Goal: Task Accomplishment & Management: Use online tool/utility

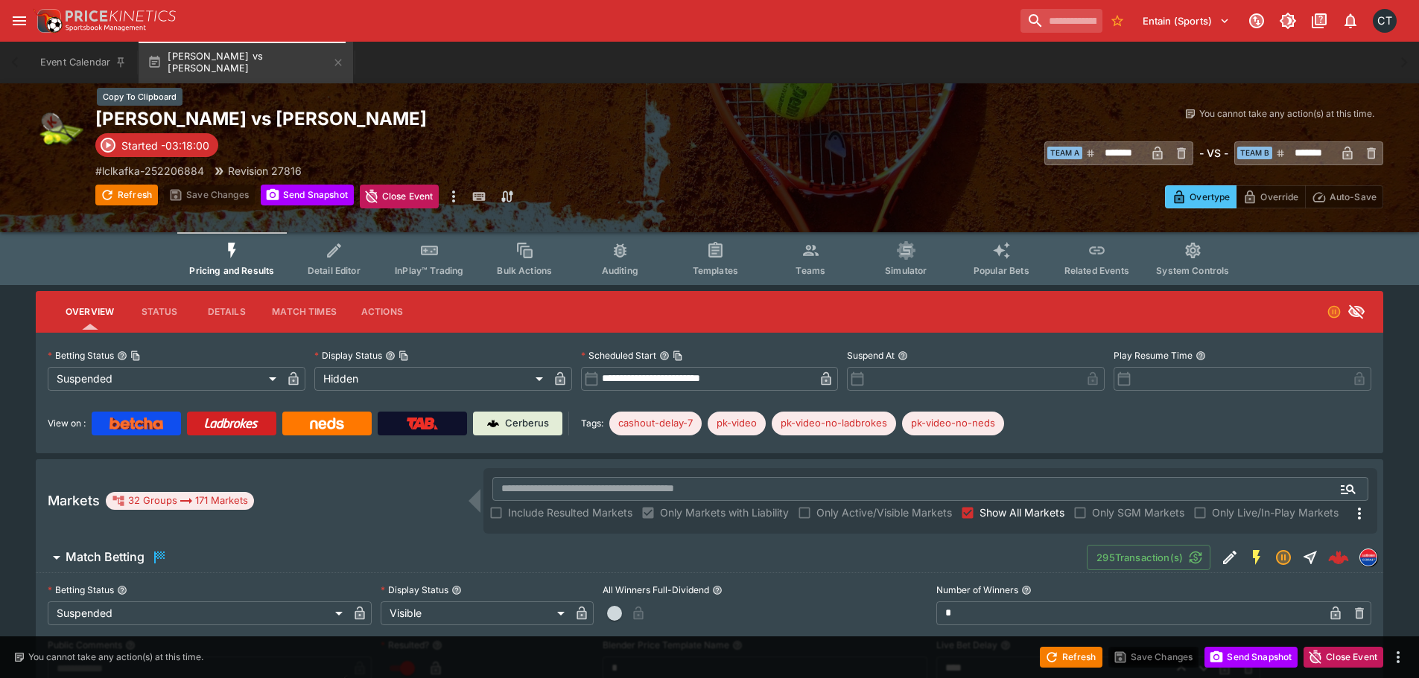
click at [178, 112] on h2 "Ana Candiotto vs Panna Udvardy" at bounding box center [417, 118] width 644 height 23
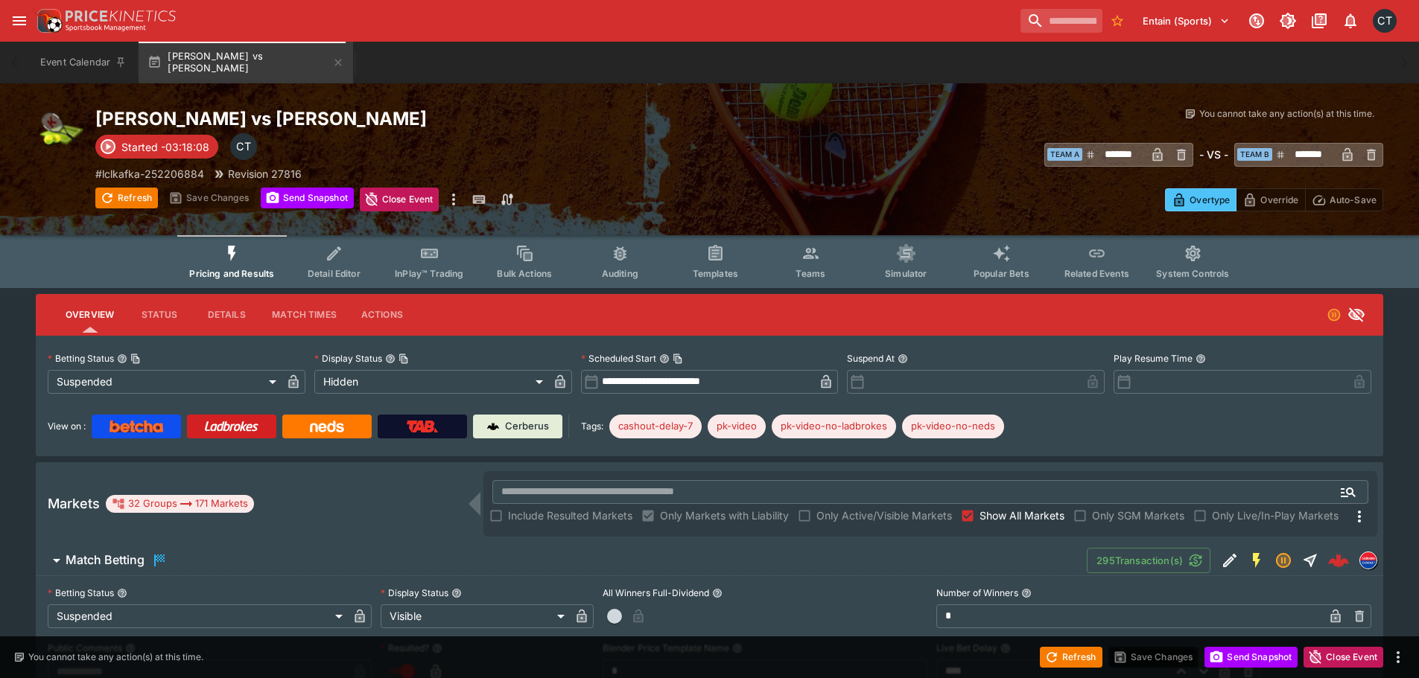
click at [997, 525] on label "Show All Markets" at bounding box center [1010, 516] width 109 height 24
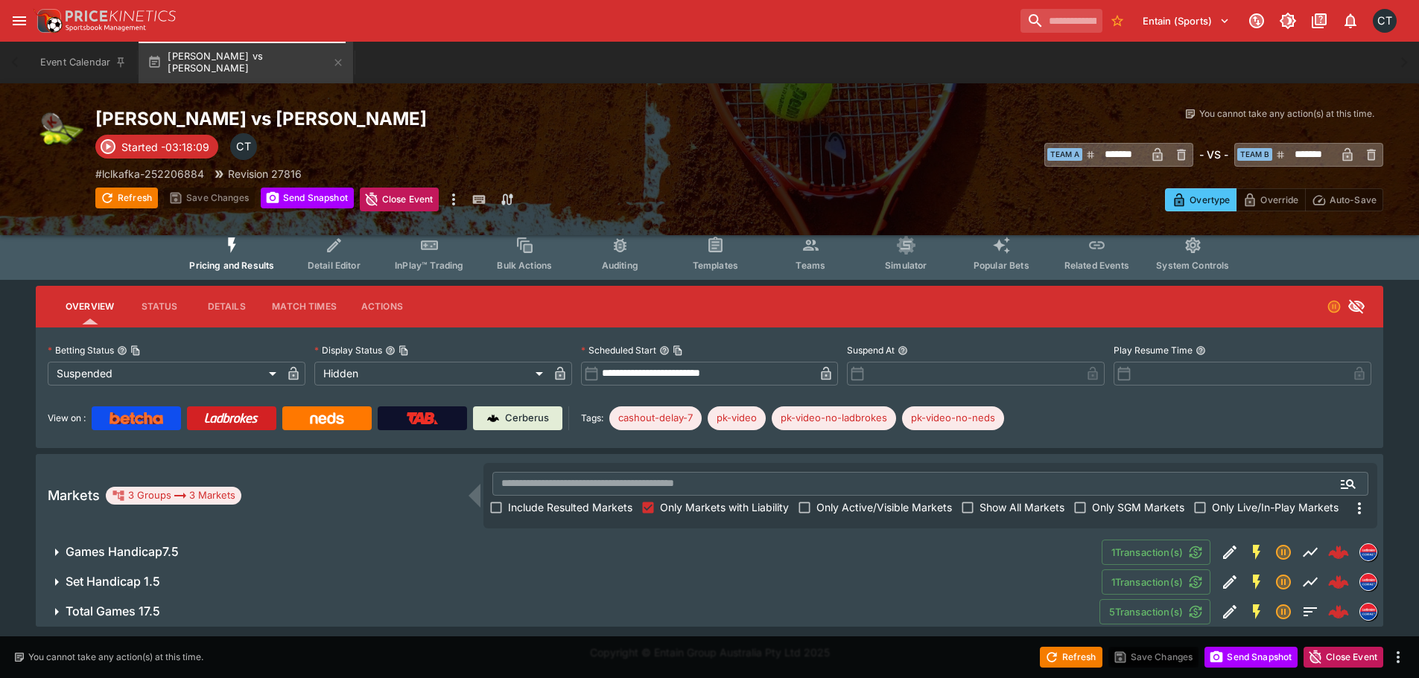
click at [117, 555] on h6 "Games Handicap7.5" at bounding box center [122, 552] width 113 height 16
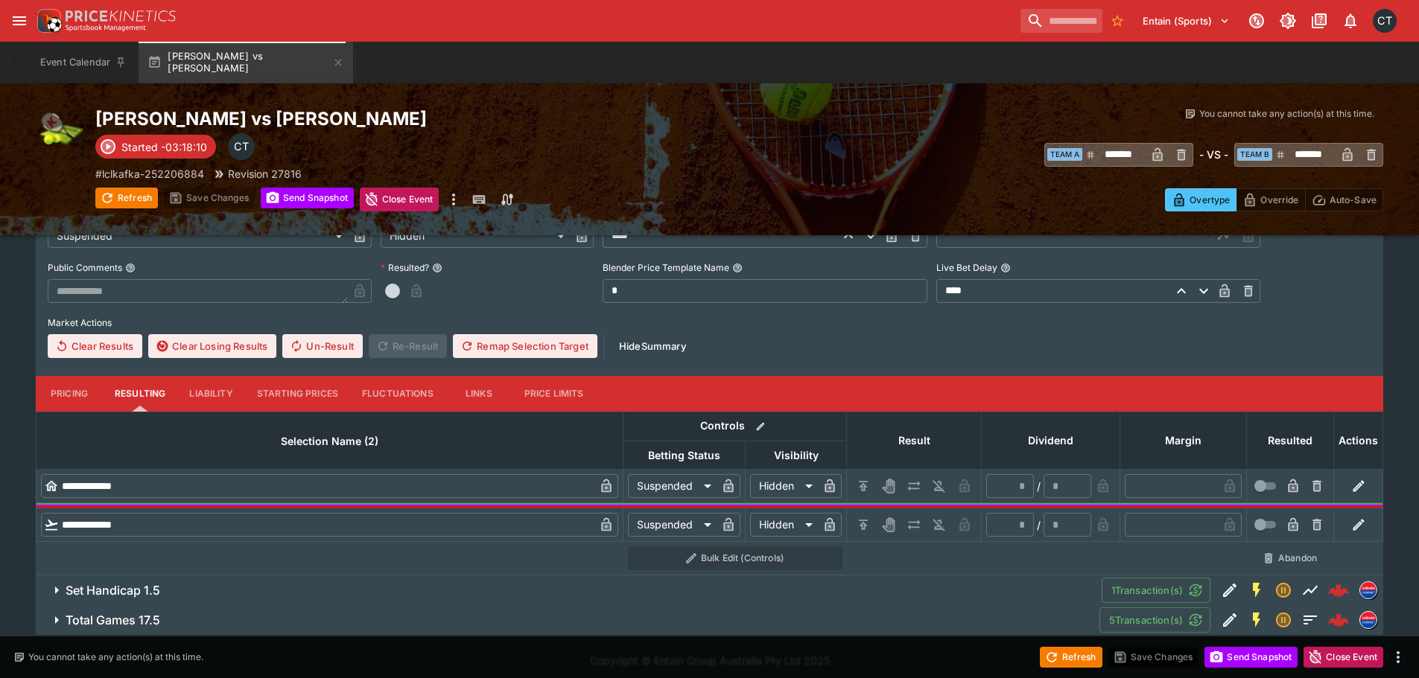
scroll to position [306, 0]
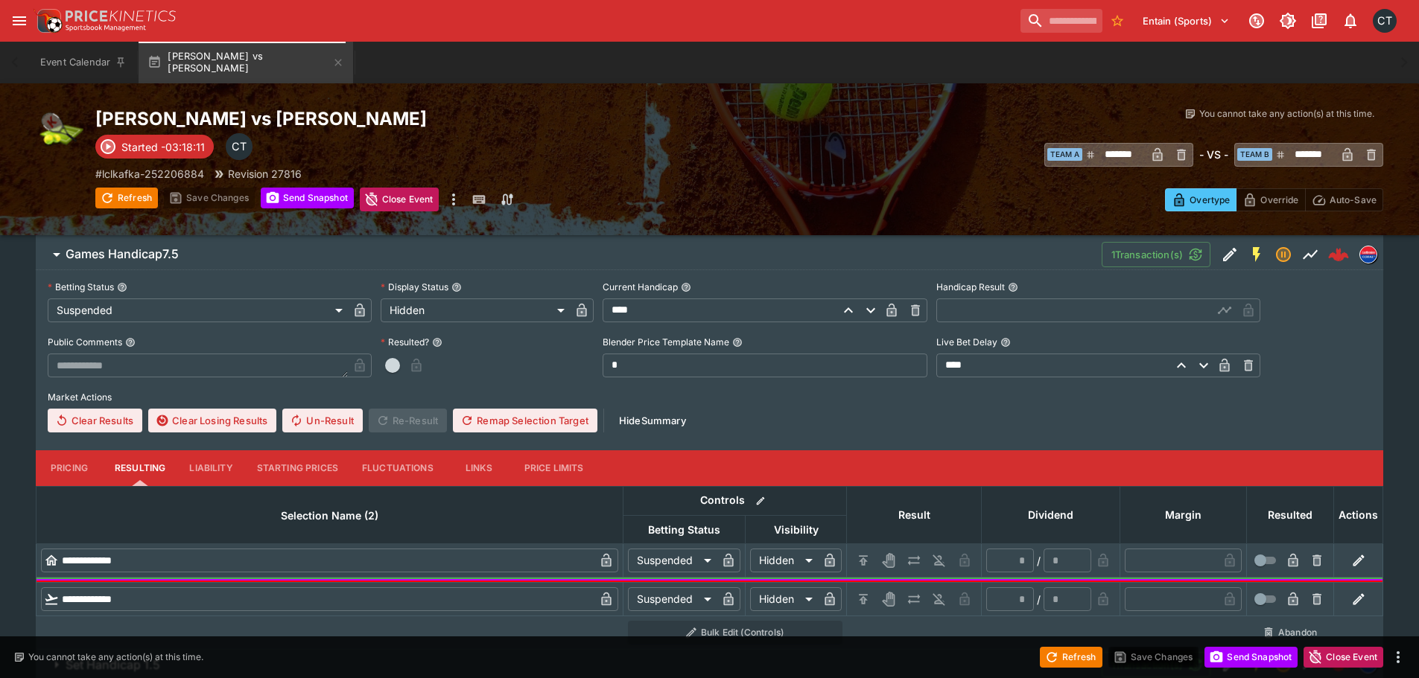
click at [1026, 317] on input "text" at bounding box center [1074, 311] width 276 height 24
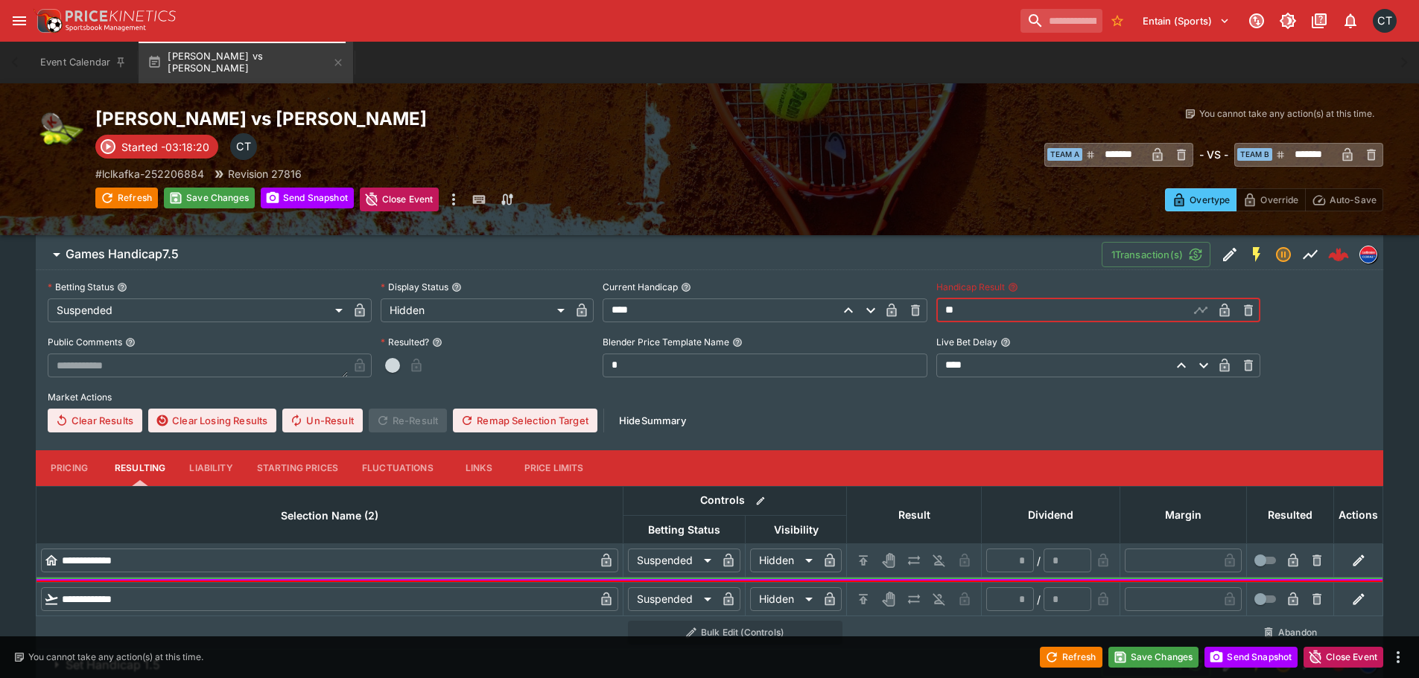
type input "*****"
click at [387, 367] on span "button" at bounding box center [392, 365] width 15 height 15
type input "*"
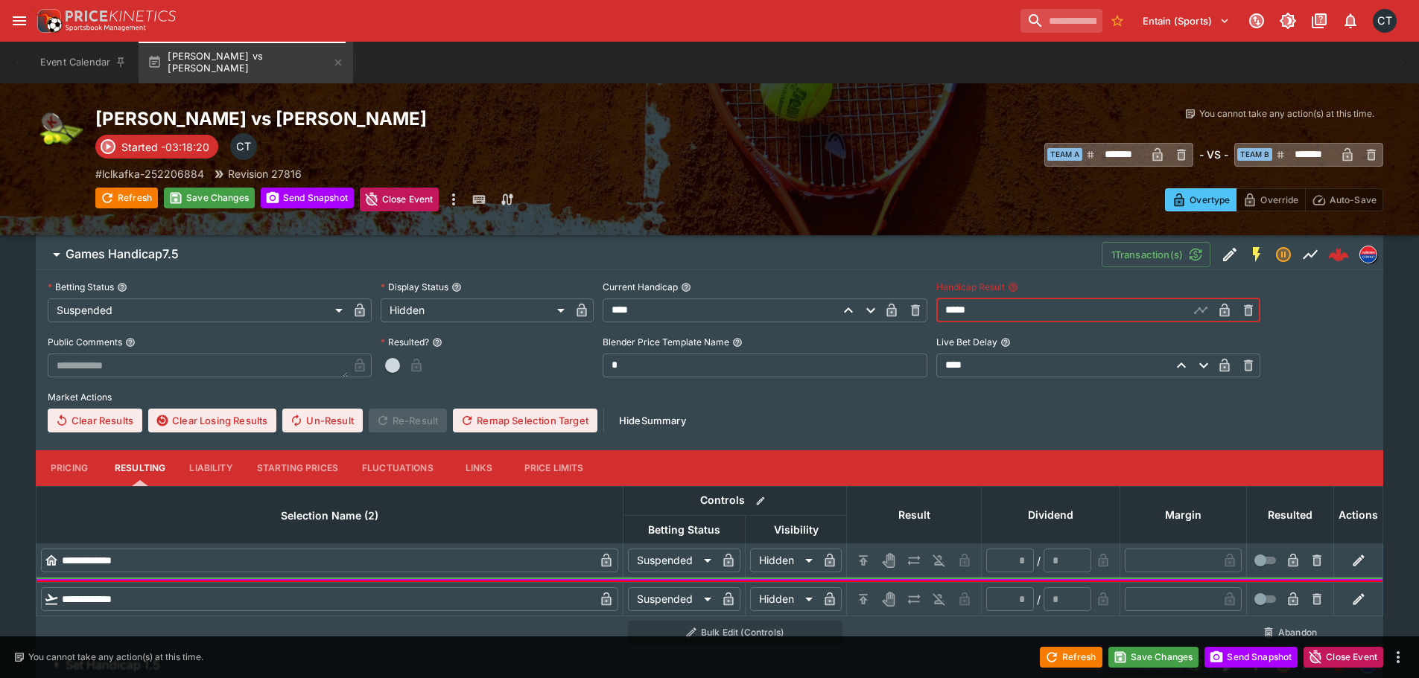
type input "*"
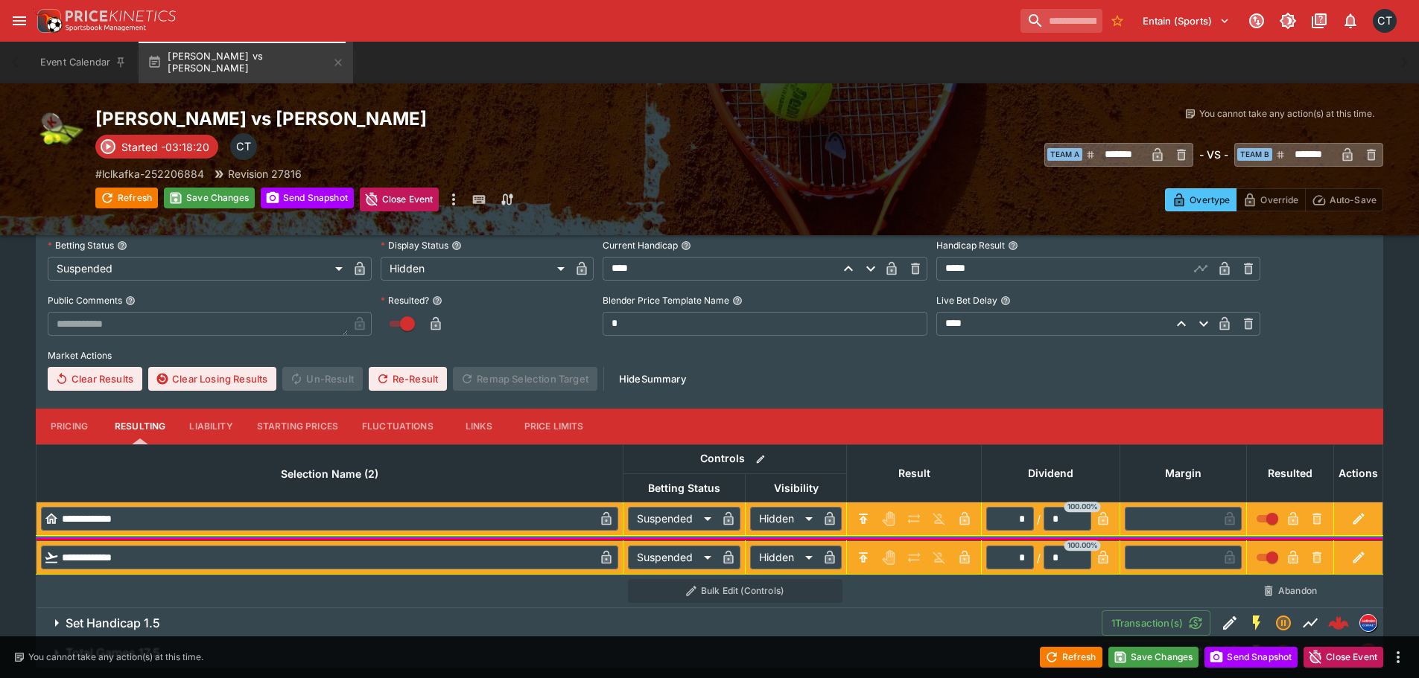
scroll to position [389, 0]
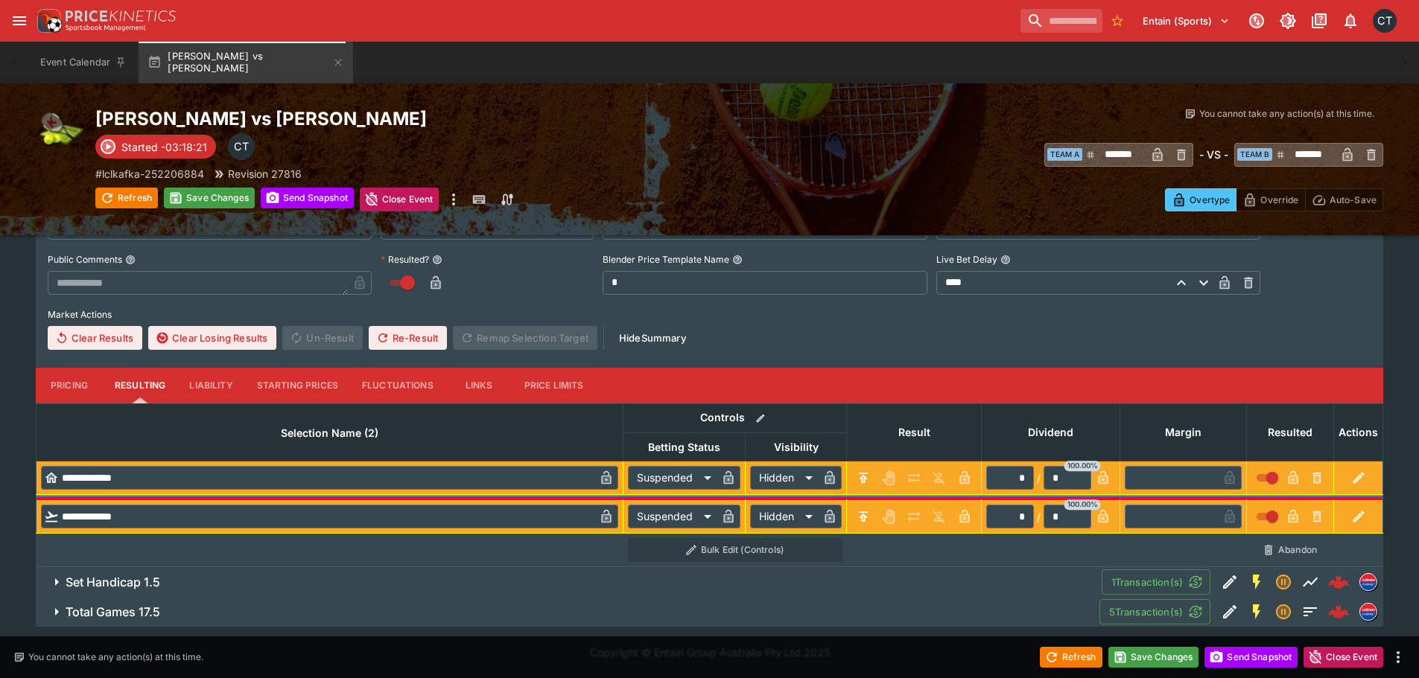
click at [186, 583] on span "Set Handicap 1.5" at bounding box center [578, 583] width 1024 height 16
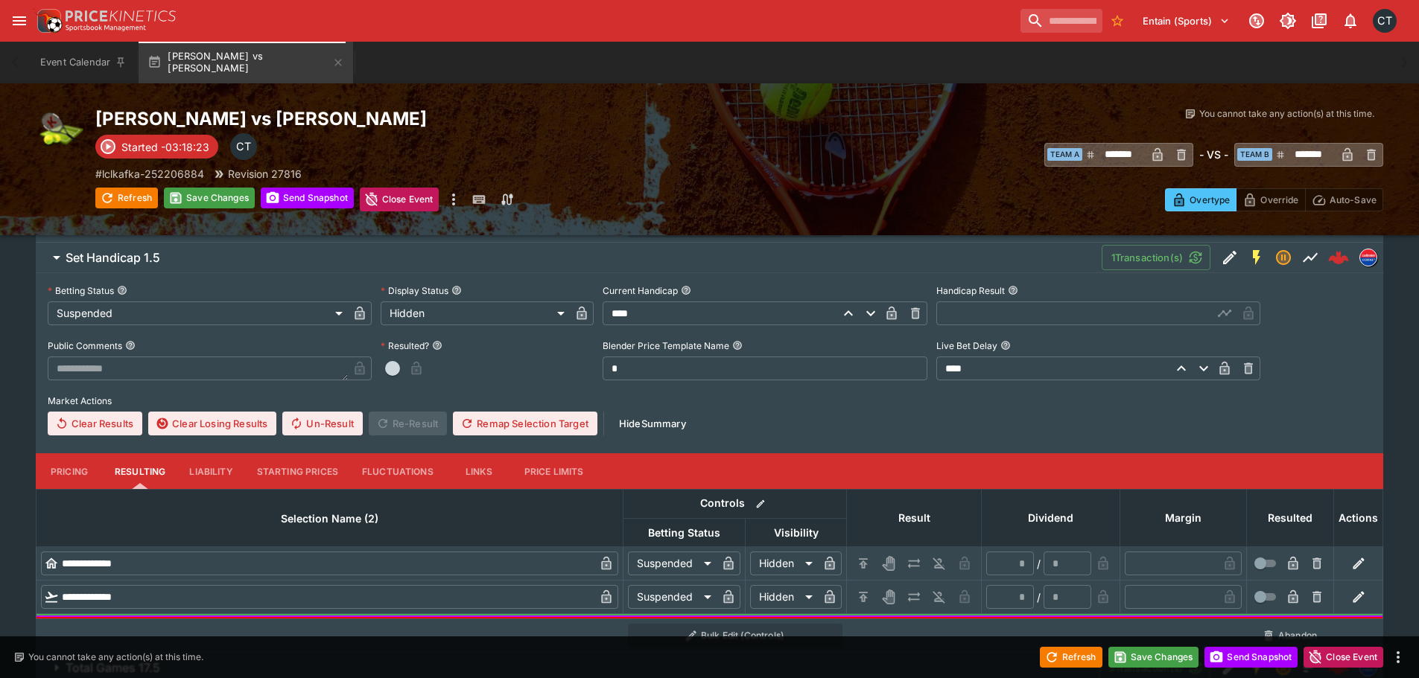
scroll to position [687, 0]
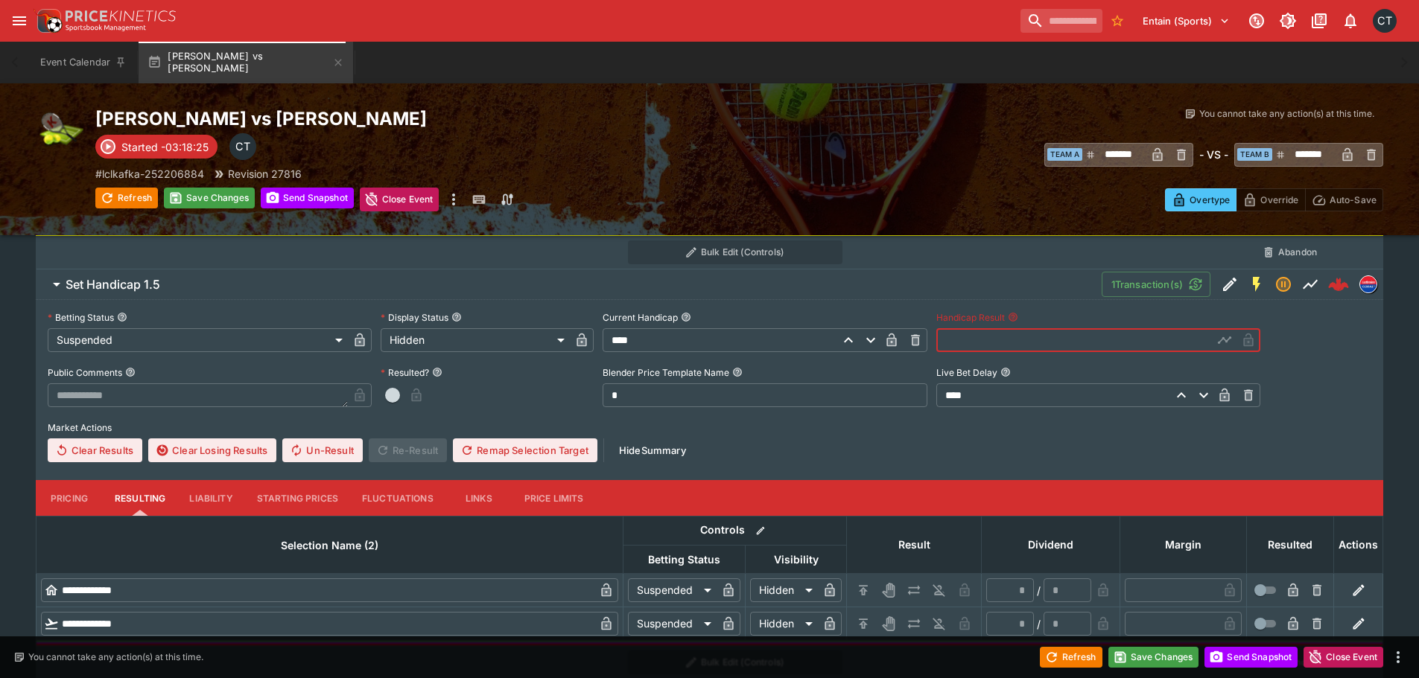
click at [977, 334] on input "text" at bounding box center [1074, 340] width 276 height 24
type input "*****"
click at [390, 390] on span "button" at bounding box center [392, 395] width 15 height 15
type input "*"
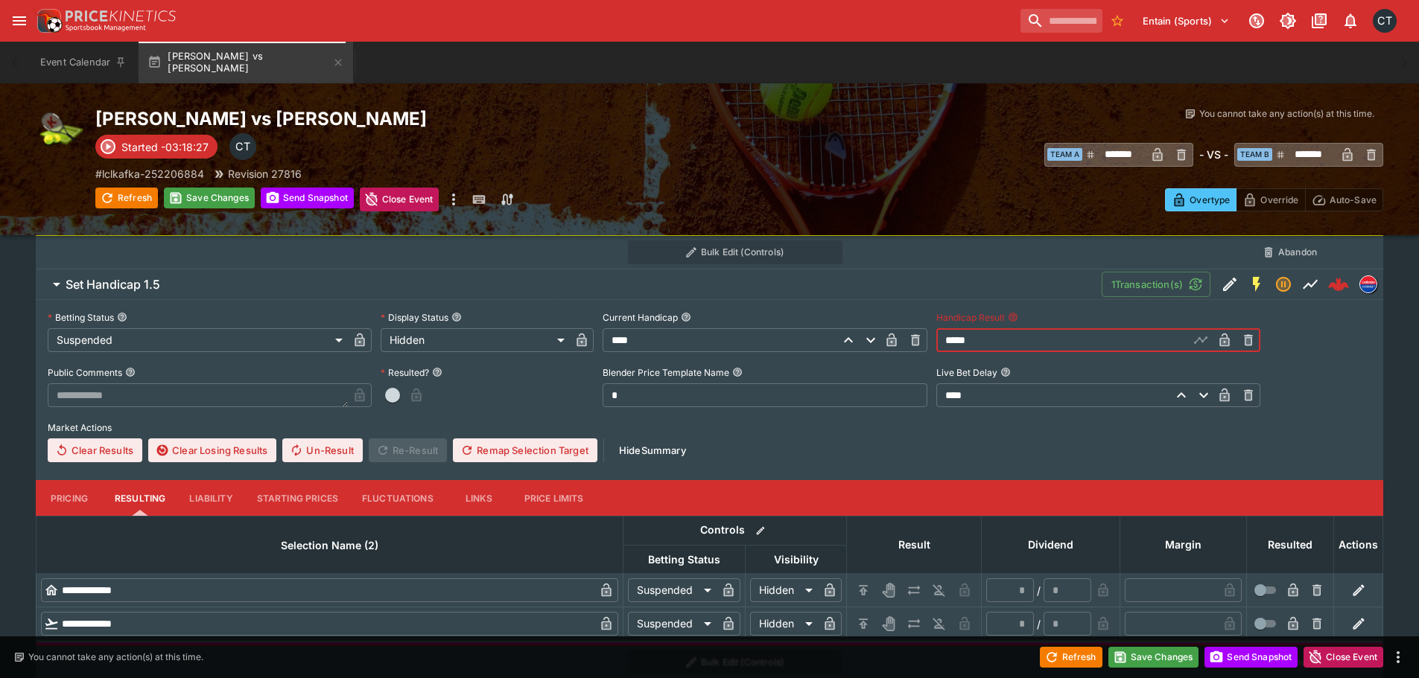
type input "*"
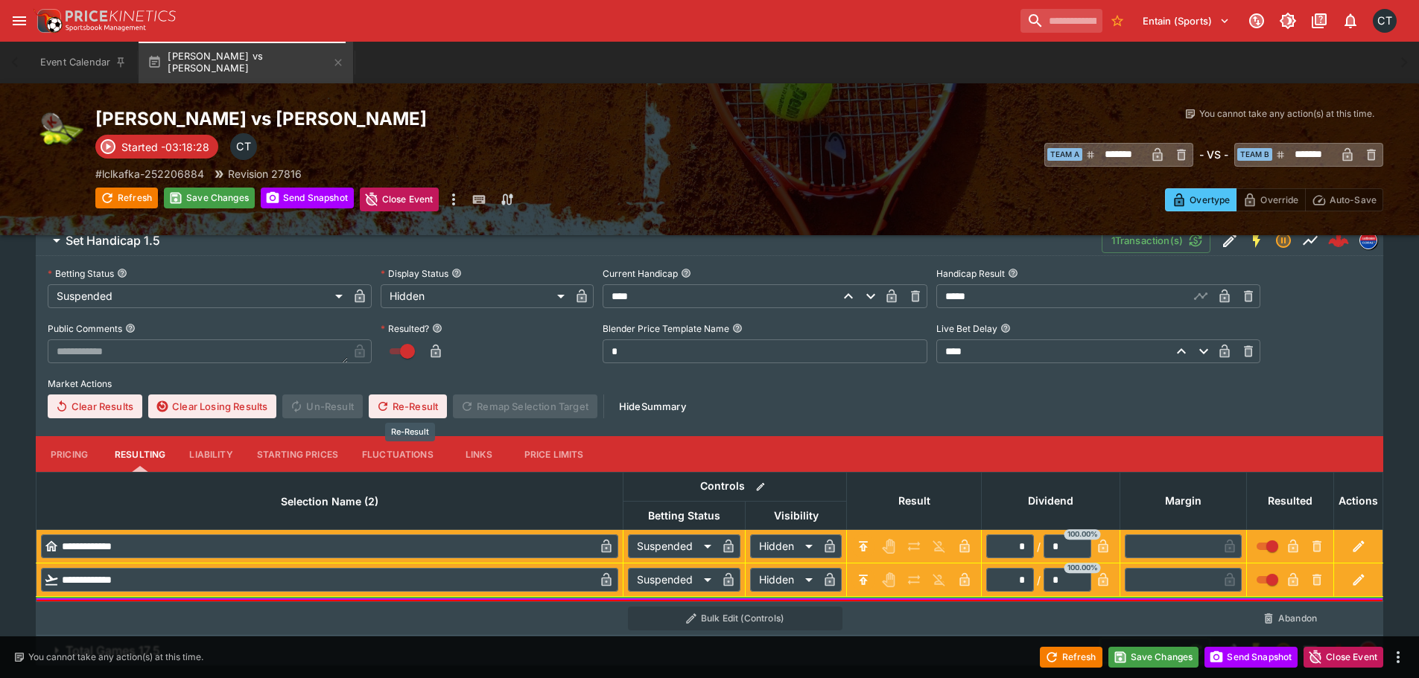
scroll to position [769, 0]
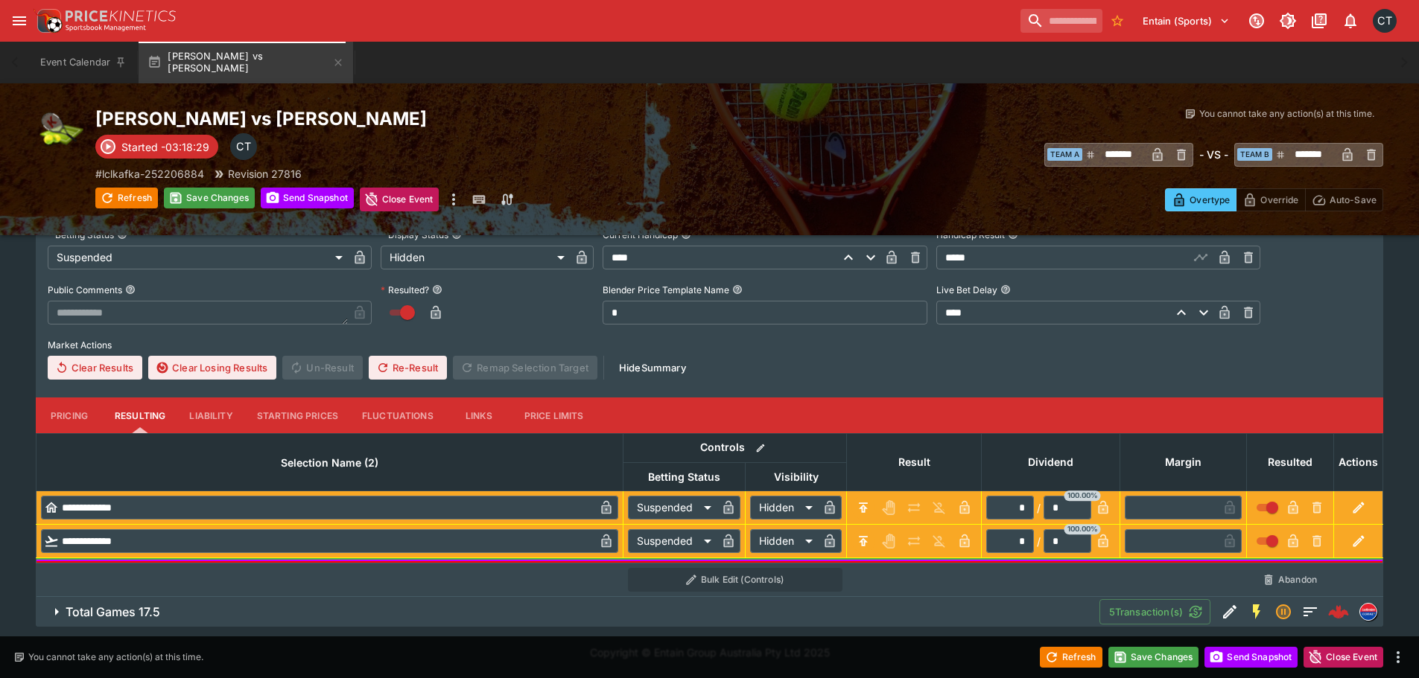
click at [143, 613] on h6 "Total Games 17.5" at bounding box center [113, 613] width 95 height 16
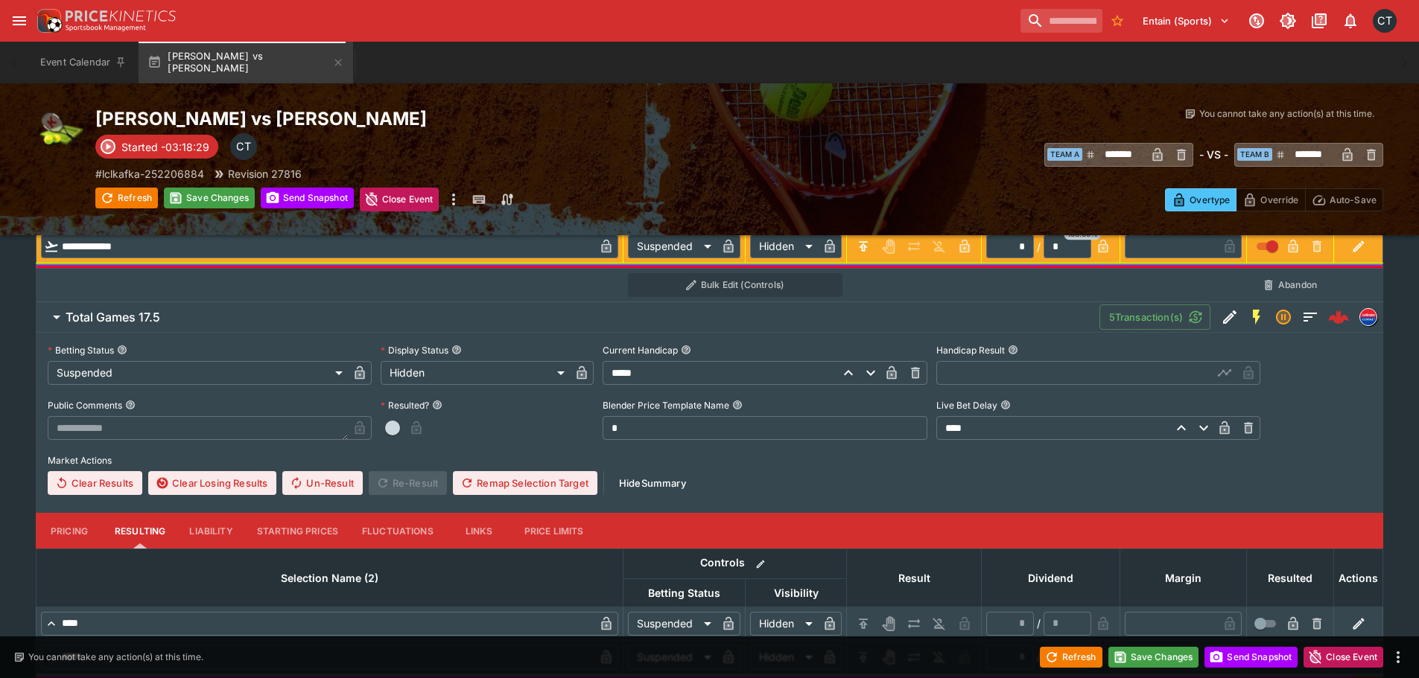
scroll to position [1067, 0]
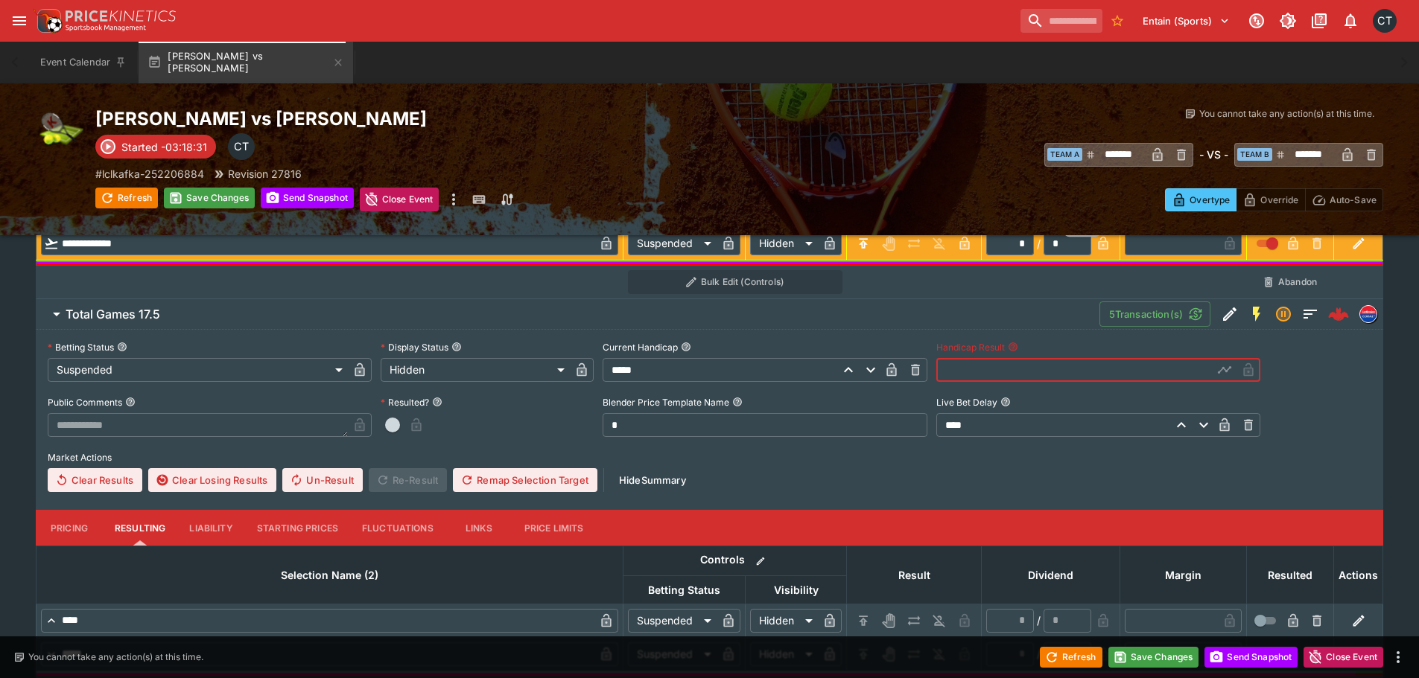
click at [1057, 369] on input "text" at bounding box center [1074, 370] width 276 height 24
type input "*****"
click at [391, 427] on span "button" at bounding box center [392, 425] width 15 height 15
type input "*"
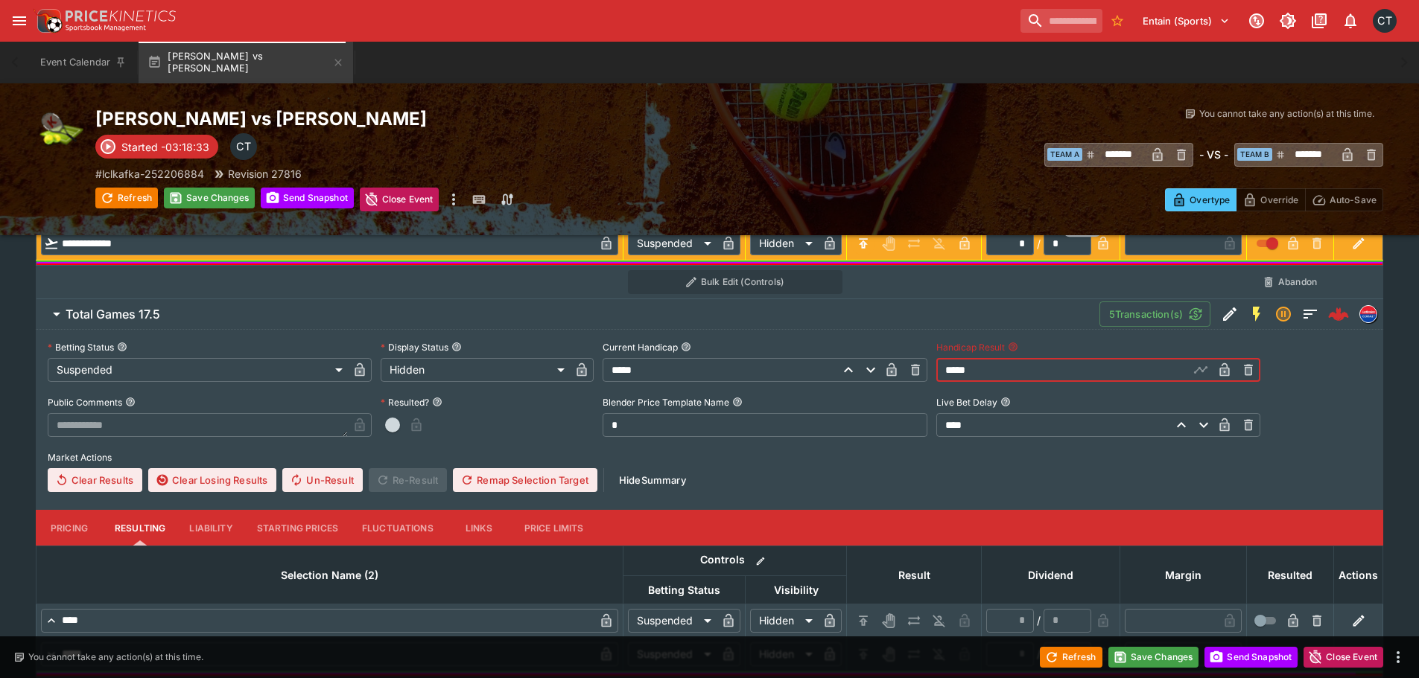
type input "*"
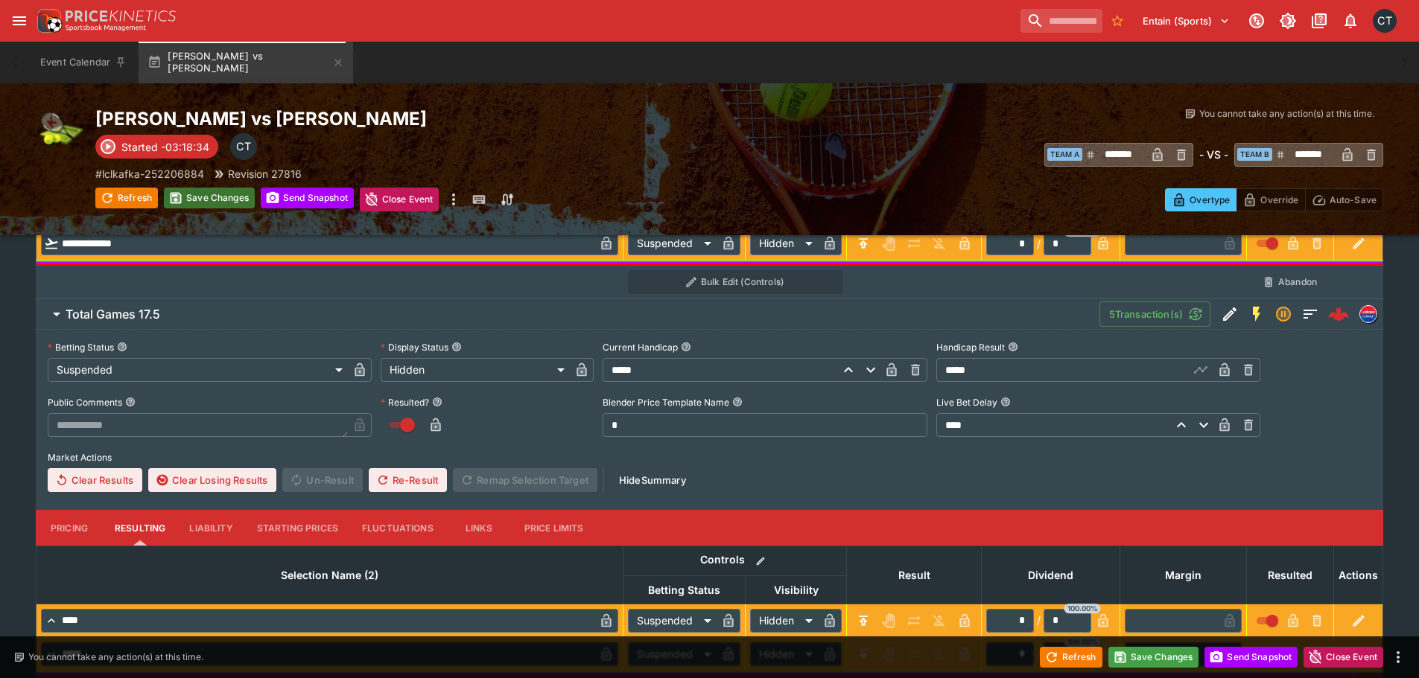
click at [203, 201] on button "Save Changes" at bounding box center [209, 198] width 91 height 21
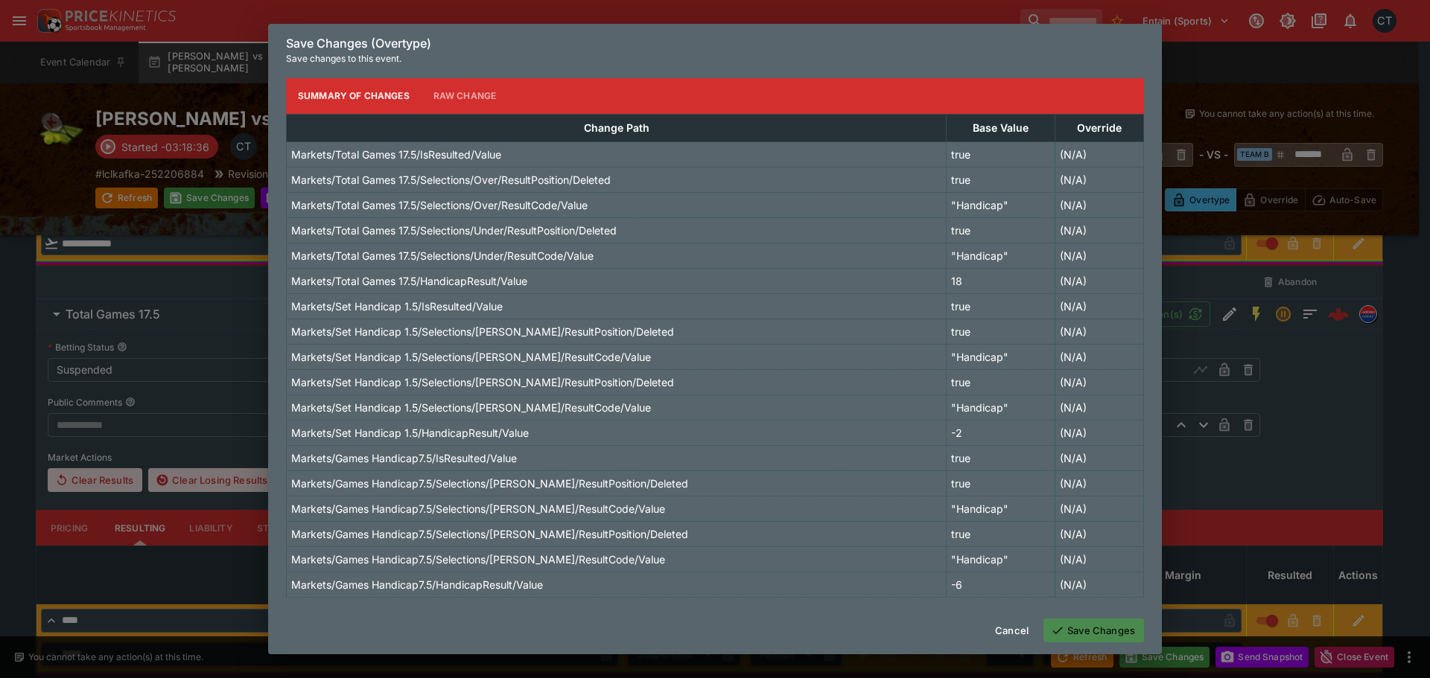
click at [1108, 630] on button "Save Changes" at bounding box center [1093, 631] width 101 height 24
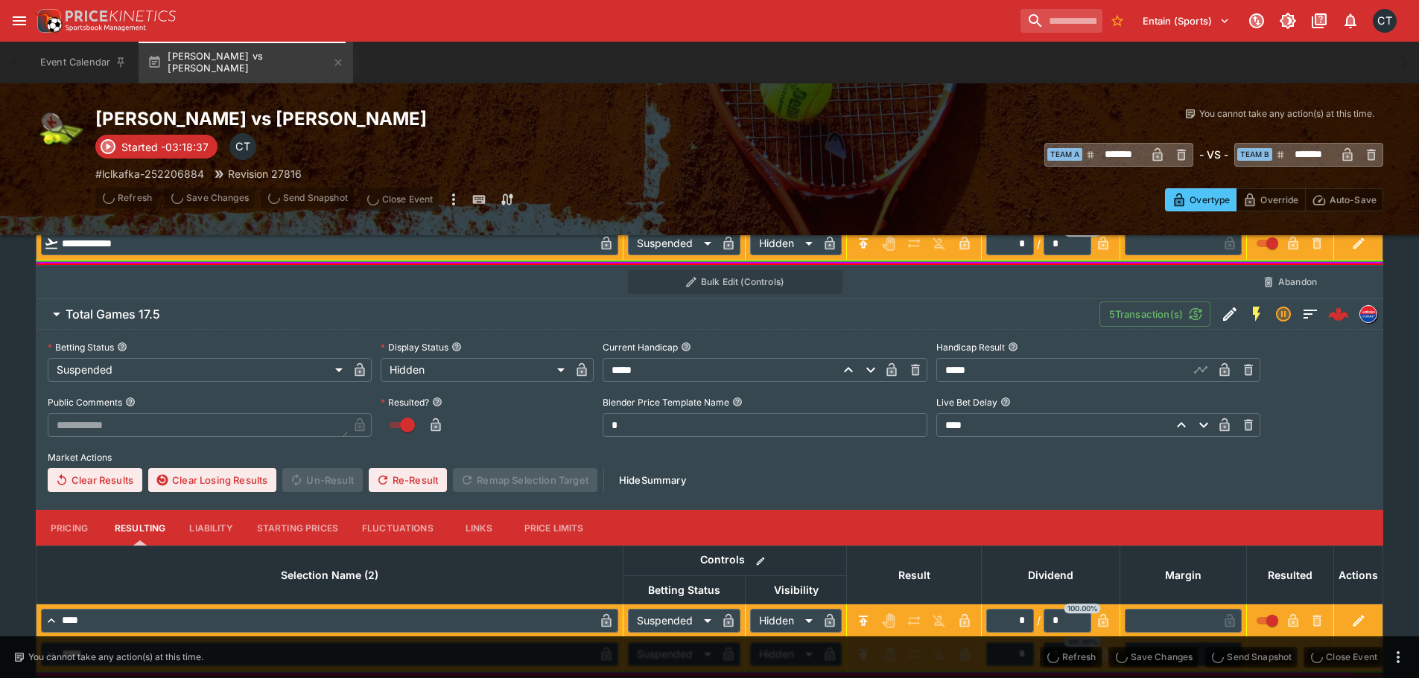
scroll to position [0, 0]
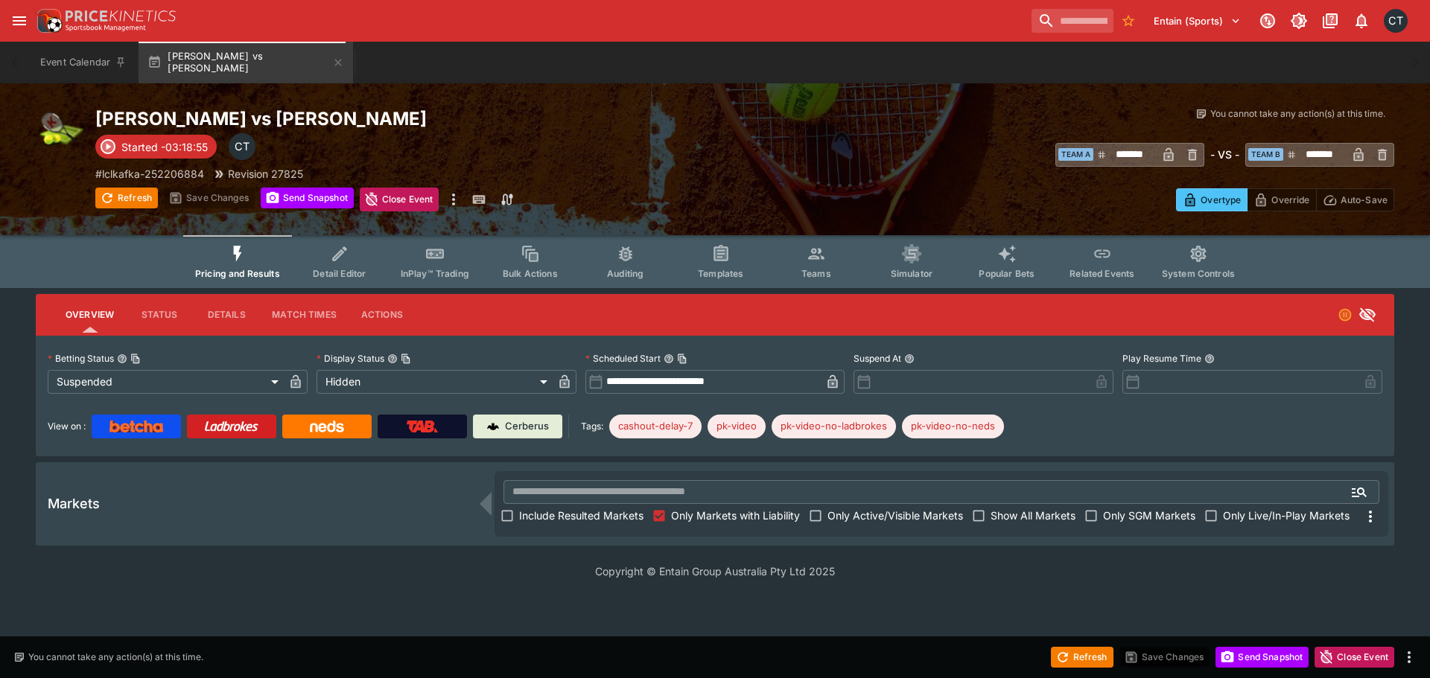
click at [586, 509] on span "Include Resulted Markets" at bounding box center [581, 516] width 124 height 16
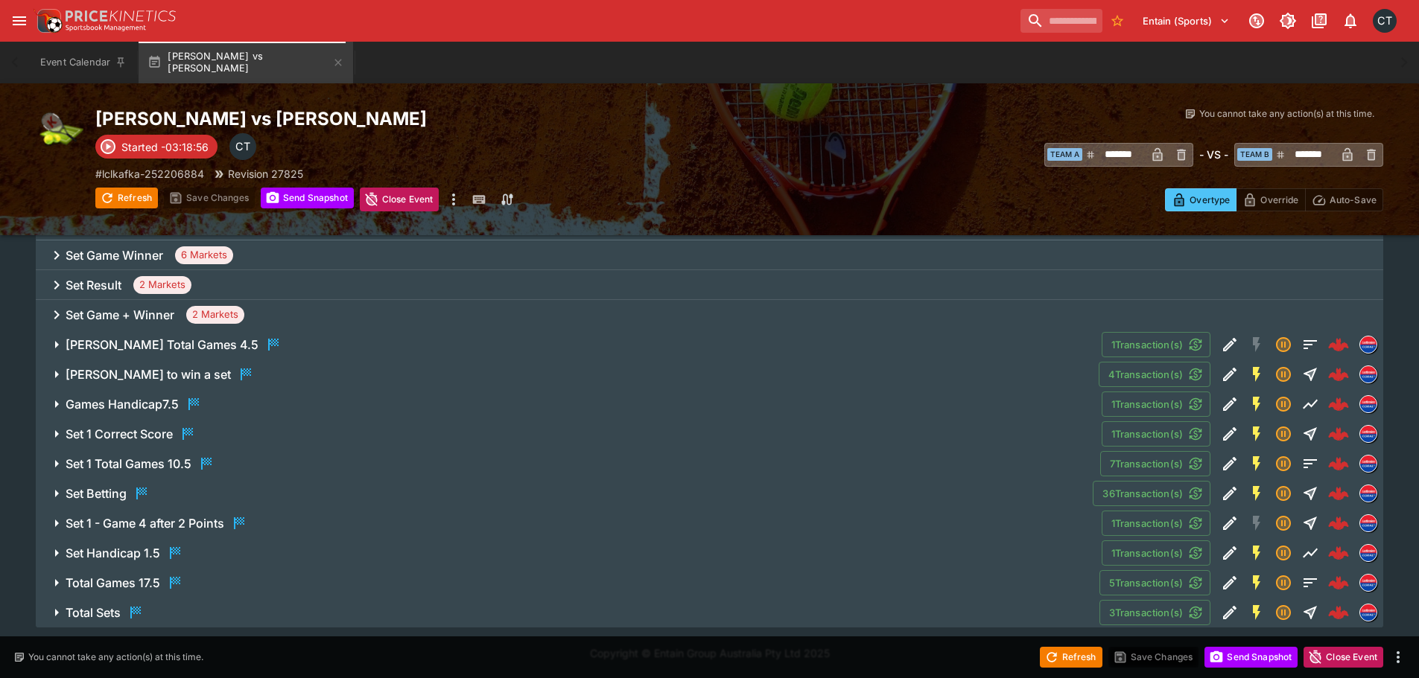
scroll to position [722, 0]
click at [140, 554] on h6 "Set Handicap 1.5" at bounding box center [113, 553] width 95 height 16
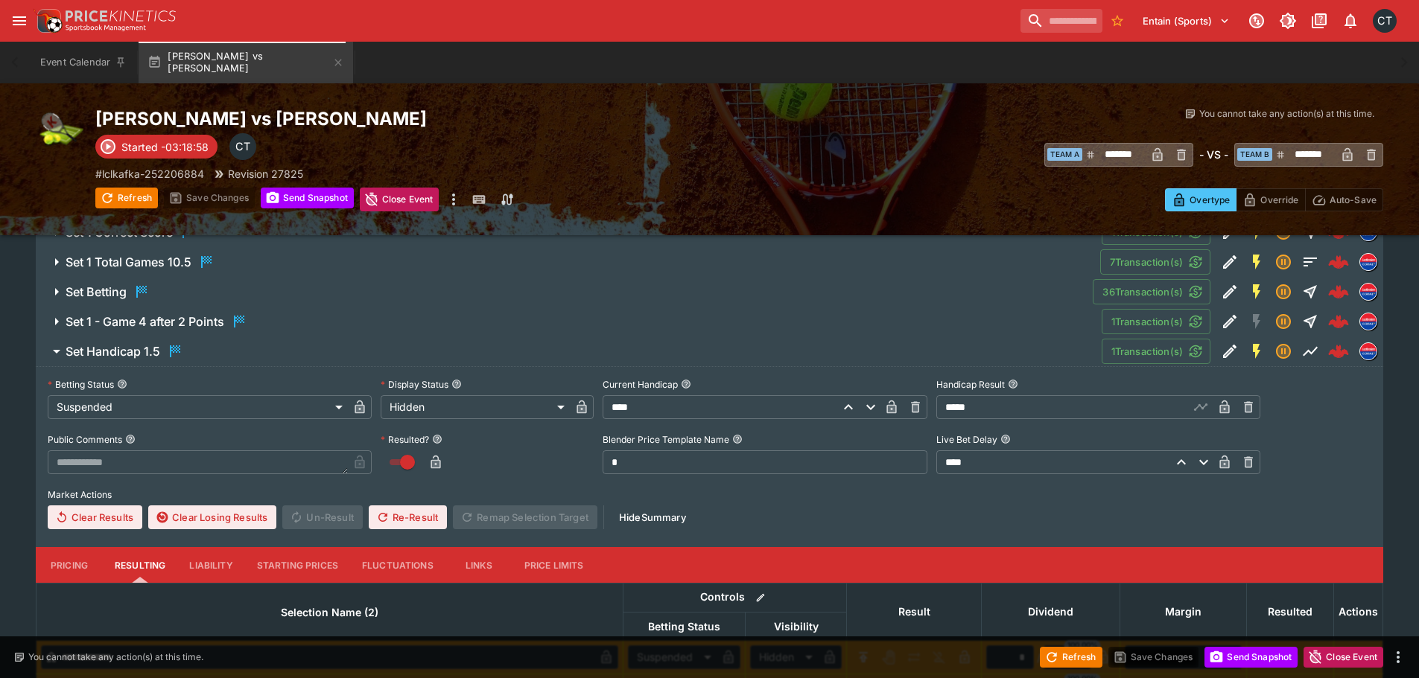
scroll to position [945, 0]
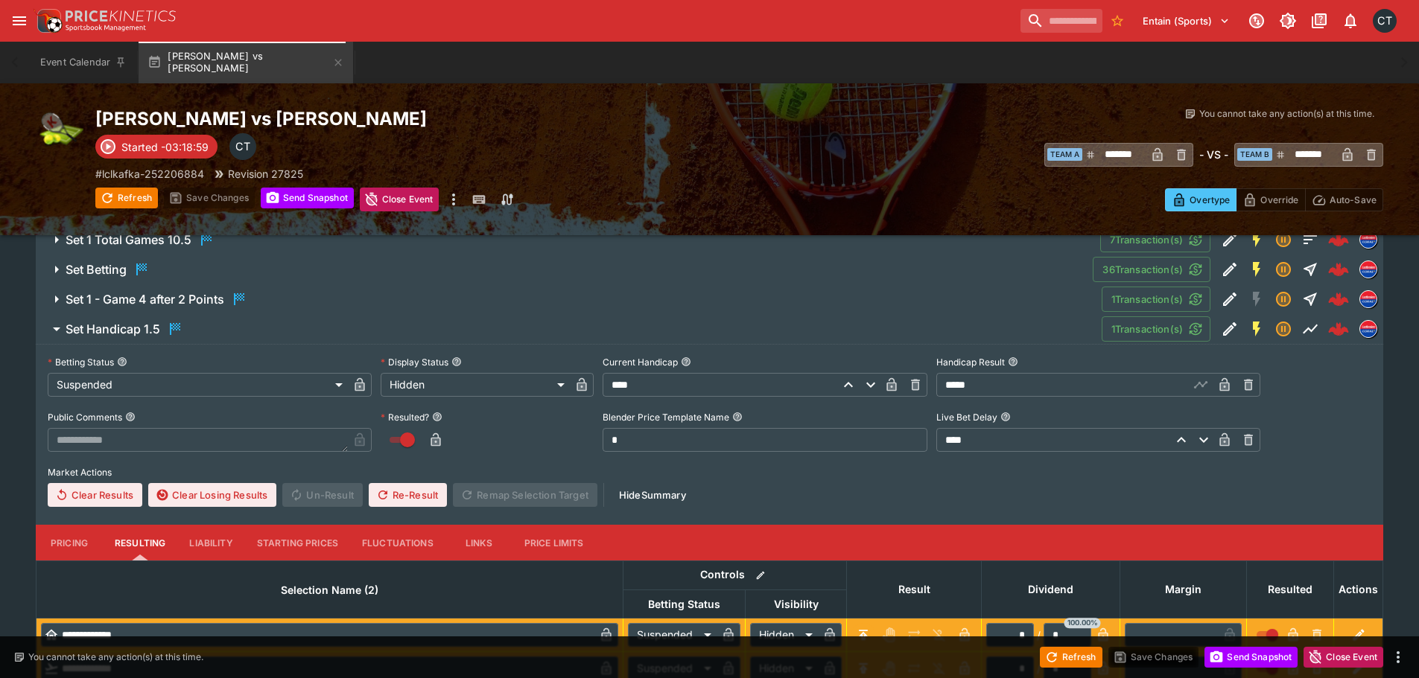
click at [434, 436] on icon "button" at bounding box center [436, 439] width 10 height 13
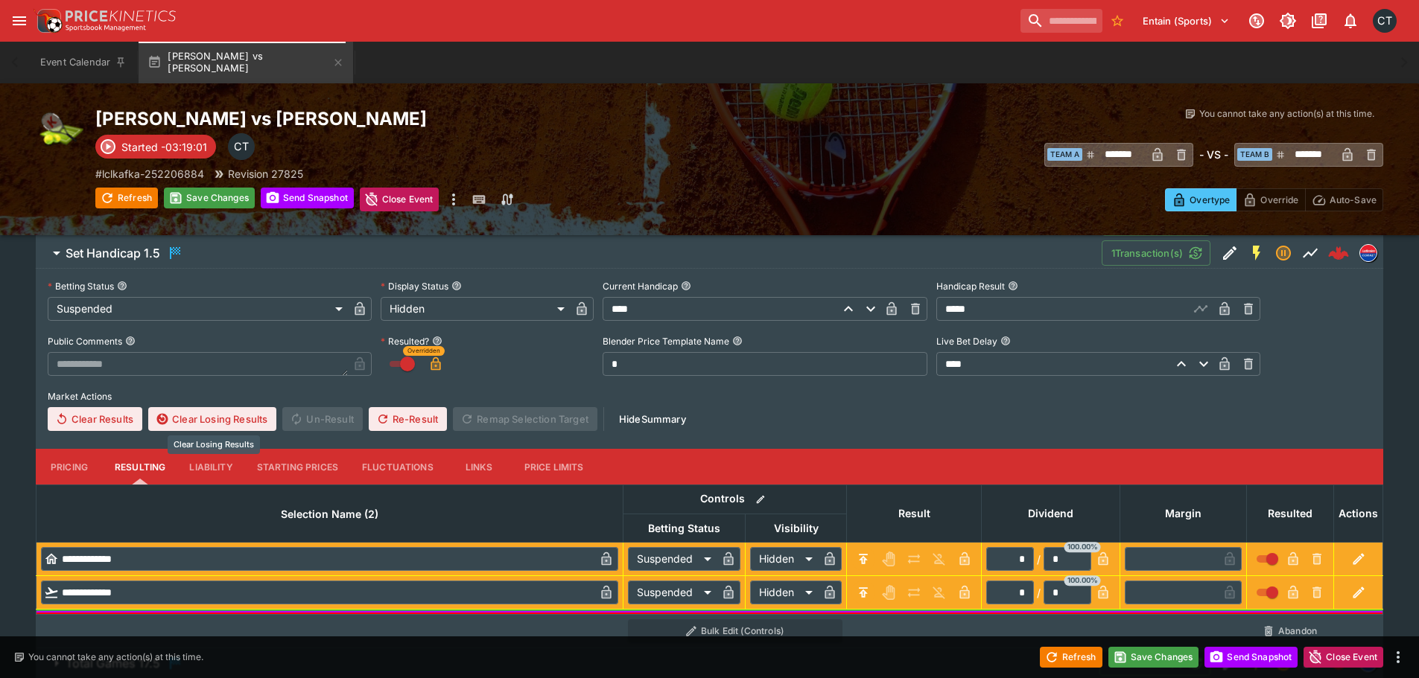
scroll to position [1102, 0]
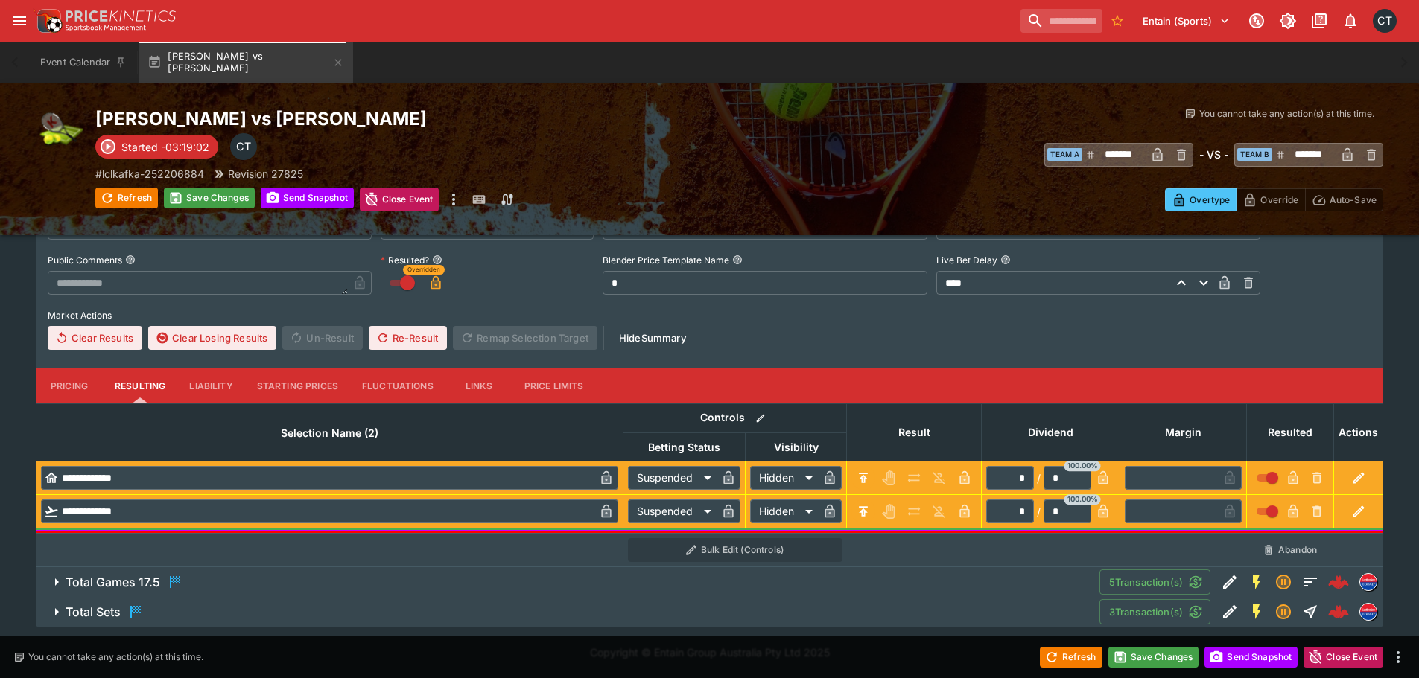
click at [150, 573] on div "Total Games 17.5" at bounding box center [125, 582] width 118 height 18
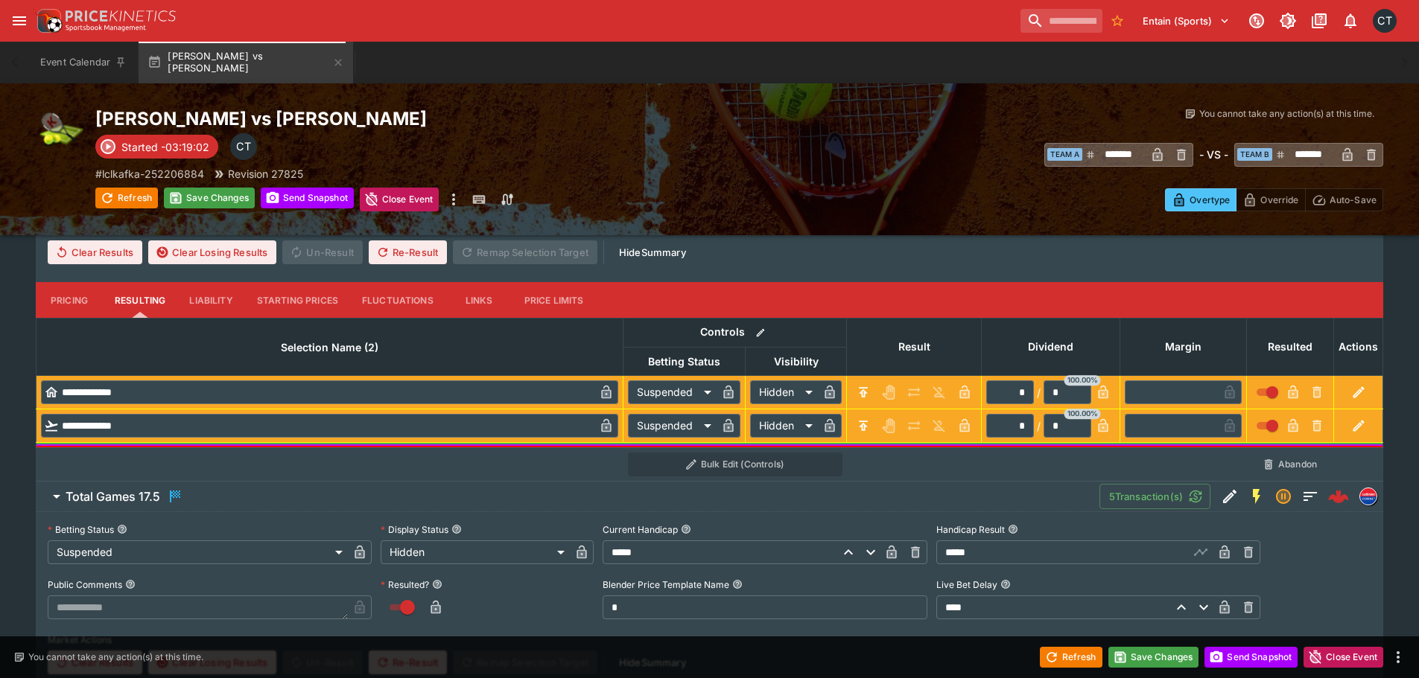
scroll to position [1251, 0]
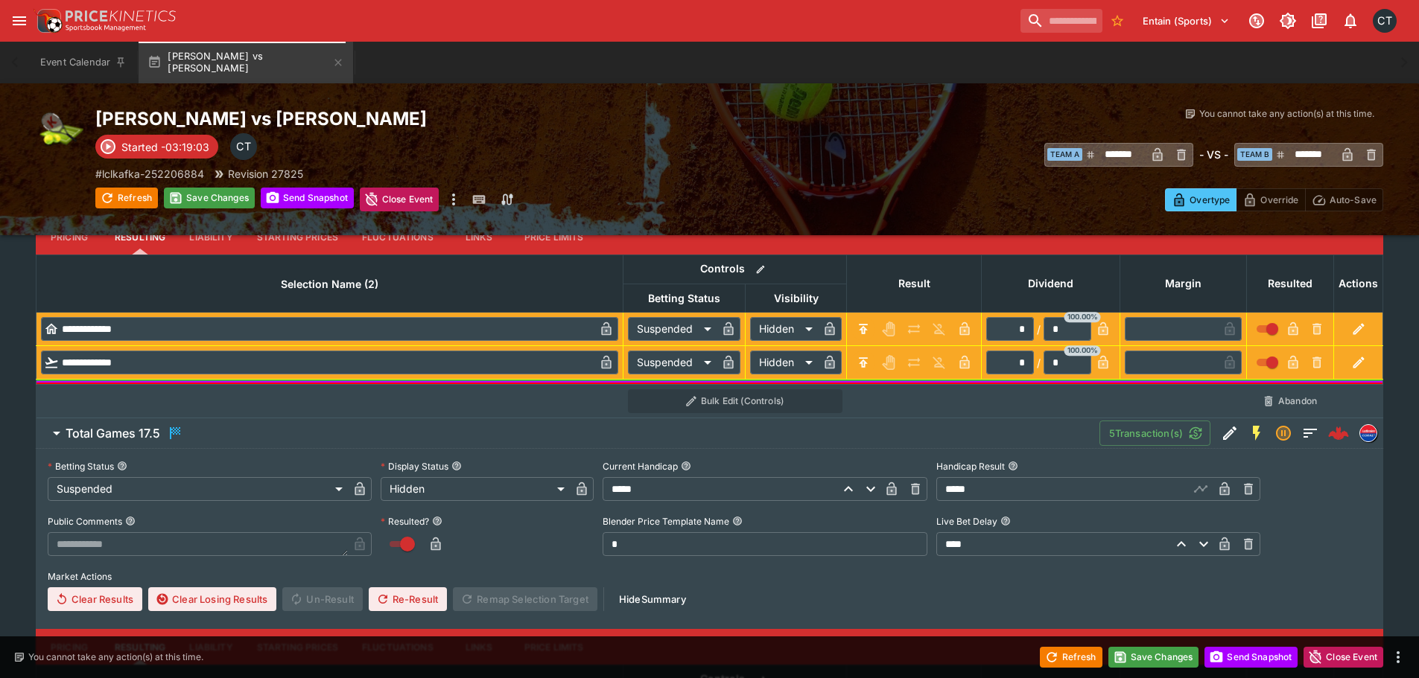
click at [436, 540] on icon "button" at bounding box center [435, 544] width 15 height 15
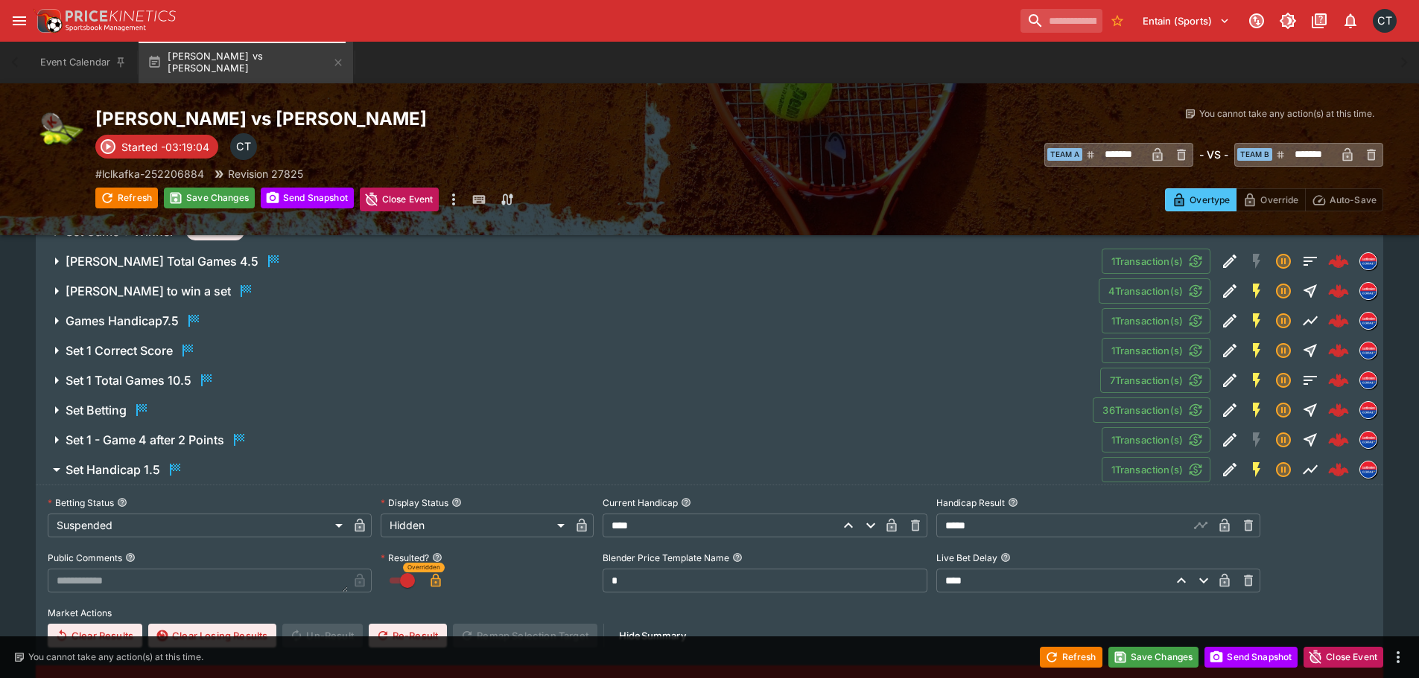
scroll to position [655, 0]
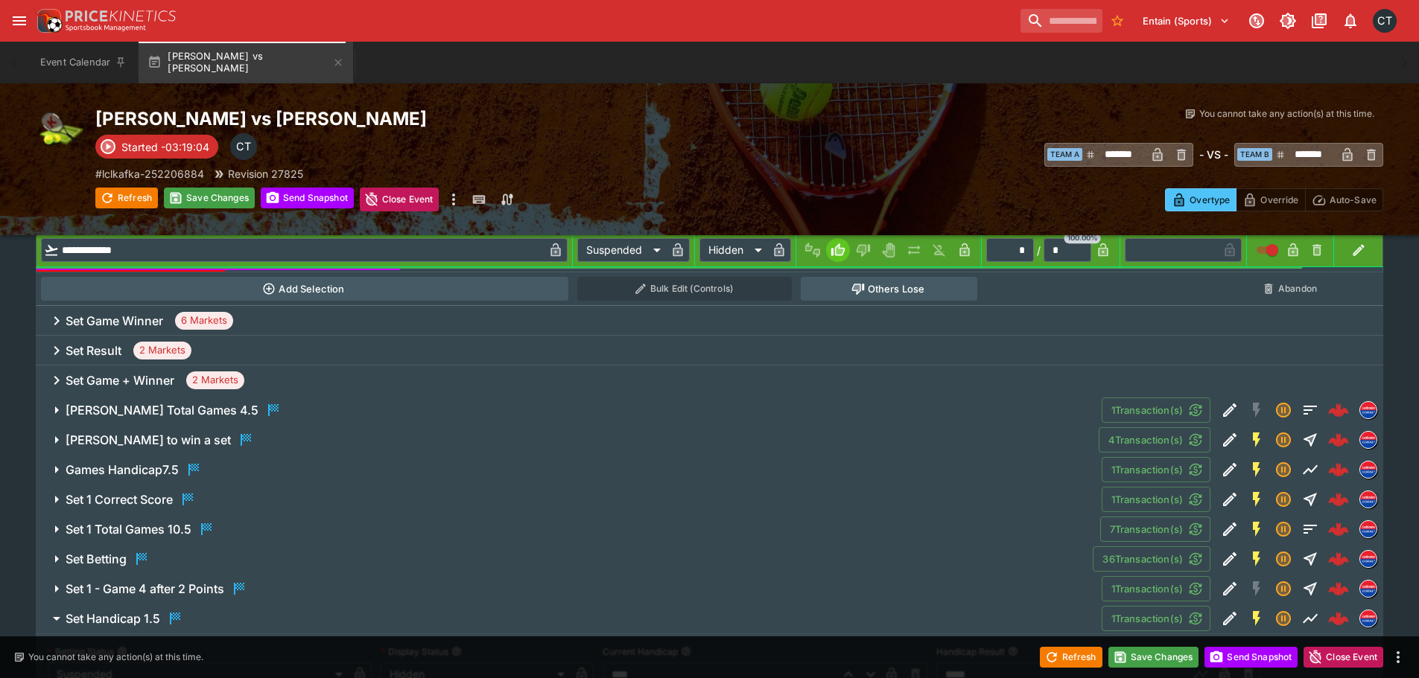
click at [191, 477] on icon "button" at bounding box center [194, 470] width 18 height 18
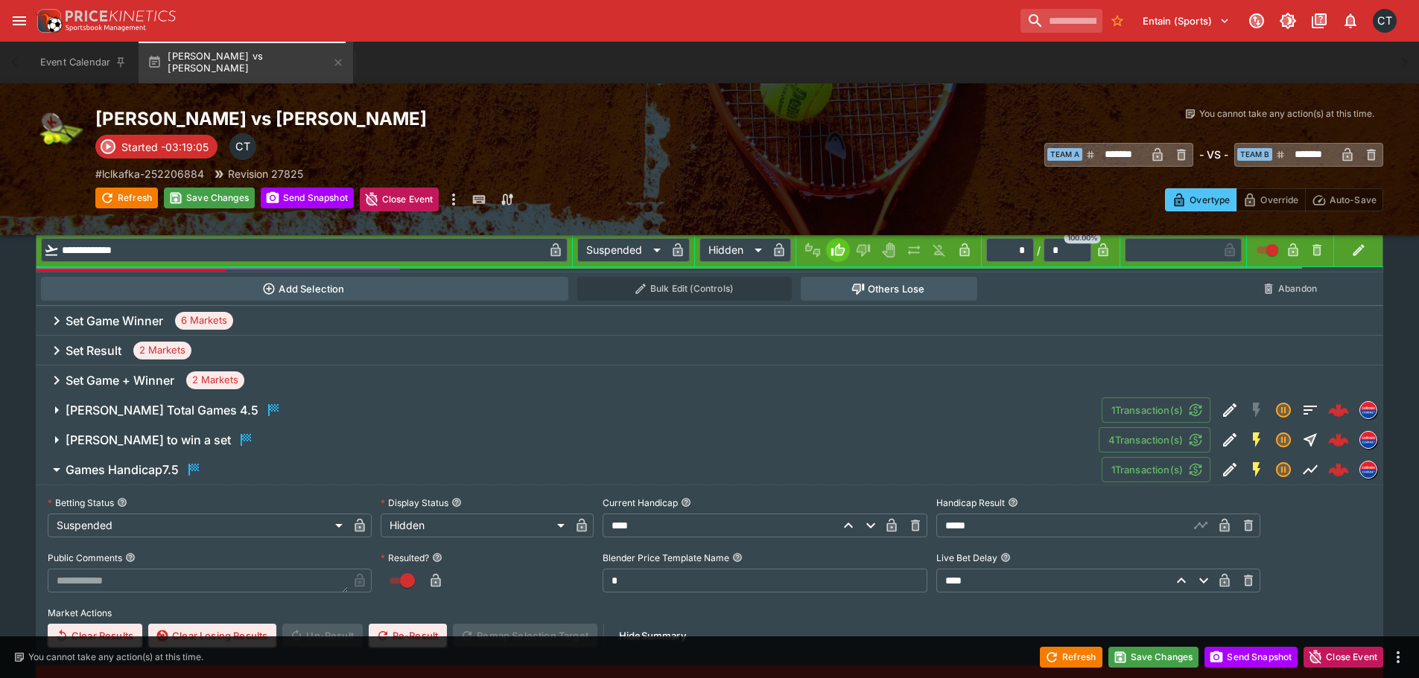
scroll to position [953, 0]
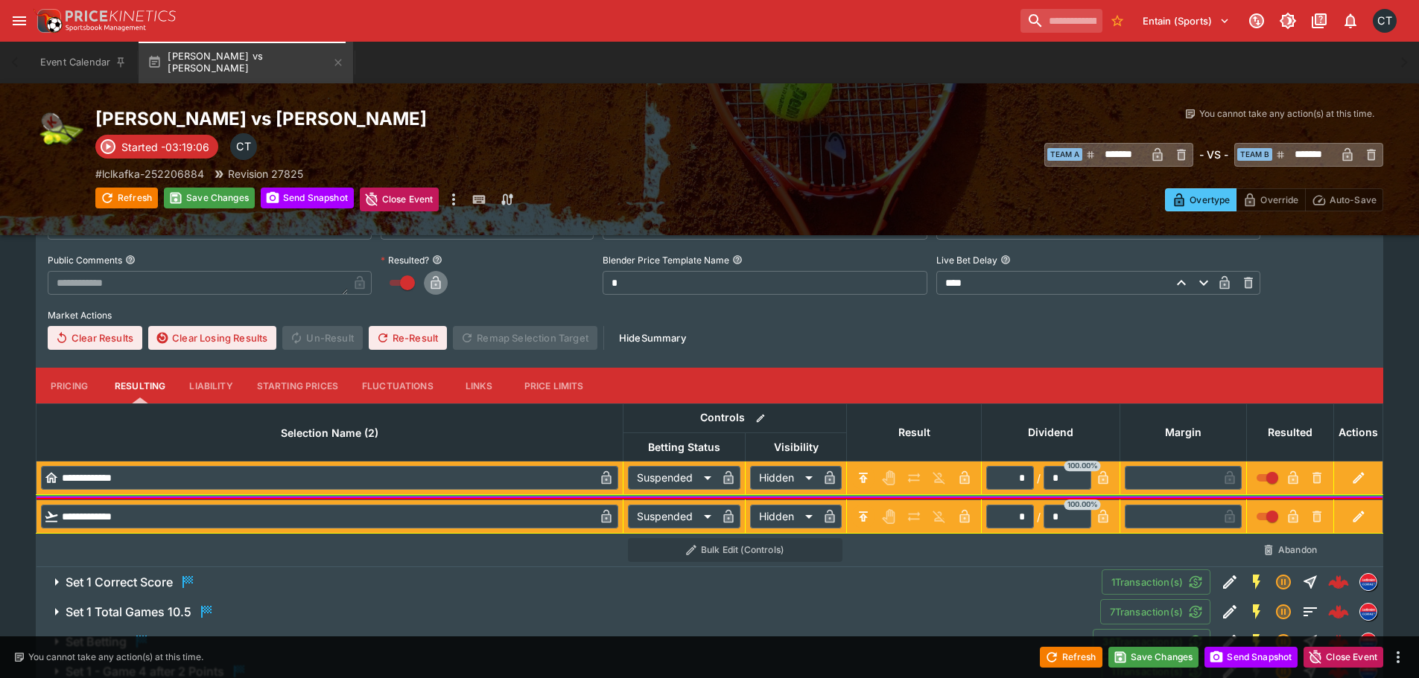
click at [440, 280] on icon "button" at bounding box center [435, 283] width 15 height 15
click at [1143, 660] on button "Save Changes" at bounding box center [1153, 657] width 91 height 21
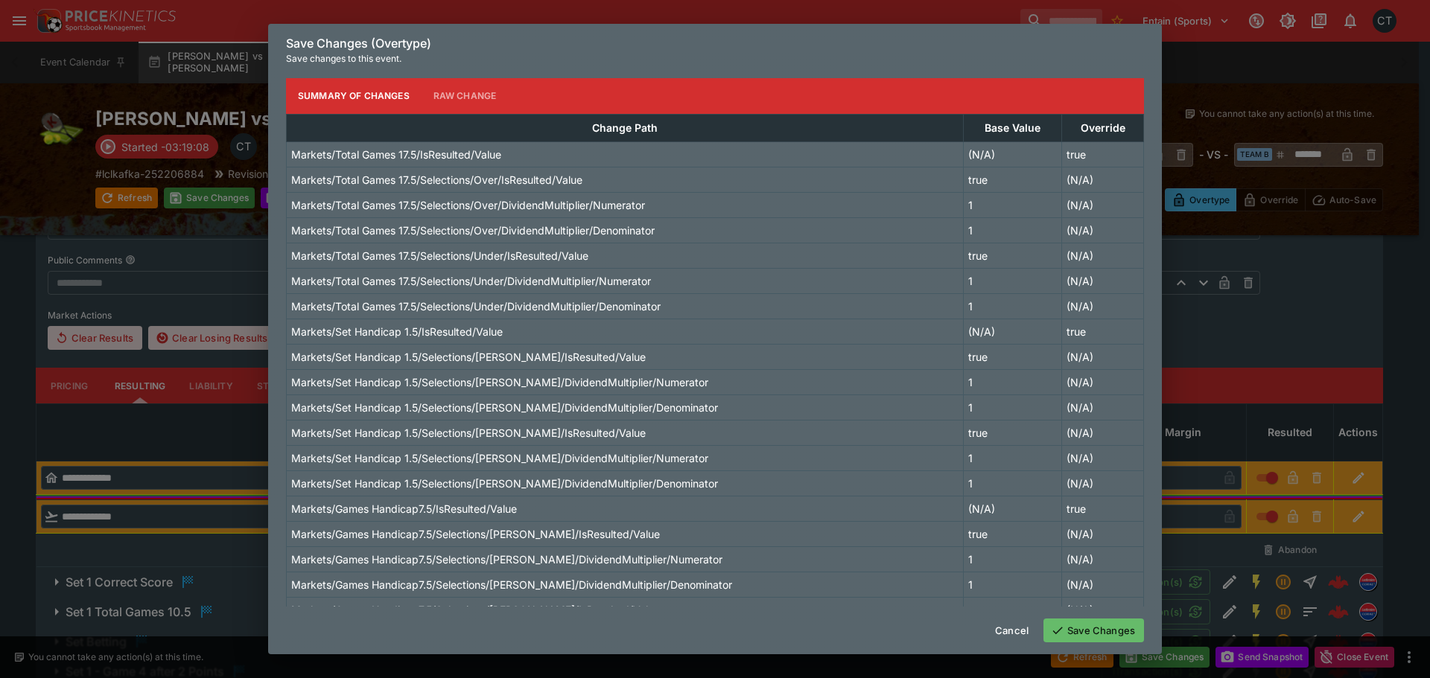
click at [1066, 637] on button "Save Changes" at bounding box center [1093, 631] width 101 height 24
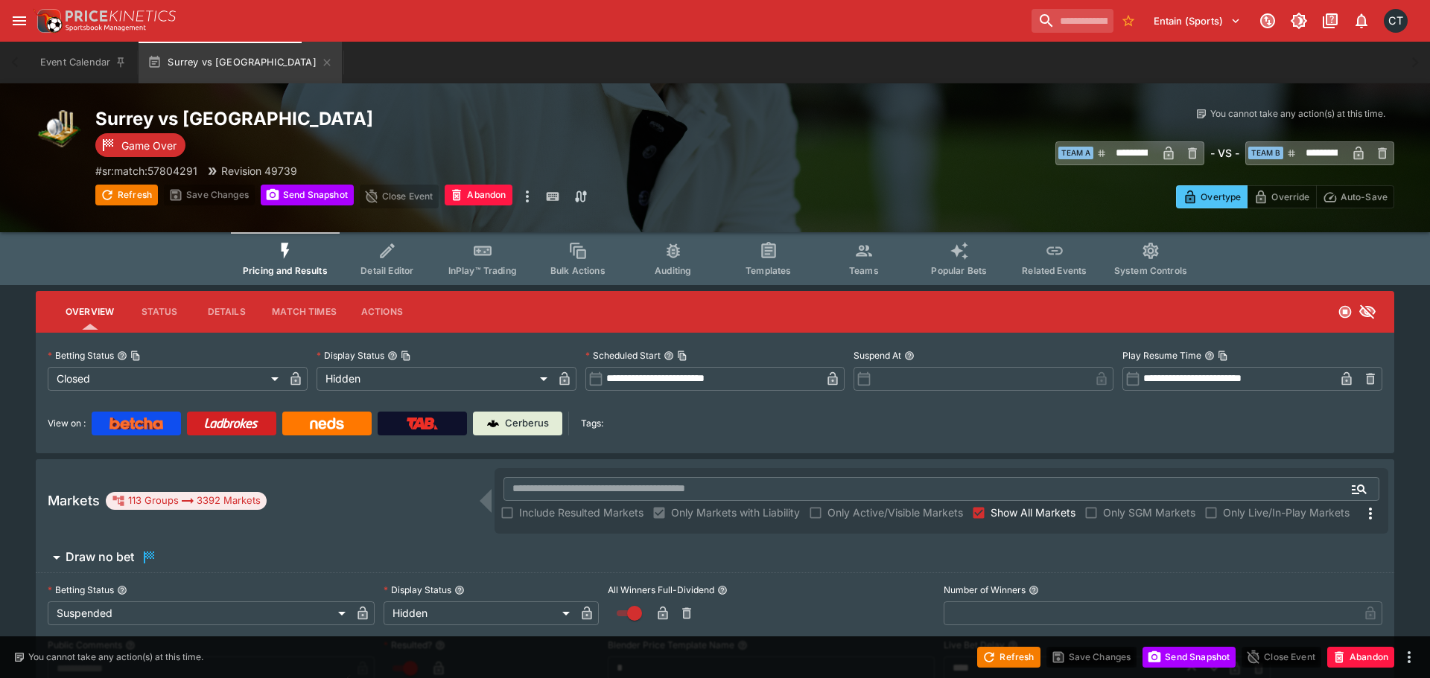
type input "**********"
type input "******"
type input "**********"
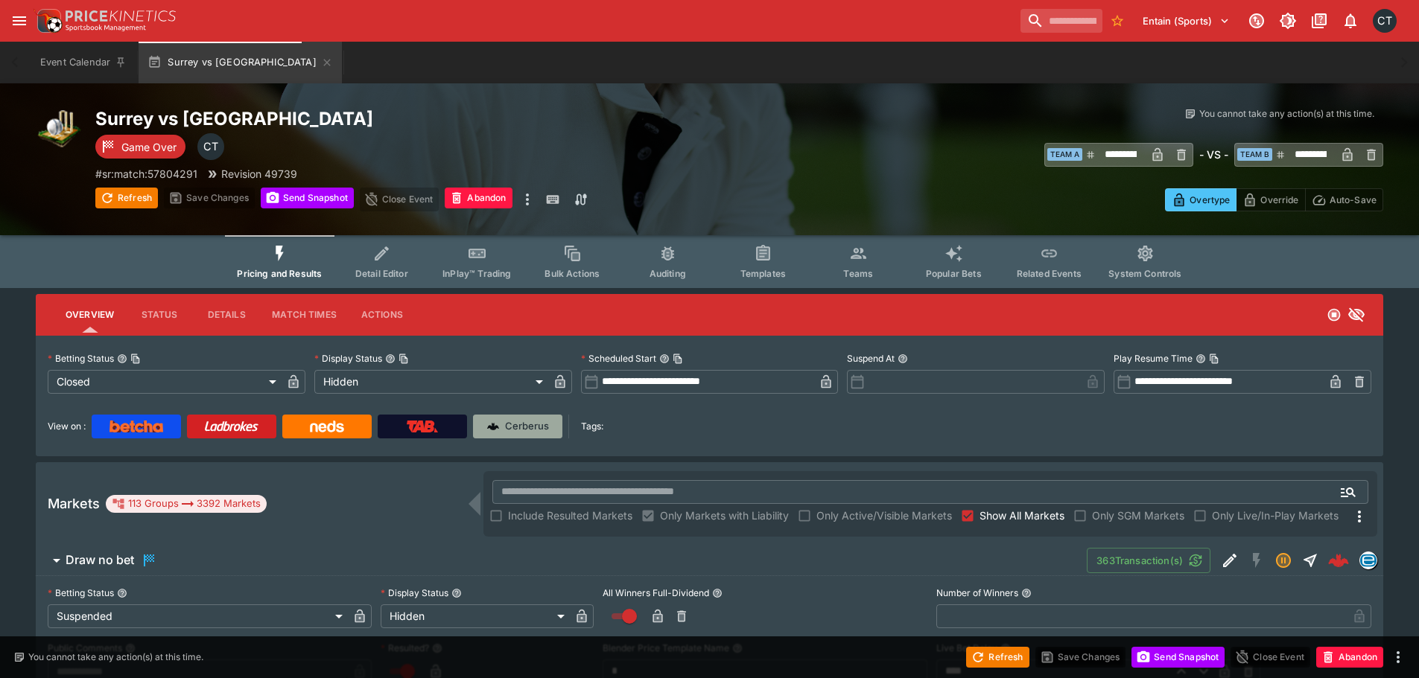
click at [510, 428] on p "Cerberus" at bounding box center [527, 426] width 44 height 15
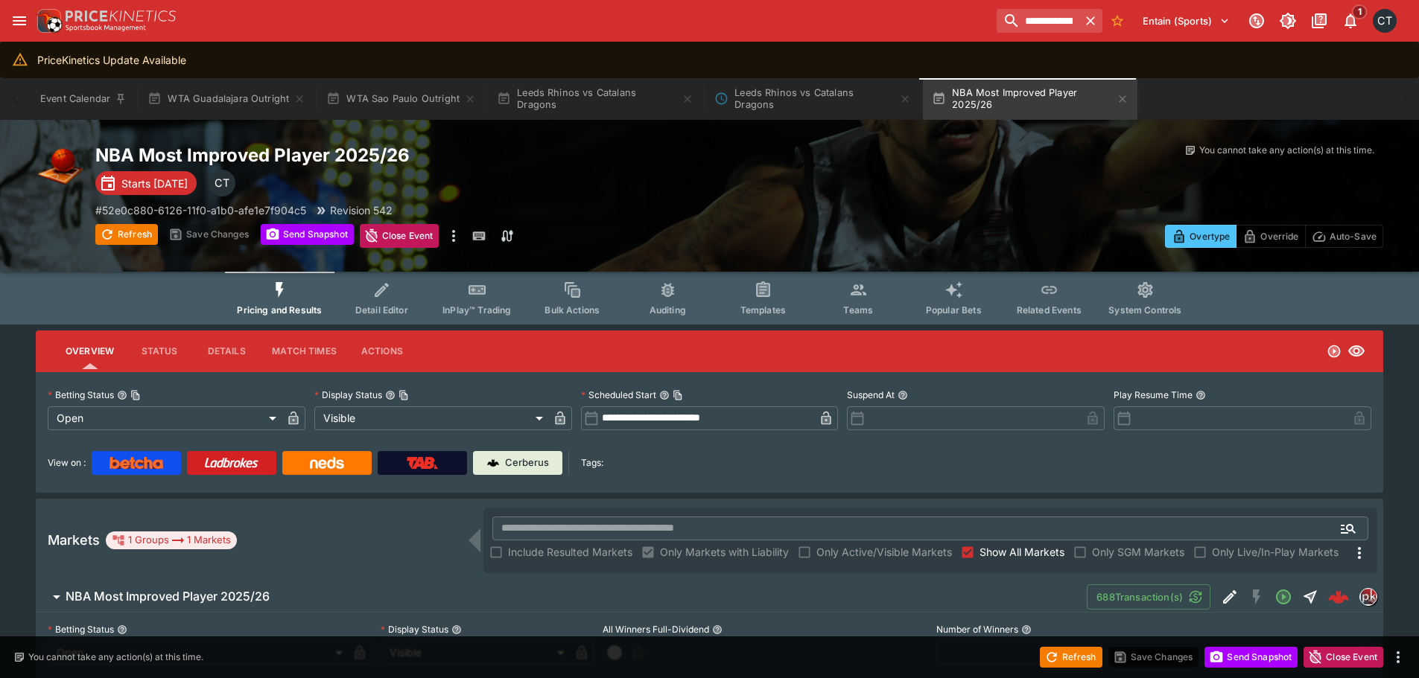
scroll to position [3649, 0]
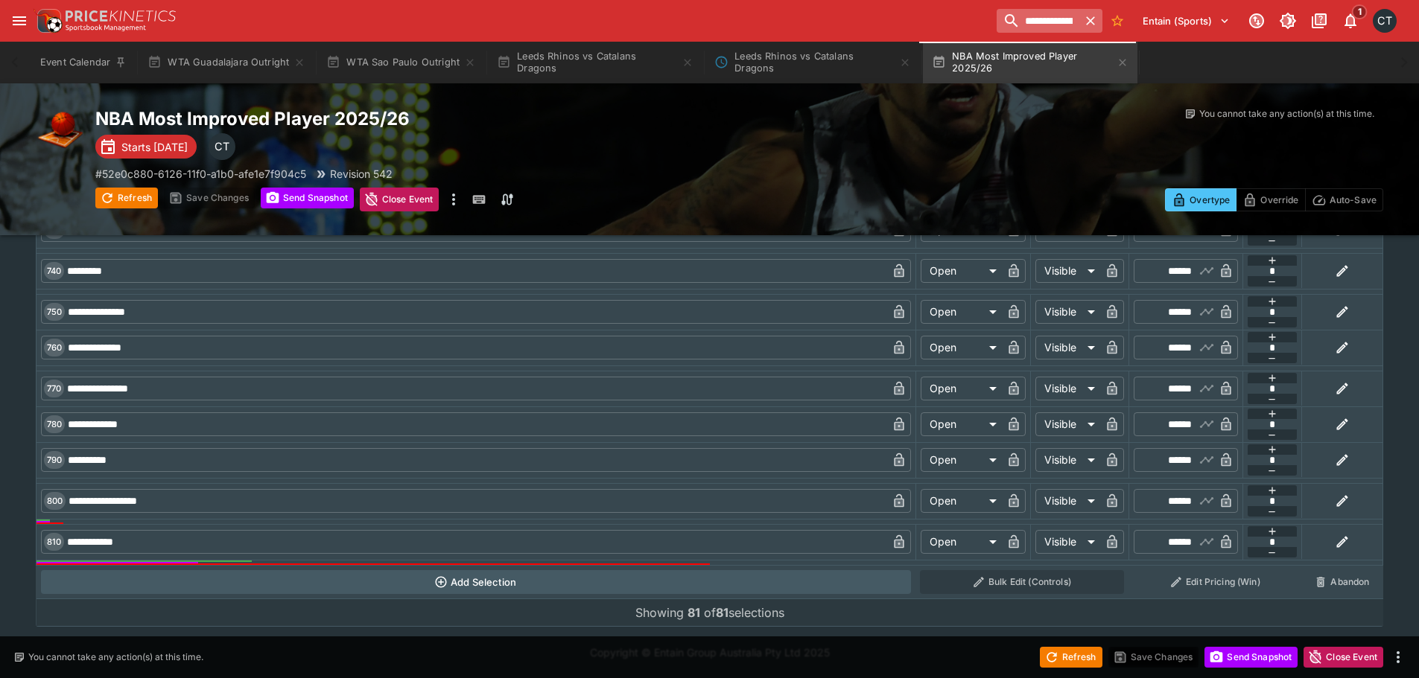
click at [1088, 22] on icon "button" at bounding box center [1090, 20] width 9 height 9
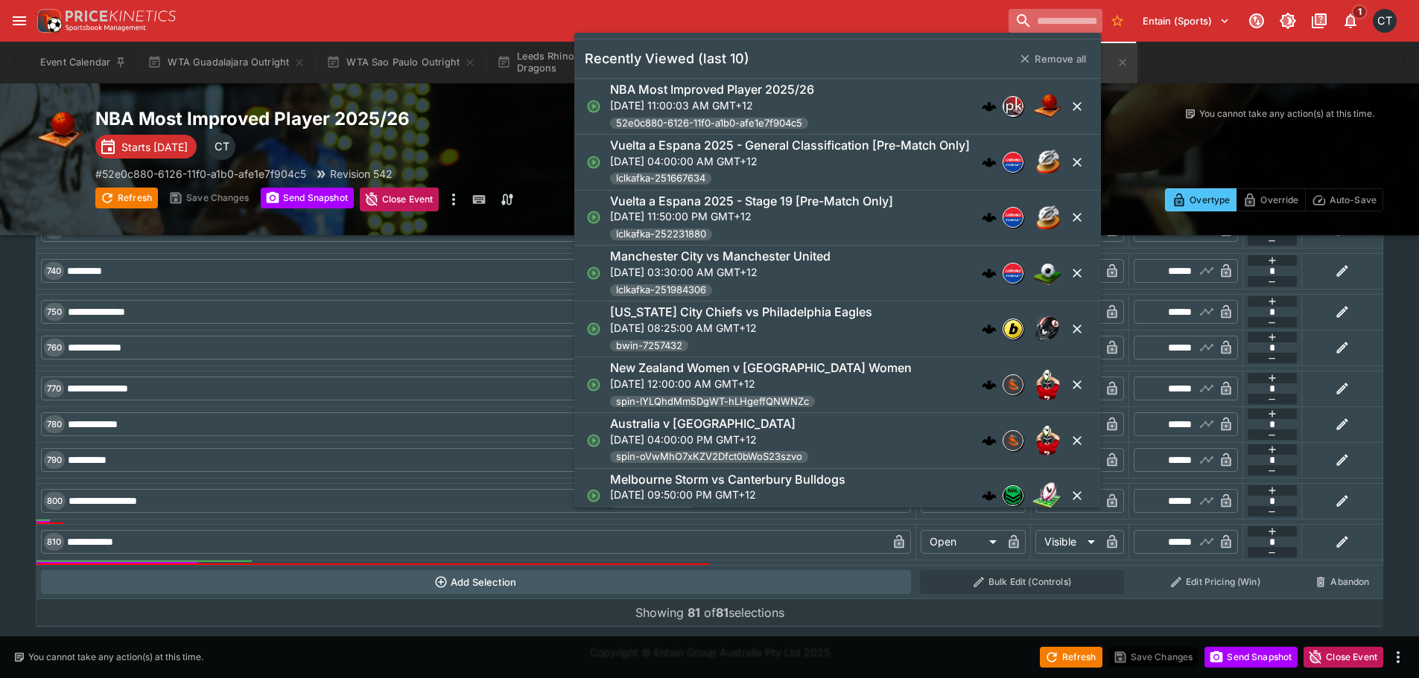
click at [1046, 18] on input "search" at bounding box center [1055, 21] width 94 height 24
paste input "**********"
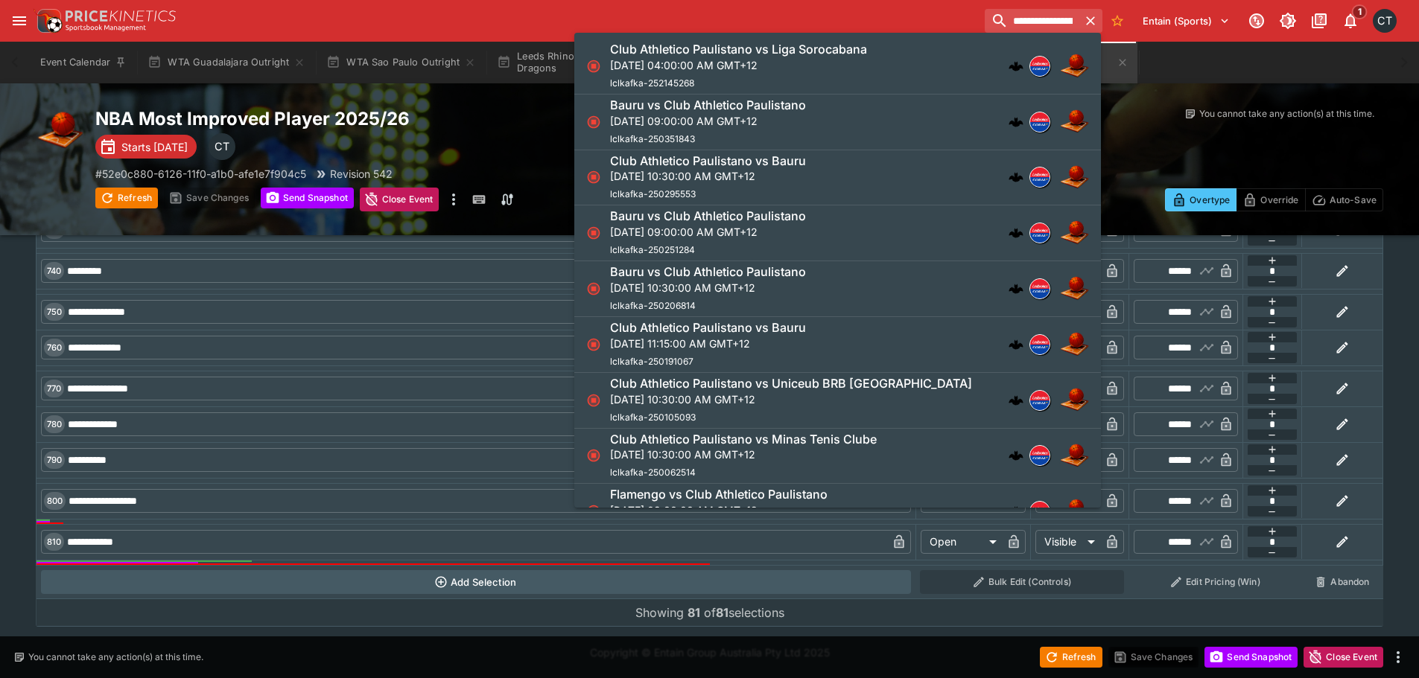
type input "**********"
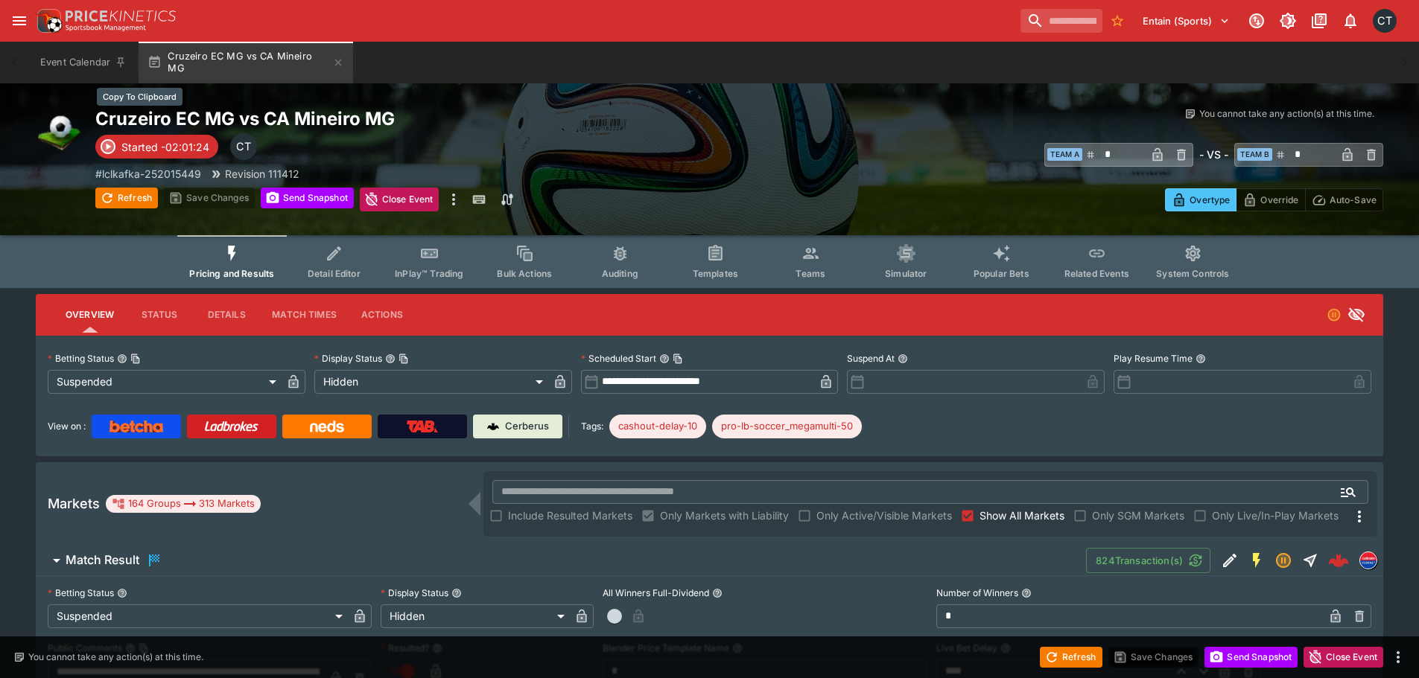
click at [346, 117] on h2 "Cruzeiro EC MG vs CA Mineiro MG" at bounding box center [417, 118] width 644 height 23
click at [214, 118] on h2 "Cruzeiro EC MG vs CA Mineiro MG" at bounding box center [417, 118] width 644 height 23
click at [729, 486] on input "text" at bounding box center [905, 492] width 827 height 24
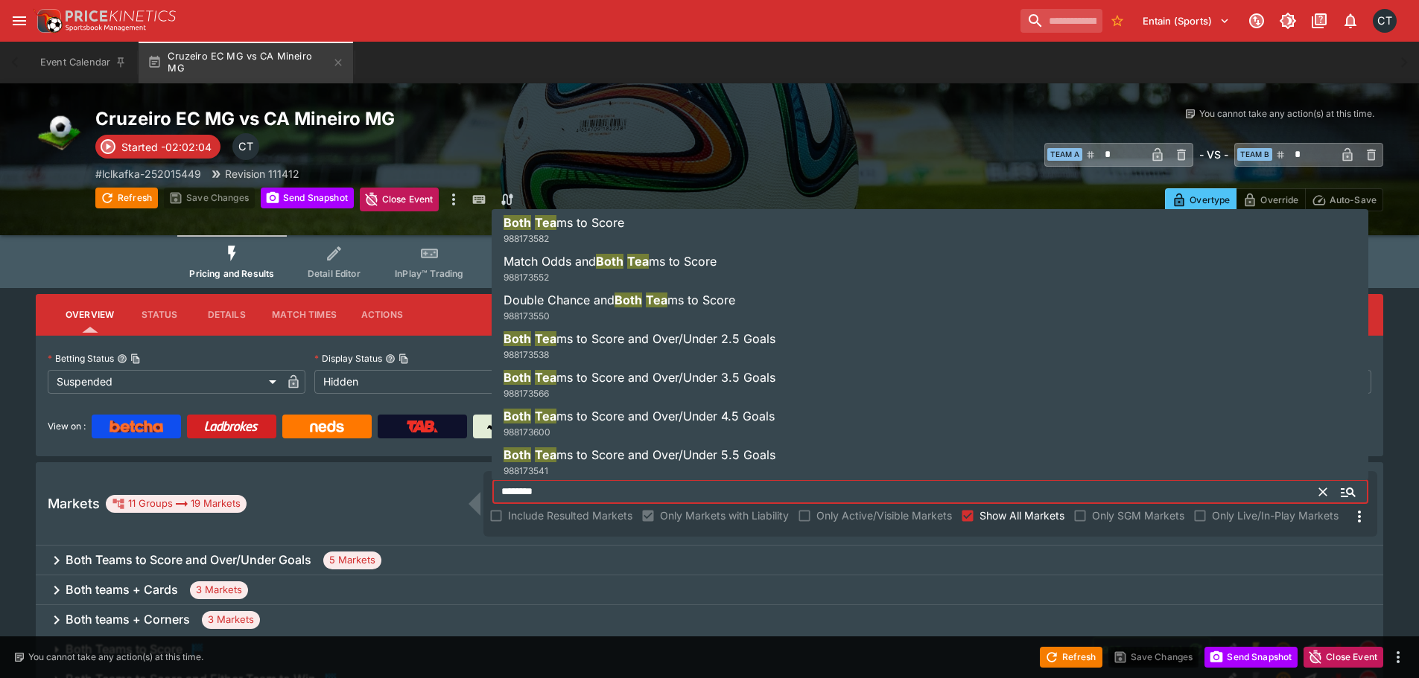
type input "********"
click at [102, 594] on h6 "Both teams + Cards" at bounding box center [122, 590] width 112 height 16
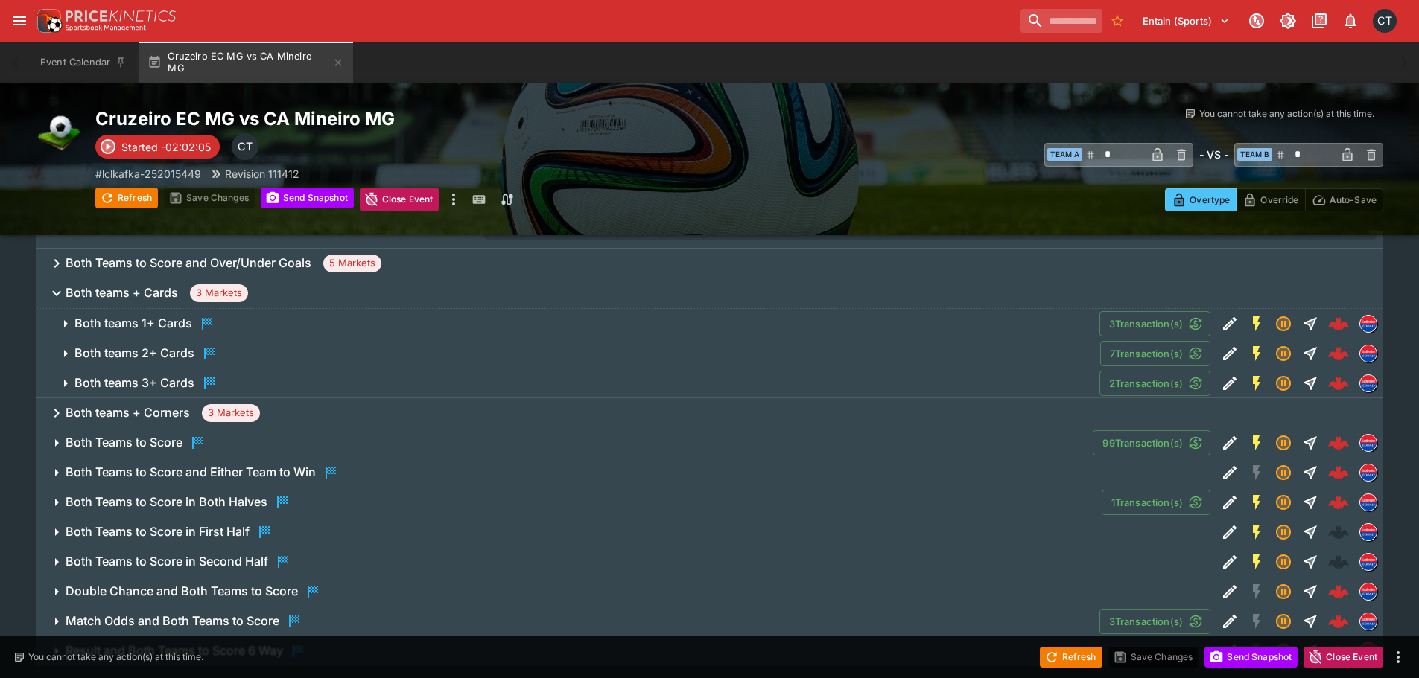
scroll to position [298, 0]
click at [172, 344] on div "Both teams 2+ Cards" at bounding box center [146, 353] width 144 height 18
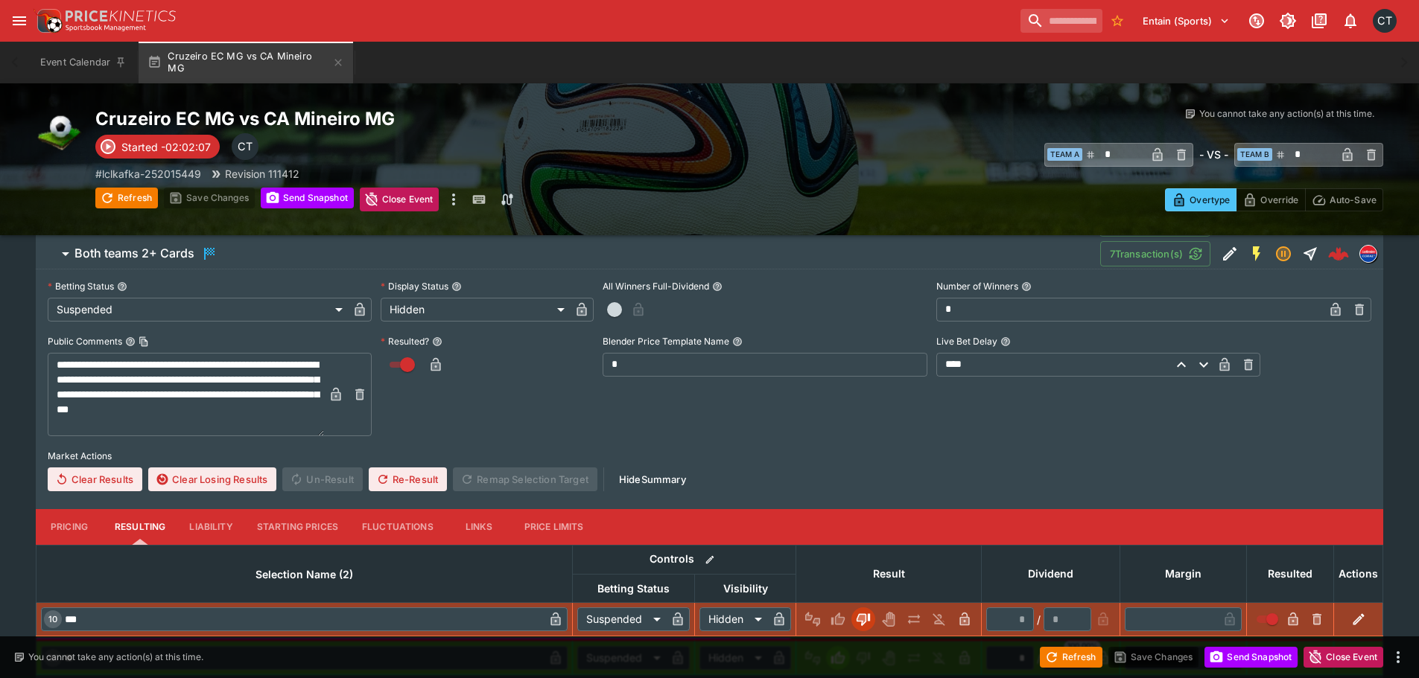
scroll to position [372, 0]
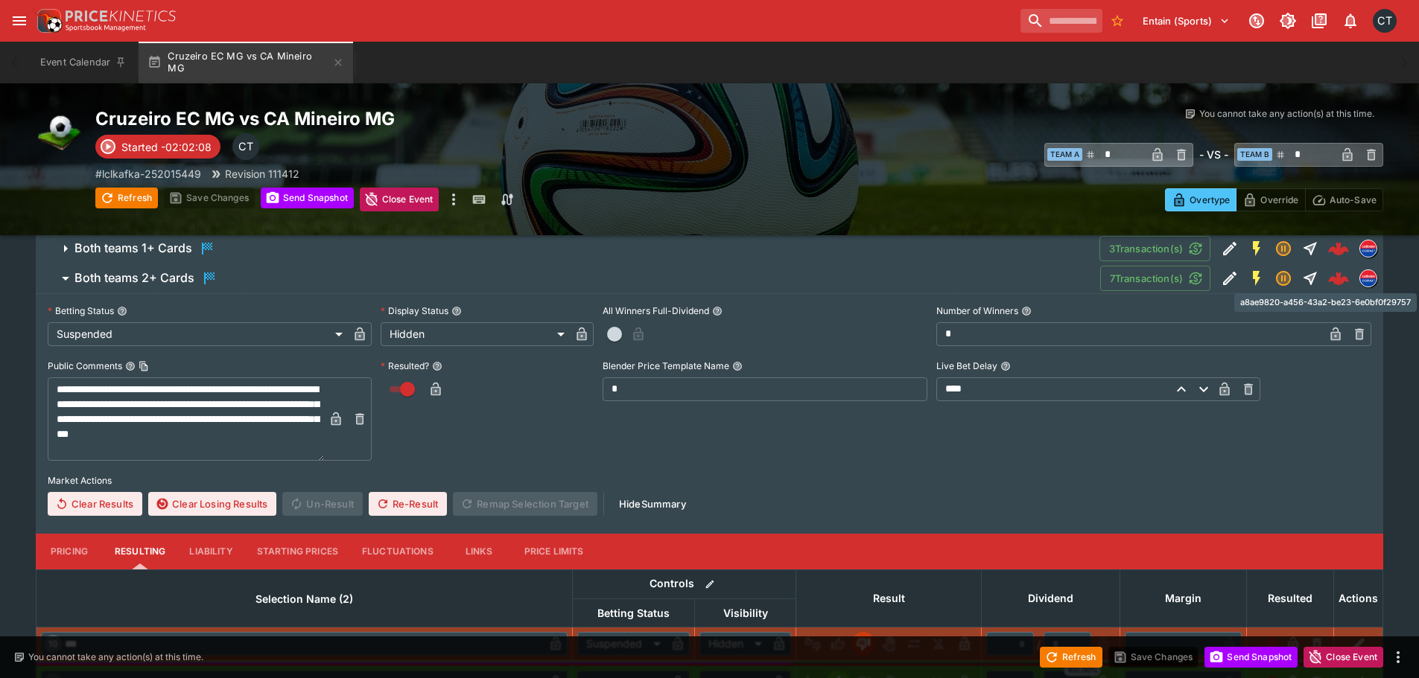
click at [1342, 275] on img "a8ae9820-a456-43a2-be23-6e0bf0f29757" at bounding box center [1338, 278] width 21 height 21
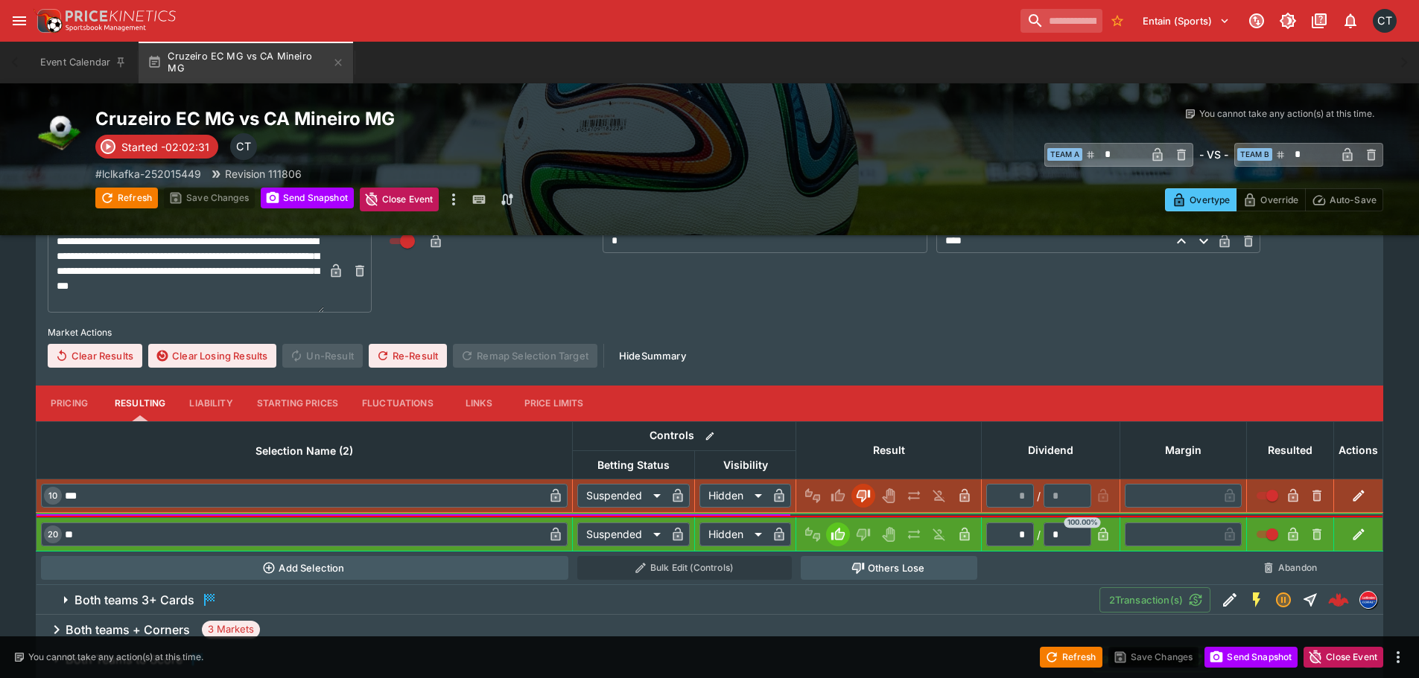
scroll to position [521, 0]
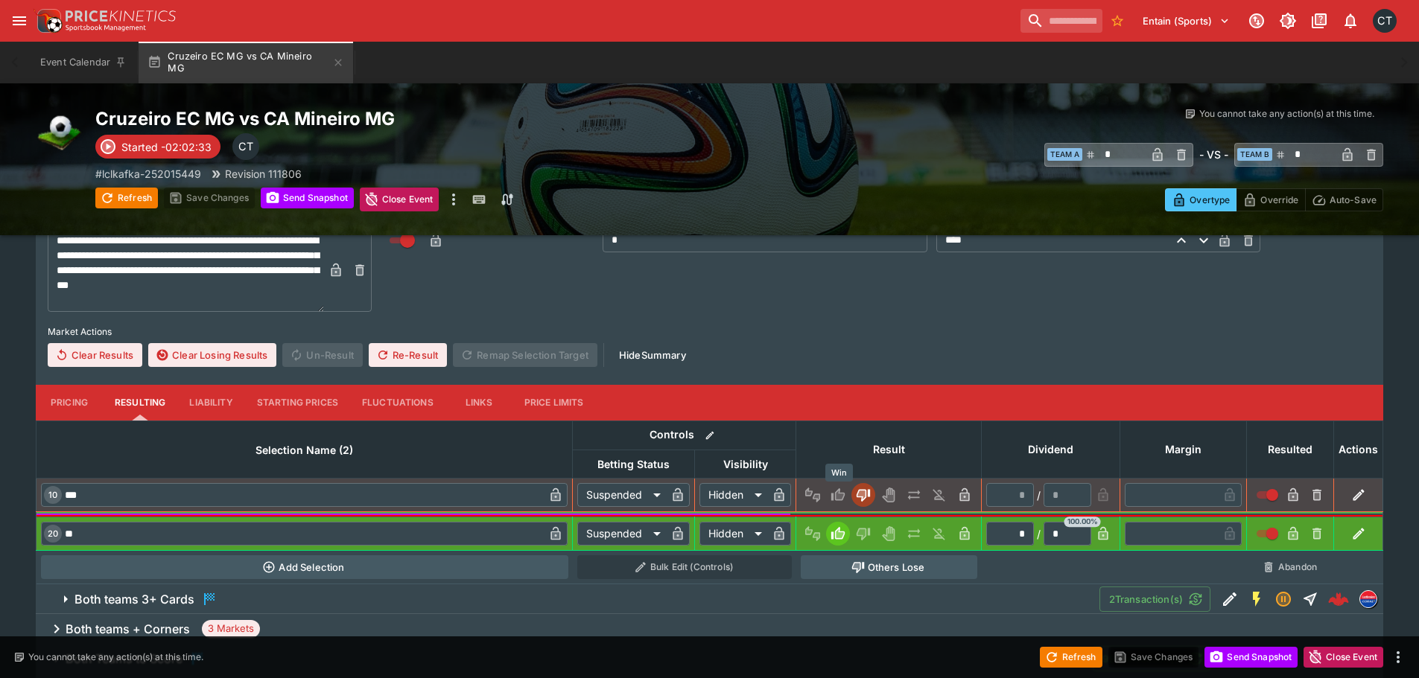
click at [845, 498] on icon "Win" at bounding box center [837, 495] width 15 height 15
type input "*"
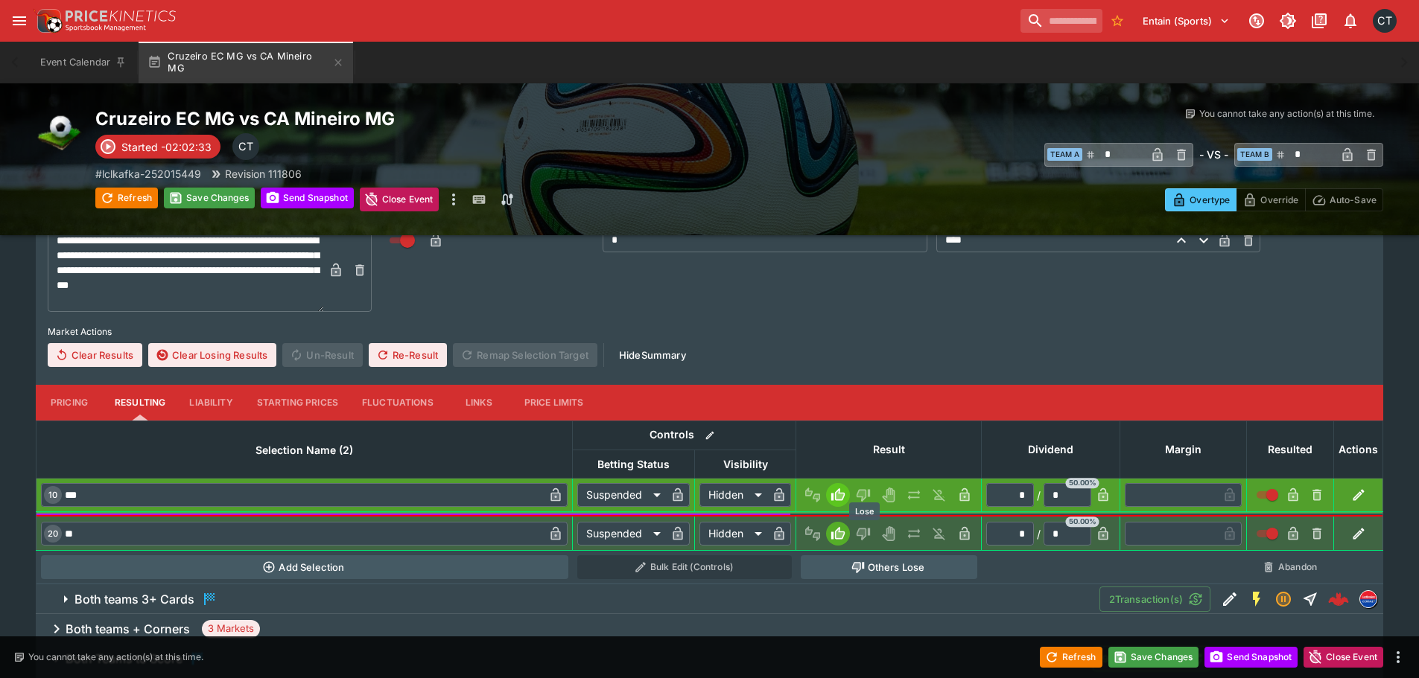
click at [868, 534] on icon "Lose" at bounding box center [863, 534] width 15 height 15
type input "*"
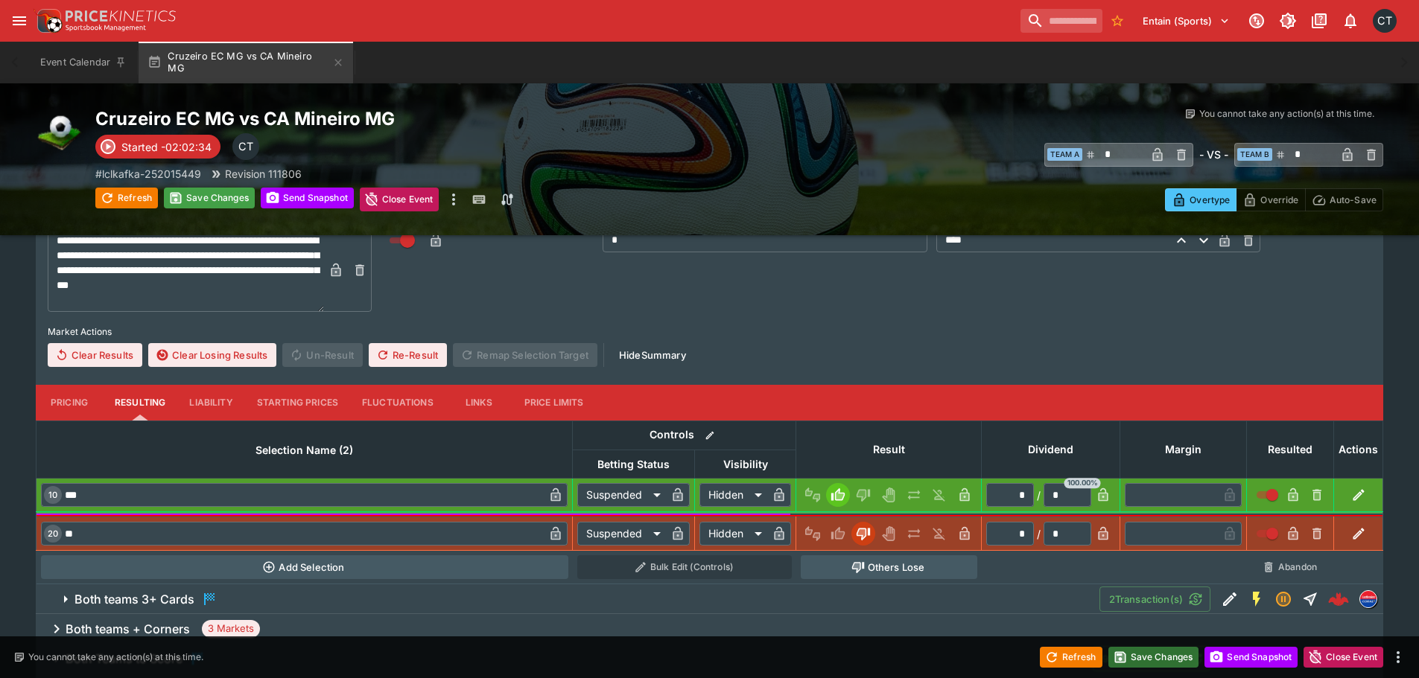
click at [1136, 654] on button "Save Changes" at bounding box center [1153, 657] width 91 height 21
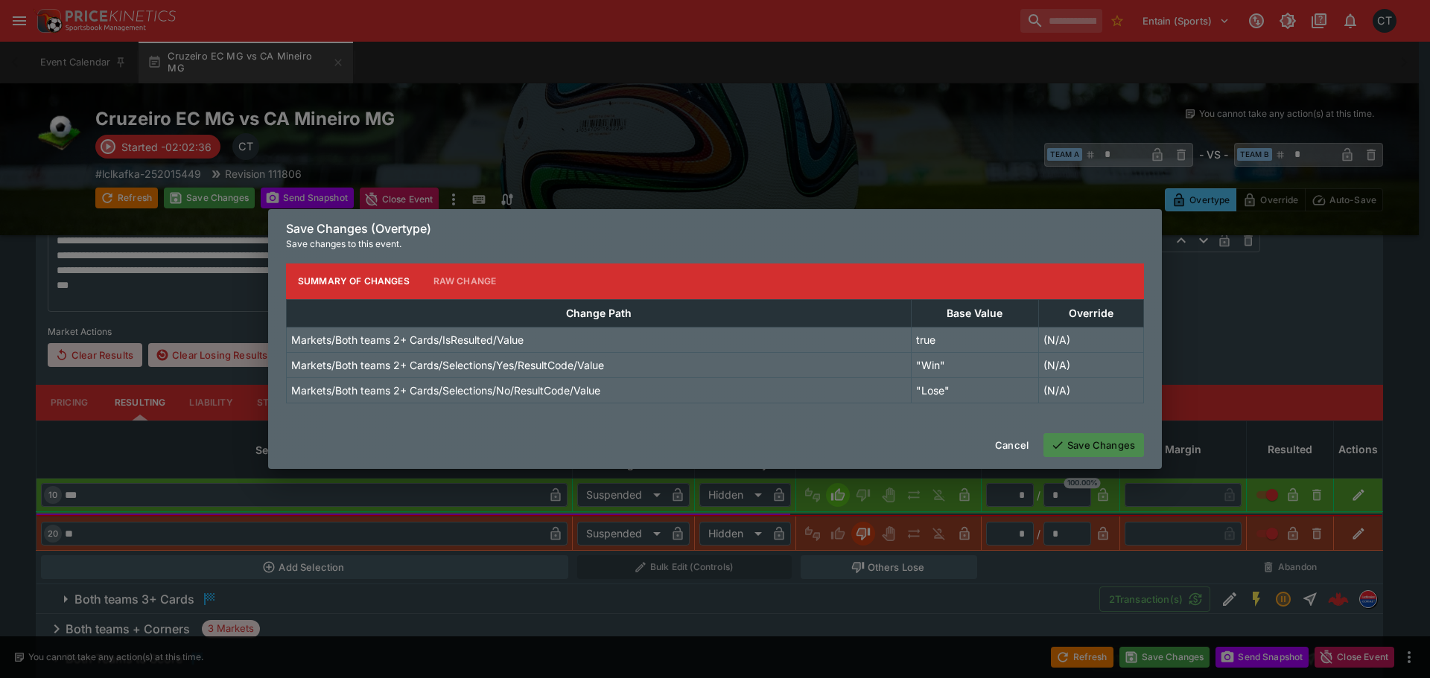
click at [1076, 444] on button "Save Changes" at bounding box center [1093, 445] width 101 height 24
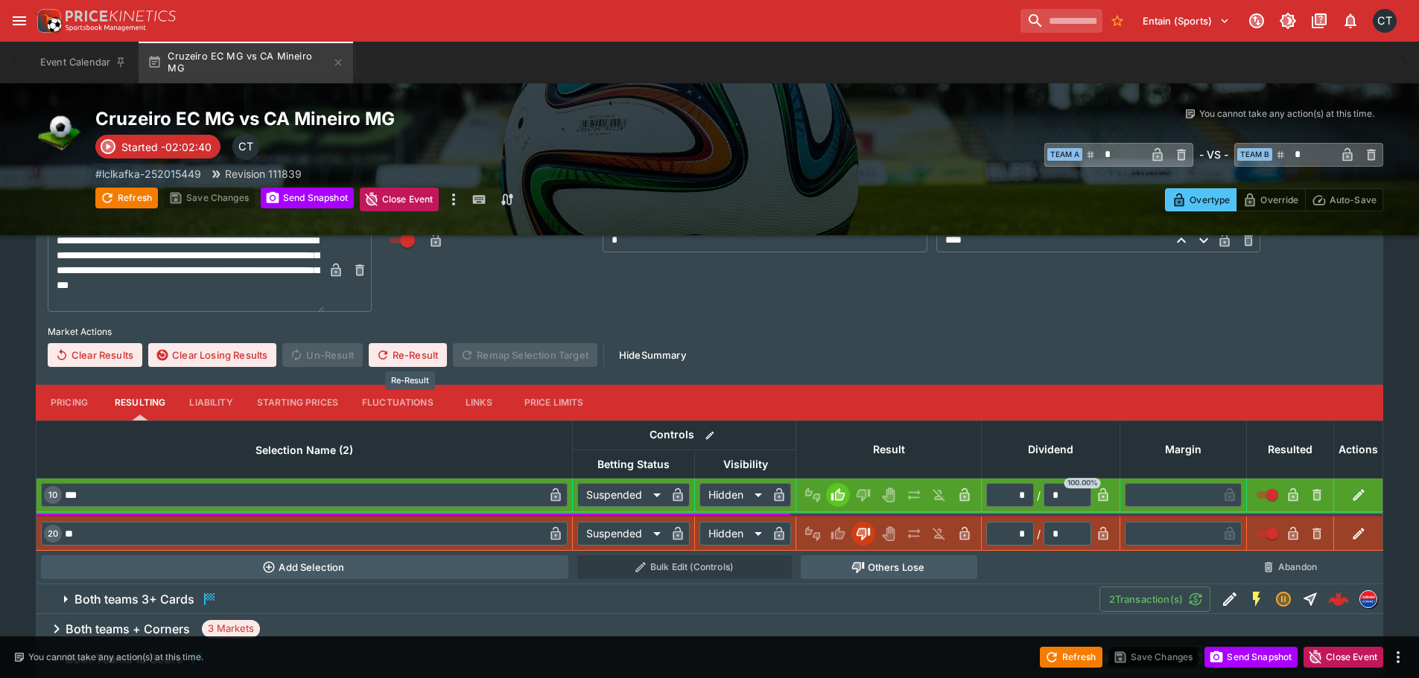
click at [390, 349] on icon "Re-Result" at bounding box center [382, 355] width 13 height 13
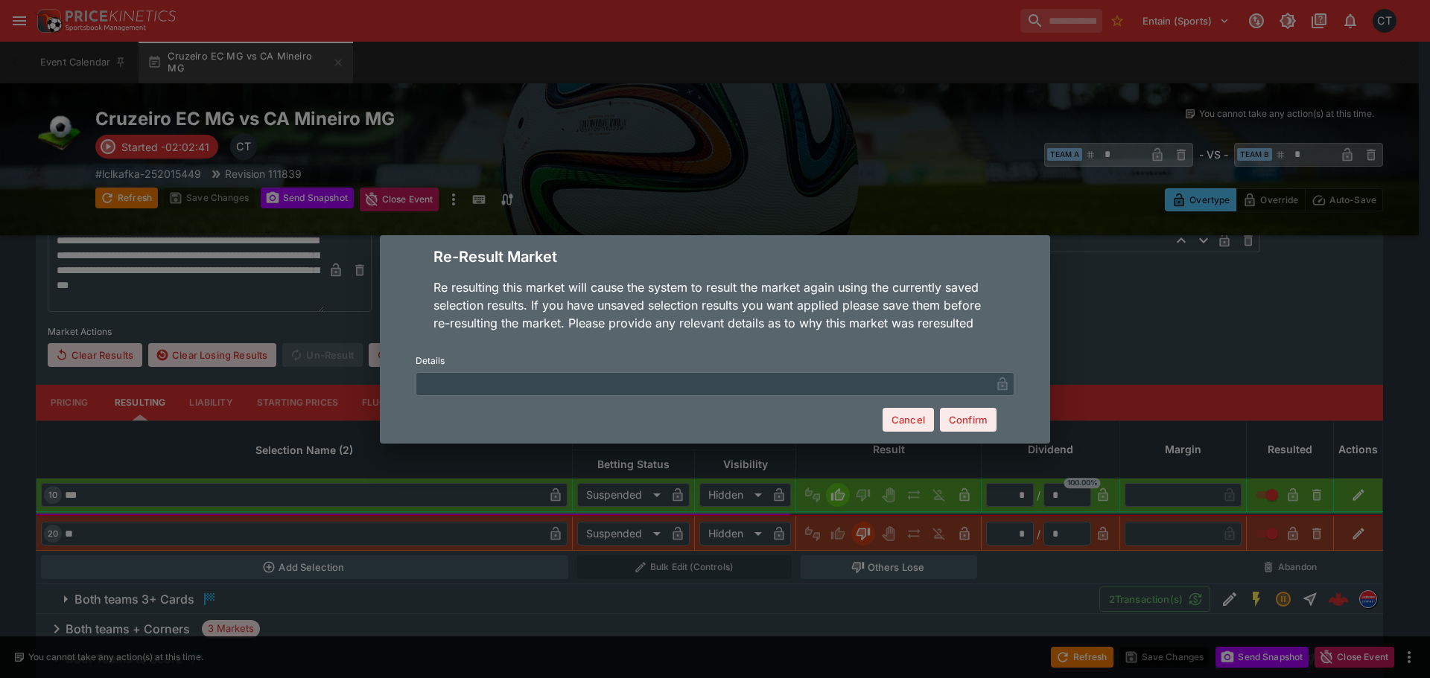
click at [666, 398] on div "Cancel Confirm" at bounding box center [715, 420] width 599 height 48
click at [658, 377] on input "text" at bounding box center [703, 384] width 575 height 24
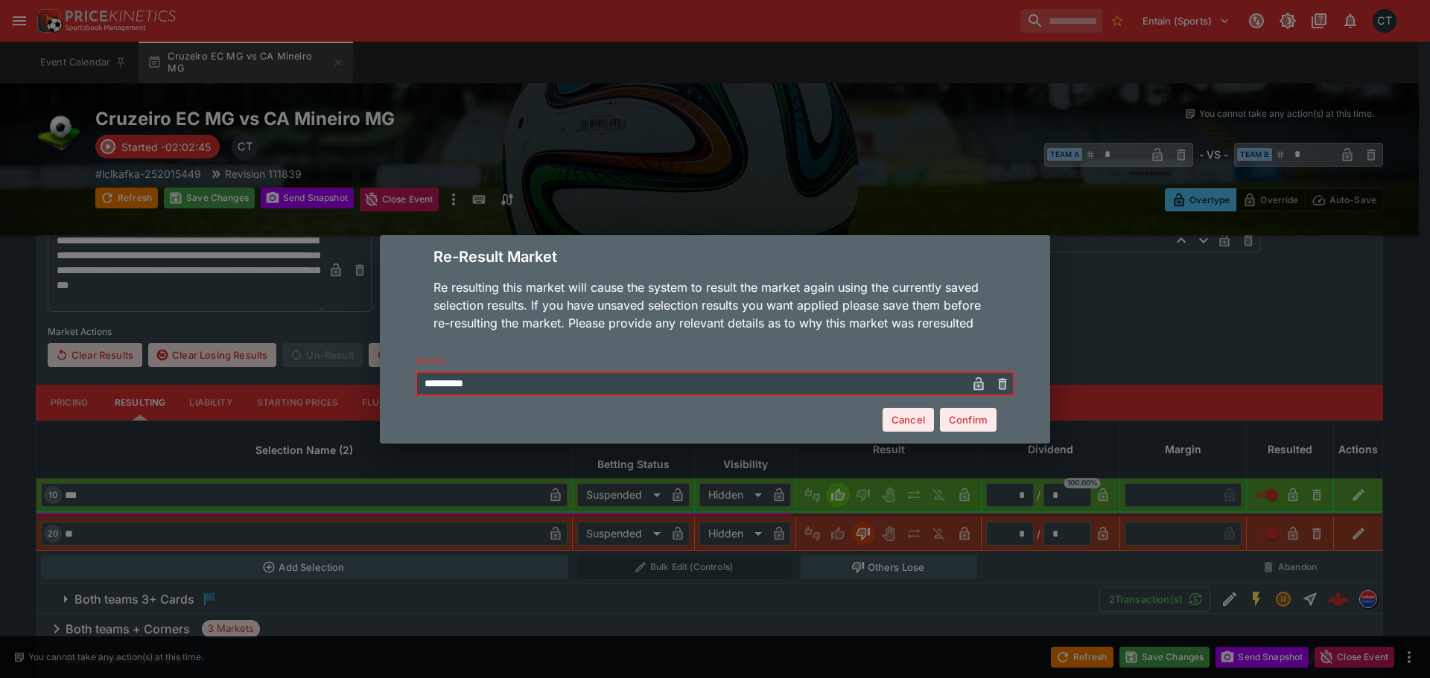
type input "**********"
click at [983, 431] on button "Confirm" at bounding box center [968, 420] width 57 height 24
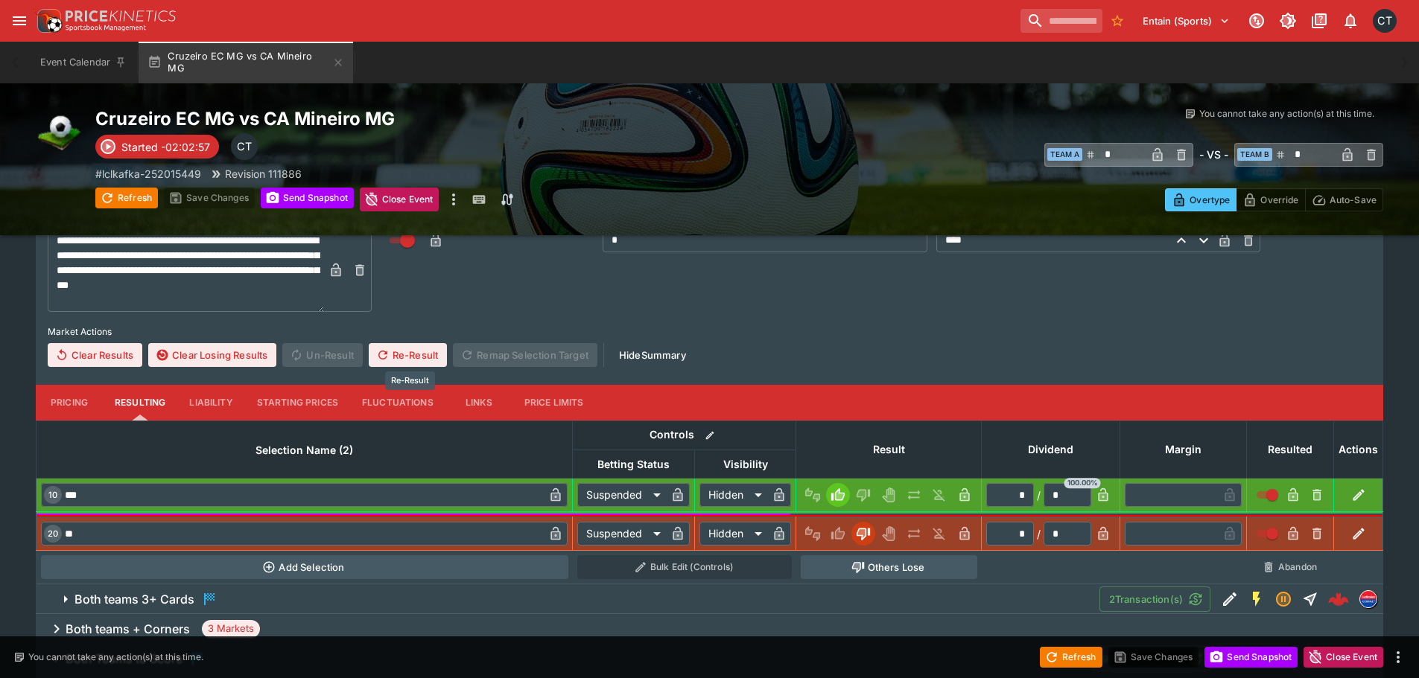
click at [418, 354] on button "Re-Result" at bounding box center [408, 355] width 78 height 24
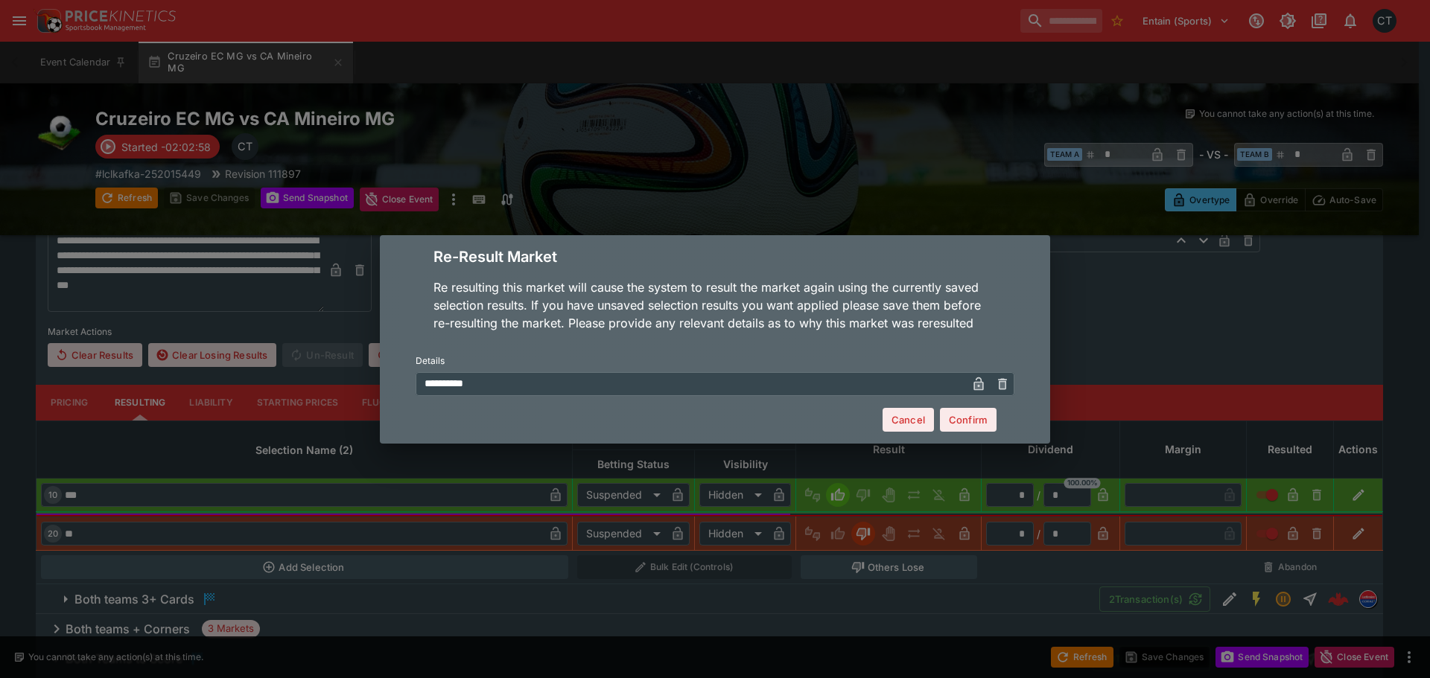
click at [954, 419] on button "Confirm" at bounding box center [968, 420] width 57 height 24
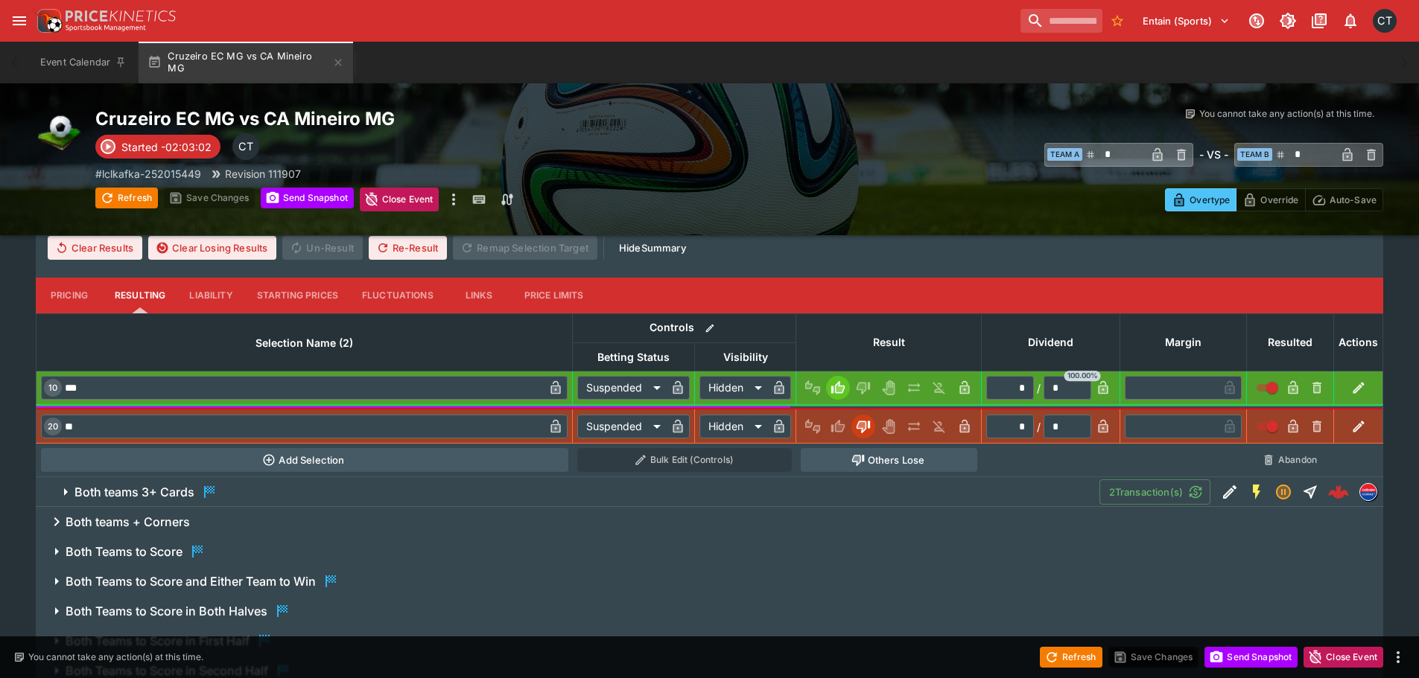
scroll to position [0, 0]
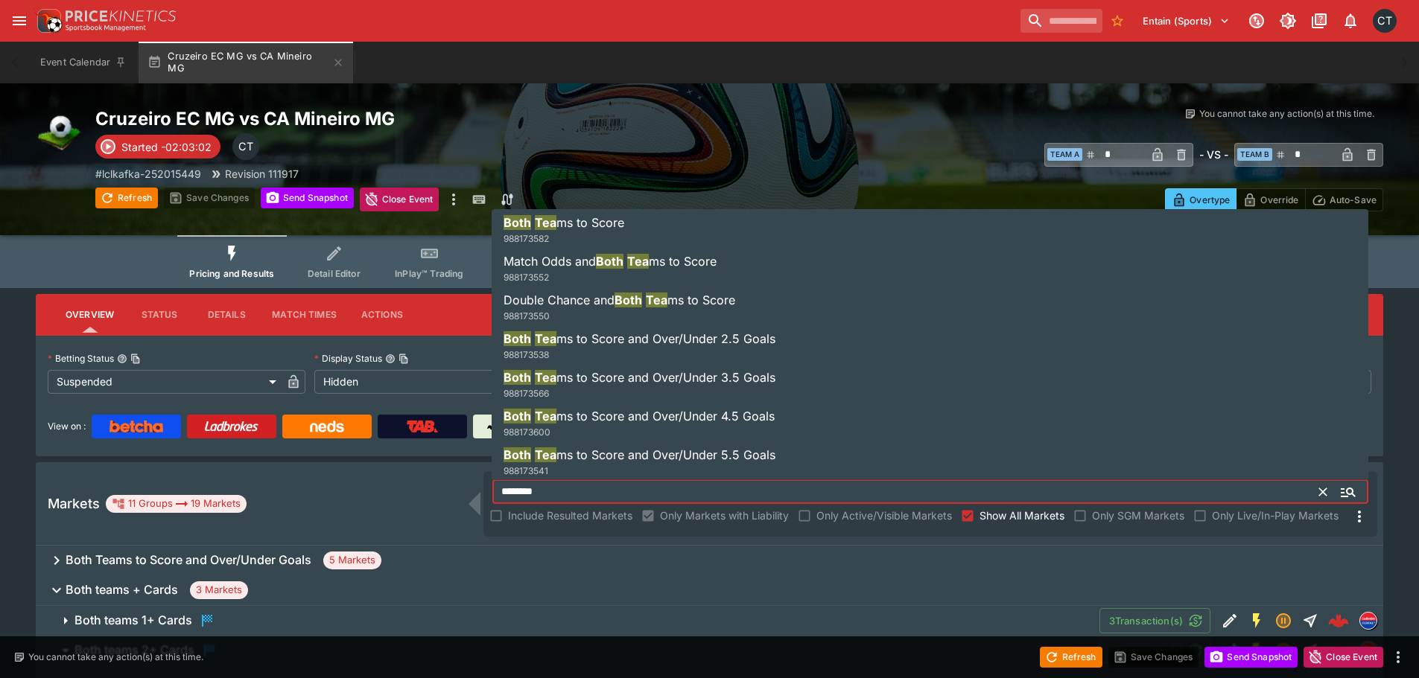
drag, startPoint x: 564, startPoint y: 488, endPoint x: 380, endPoint y: 490, distance: 184.0
click at [380, 490] on div "Markets 11 Groups 19 Markets ******** ​ Include Resulted Markets Only Markets w…" at bounding box center [709, 504] width 1347 height 83
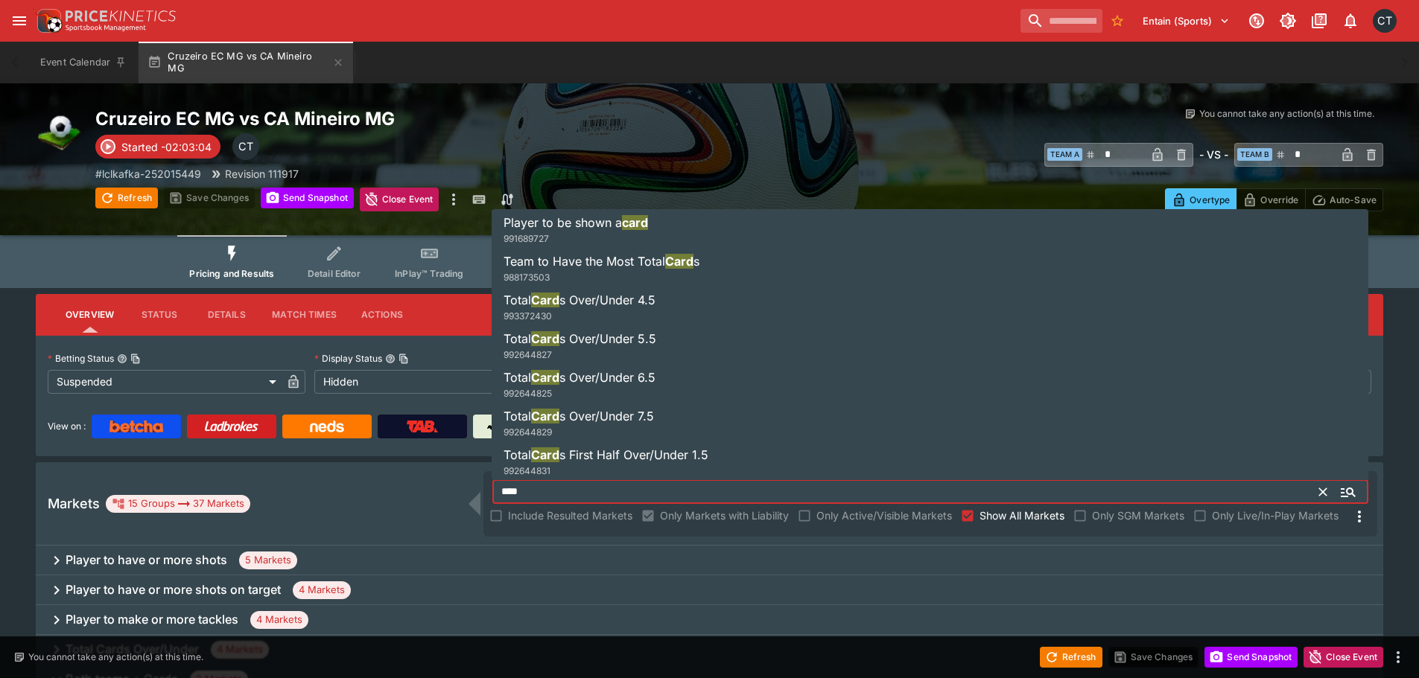
click at [331, 500] on div "Markets 15 Groups 37 Markets" at bounding box center [266, 504] width 436 height 18
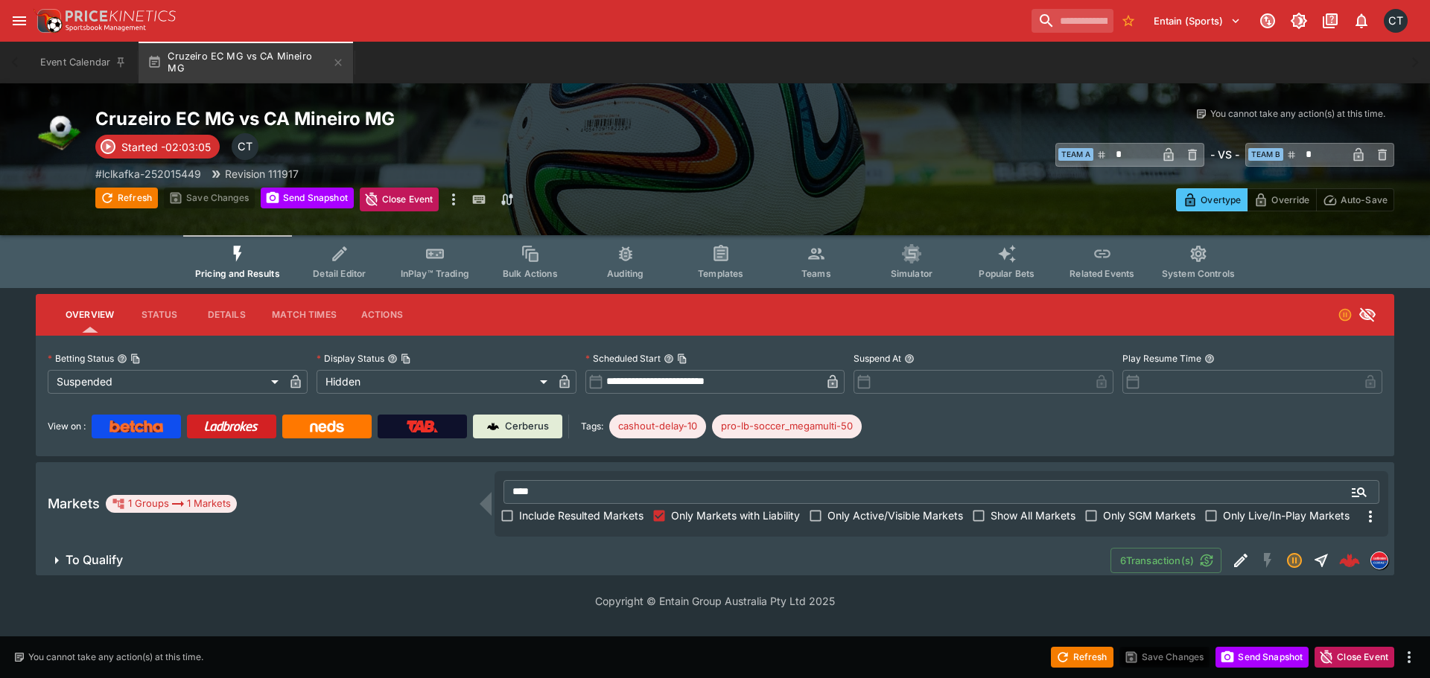
click at [610, 523] on span "Include Resulted Markets" at bounding box center [581, 516] width 124 height 16
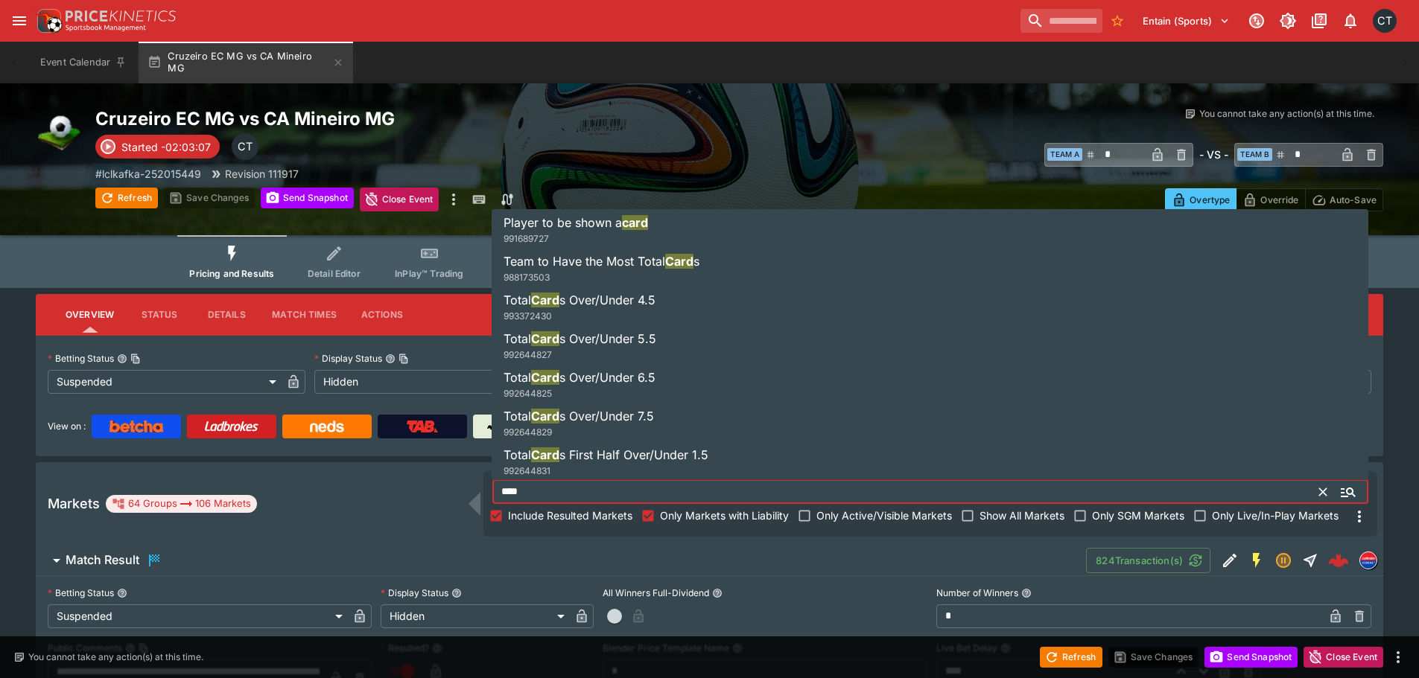
click at [585, 486] on input "****" at bounding box center [905, 492] width 827 height 24
type input "****"
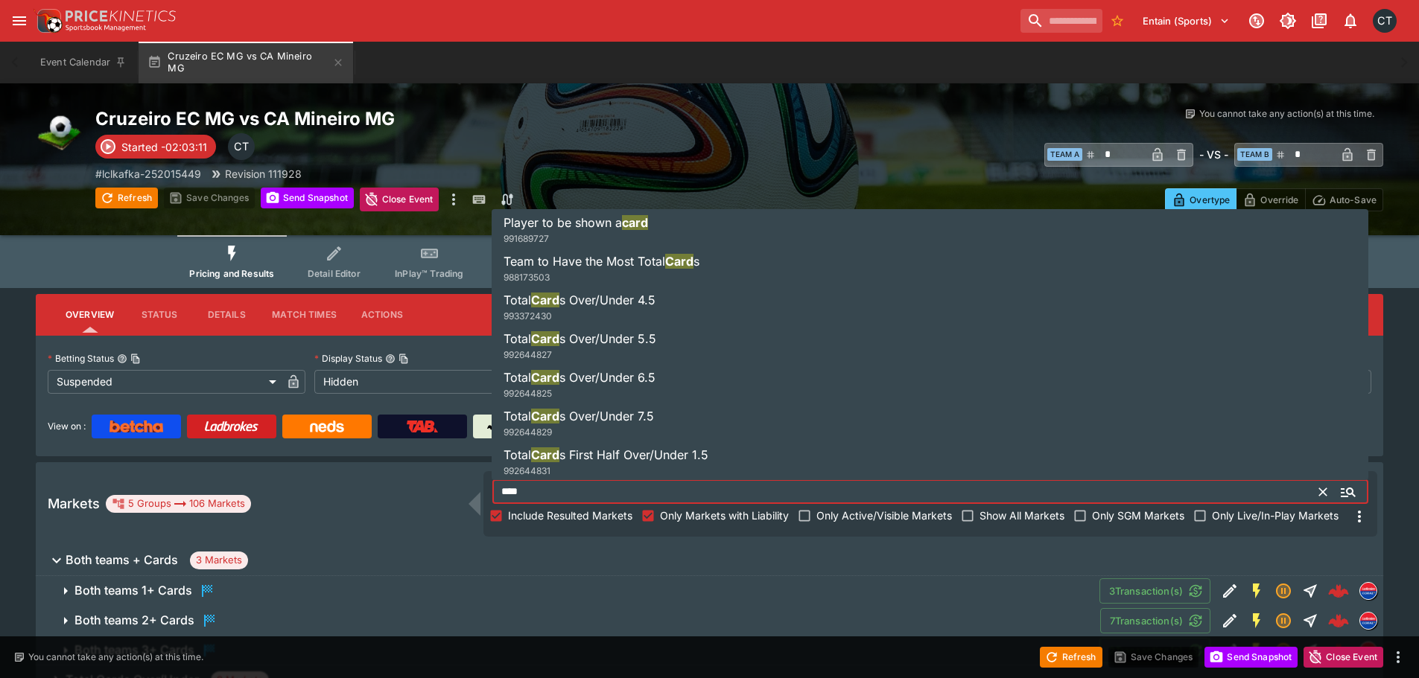
click at [372, 488] on div "Markets 5 Groups 106 Markets **** ​ Include Resulted Markets Only Markets with …" at bounding box center [709, 504] width 1347 height 83
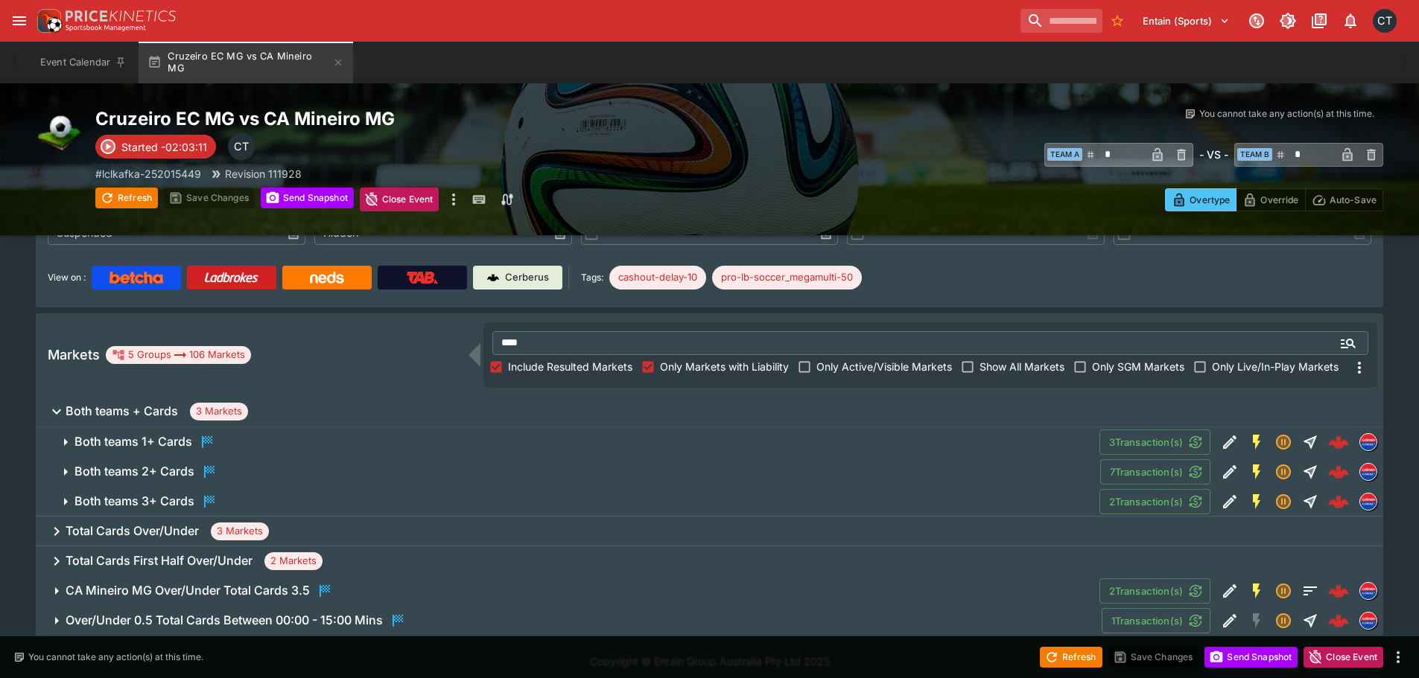
scroll to position [158, 0]
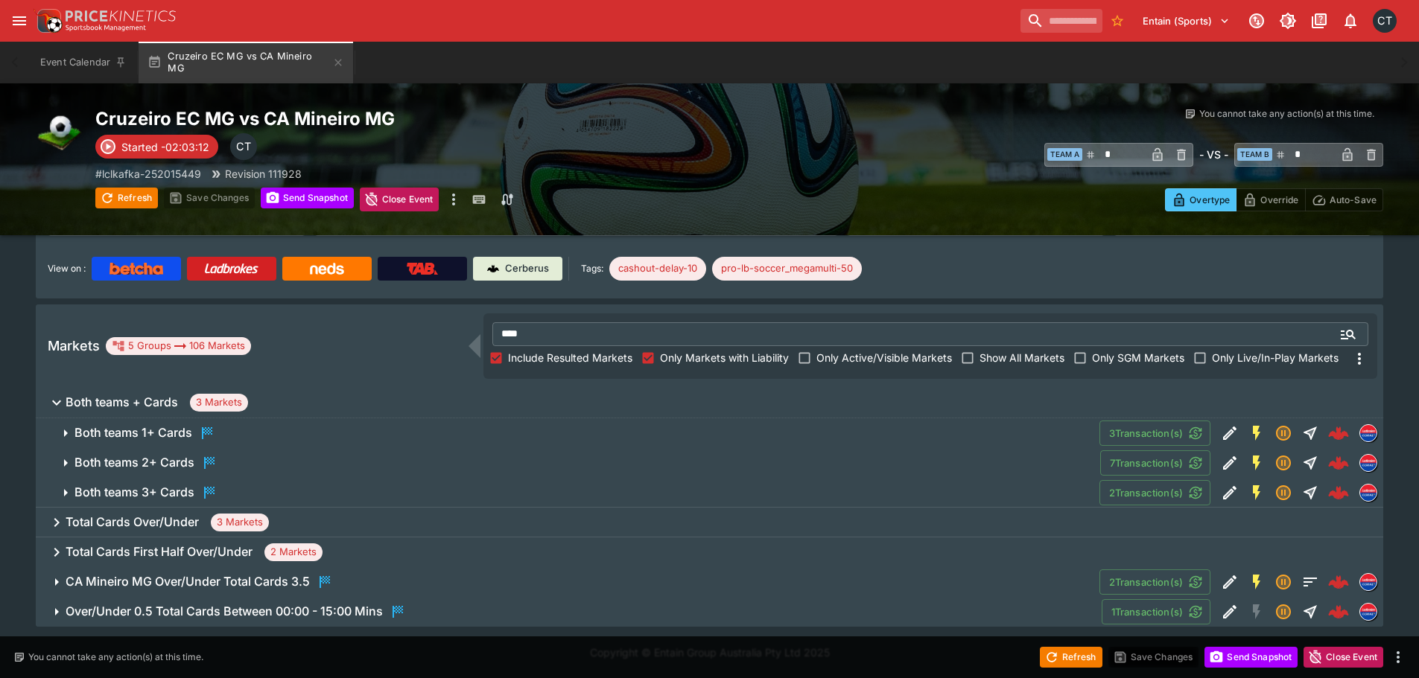
click at [166, 517] on h6 "Total Cards Over/Under" at bounding box center [132, 523] width 133 height 16
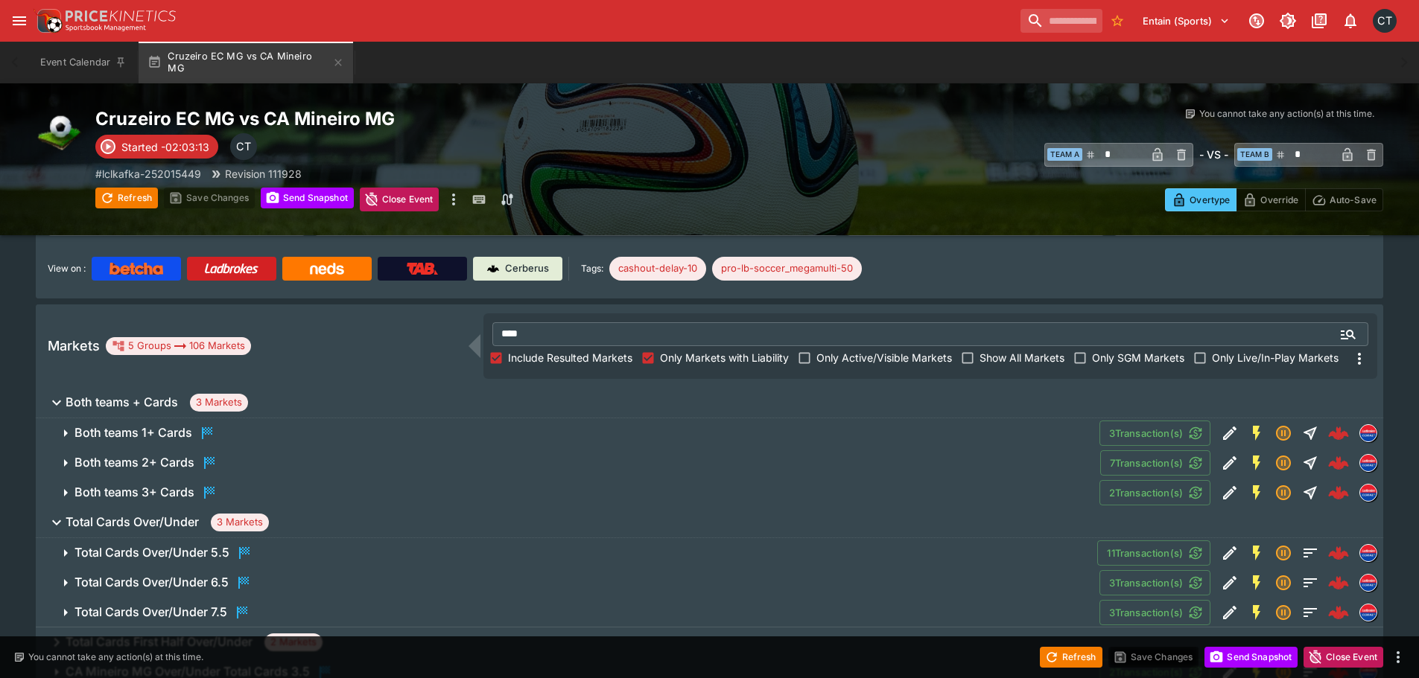
scroll to position [248, 0]
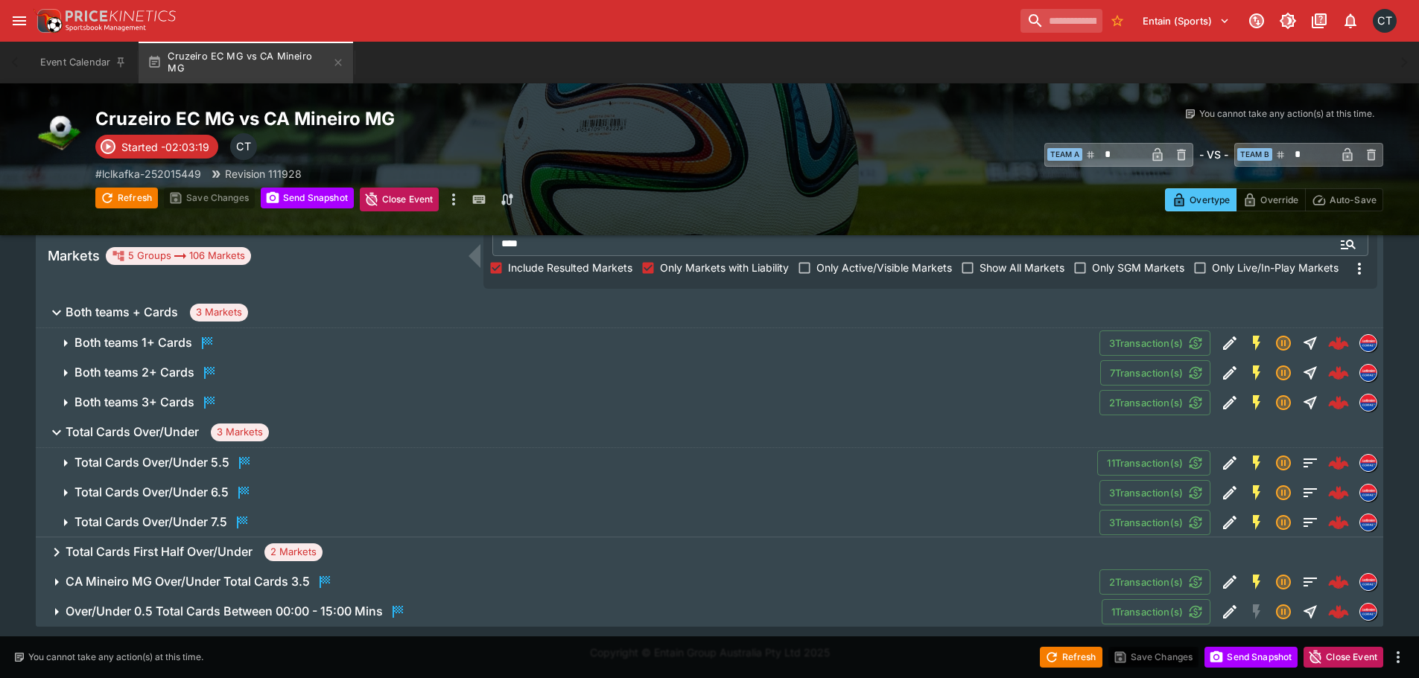
click at [224, 463] on h6 "Total Cards Over/Under 5.5" at bounding box center [151, 463] width 155 height 16
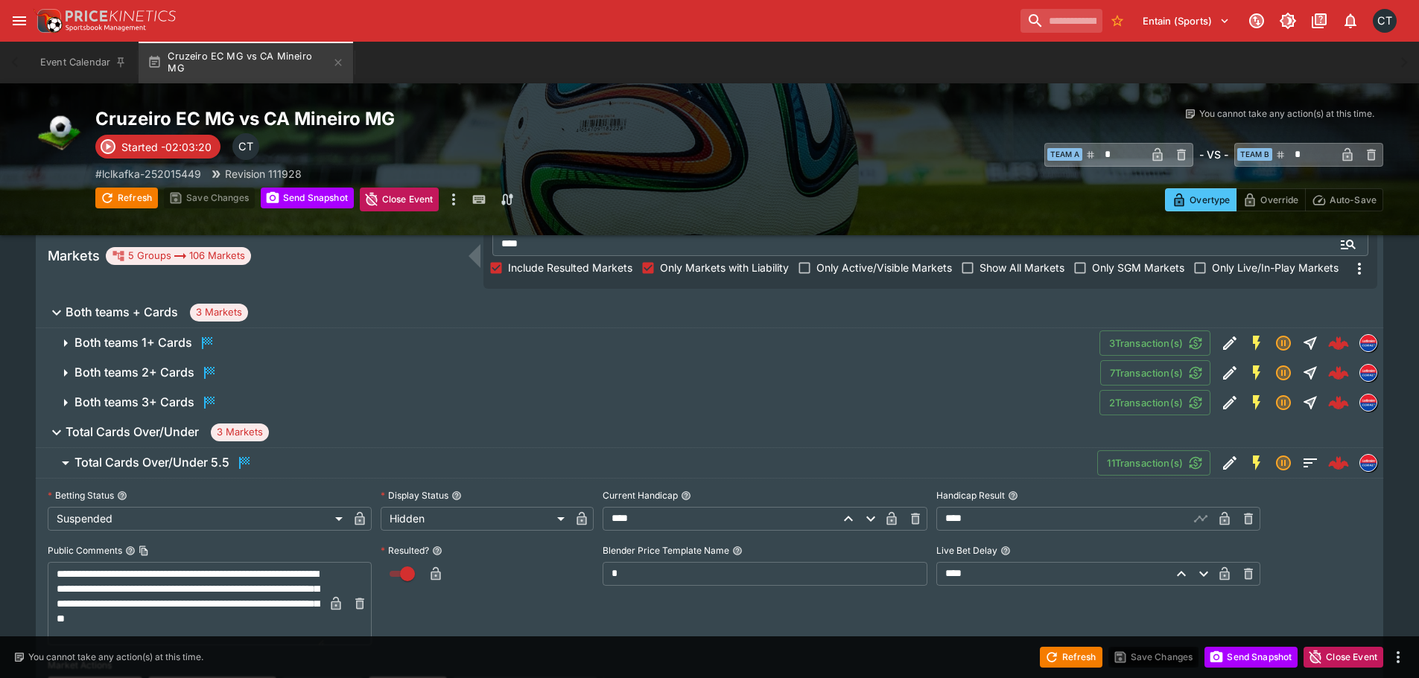
click at [224, 463] on h6 "Total Cards Over/Under 5.5" at bounding box center [151, 463] width 155 height 16
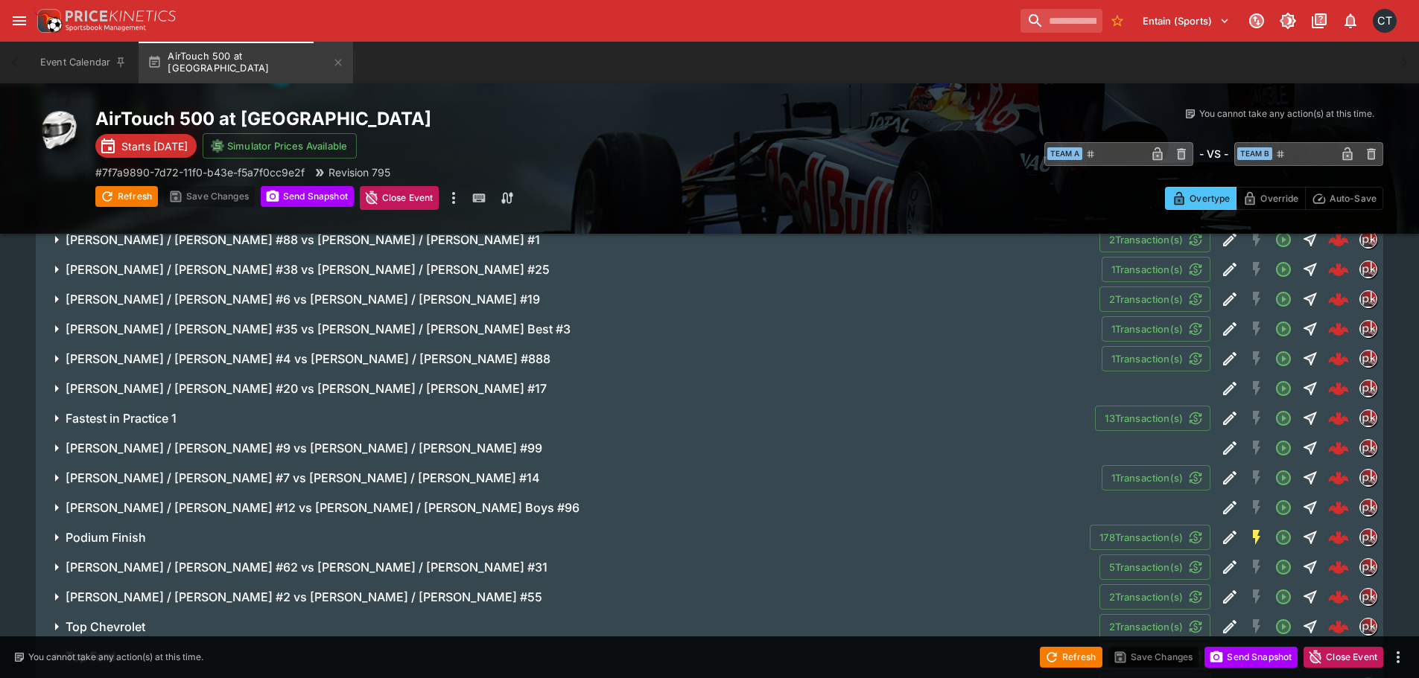
click at [143, 415] on h6 "Fastest in Practice 1" at bounding box center [121, 419] width 111 height 16
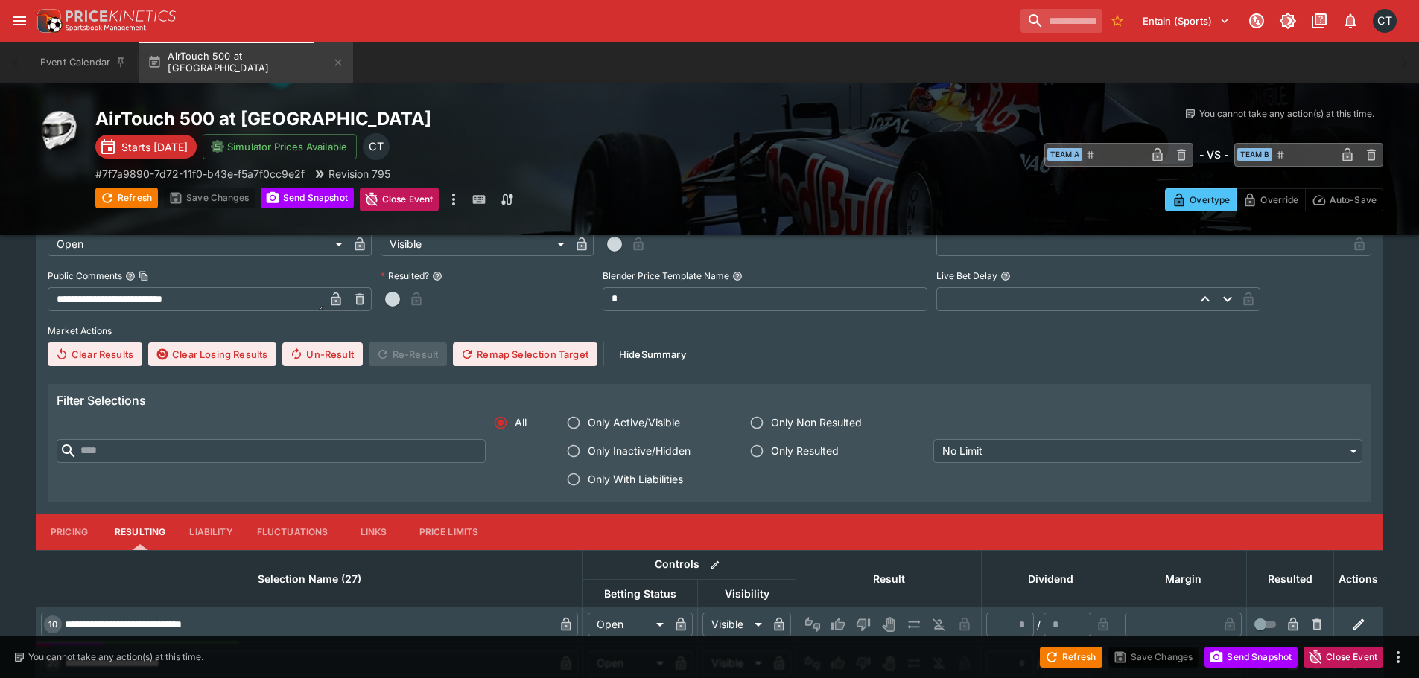
scroll to position [2518, 0]
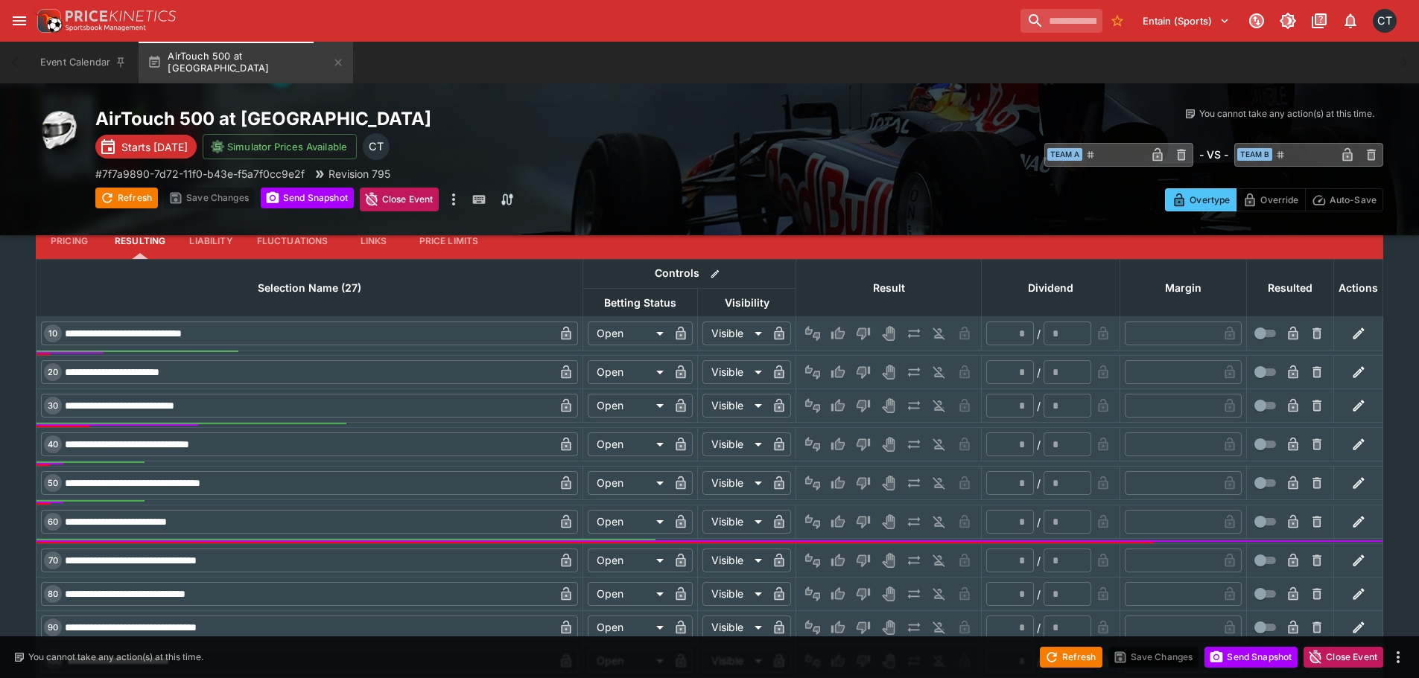
click at [69, 241] on button "Pricing" at bounding box center [69, 241] width 67 height 36
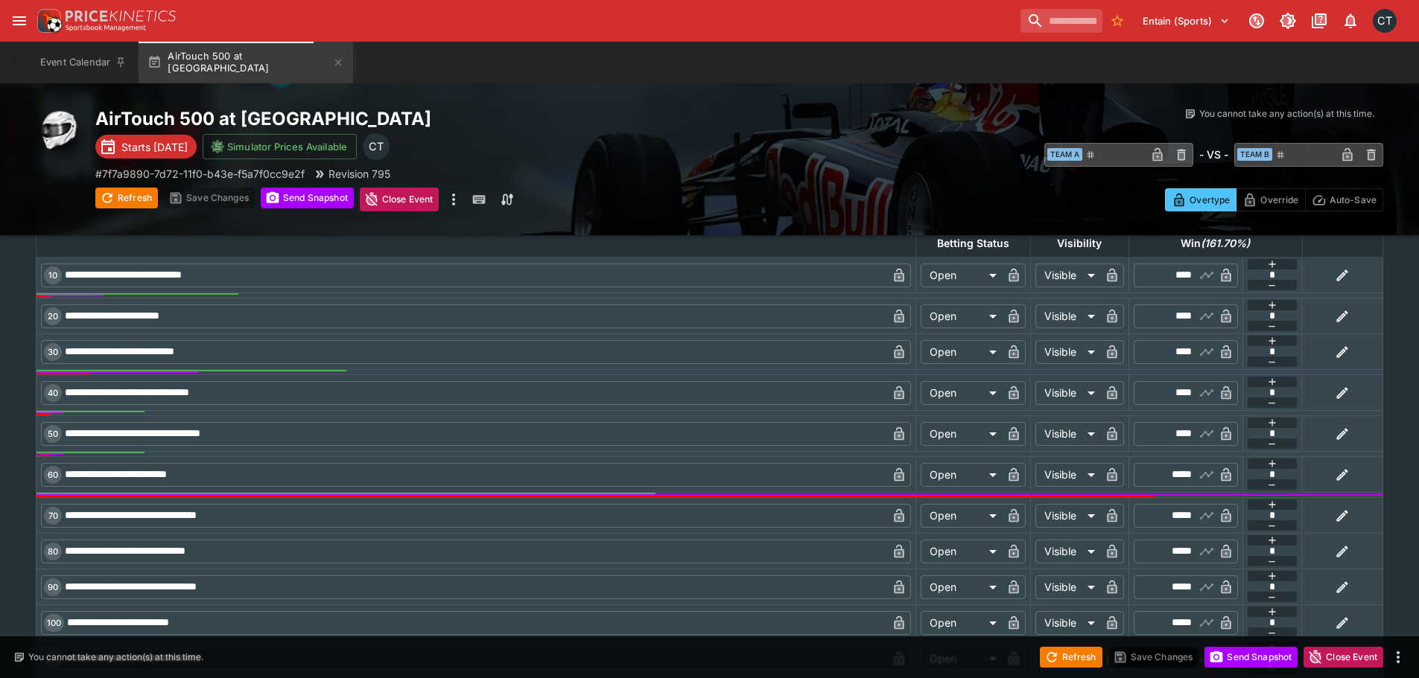
scroll to position [2667, 0]
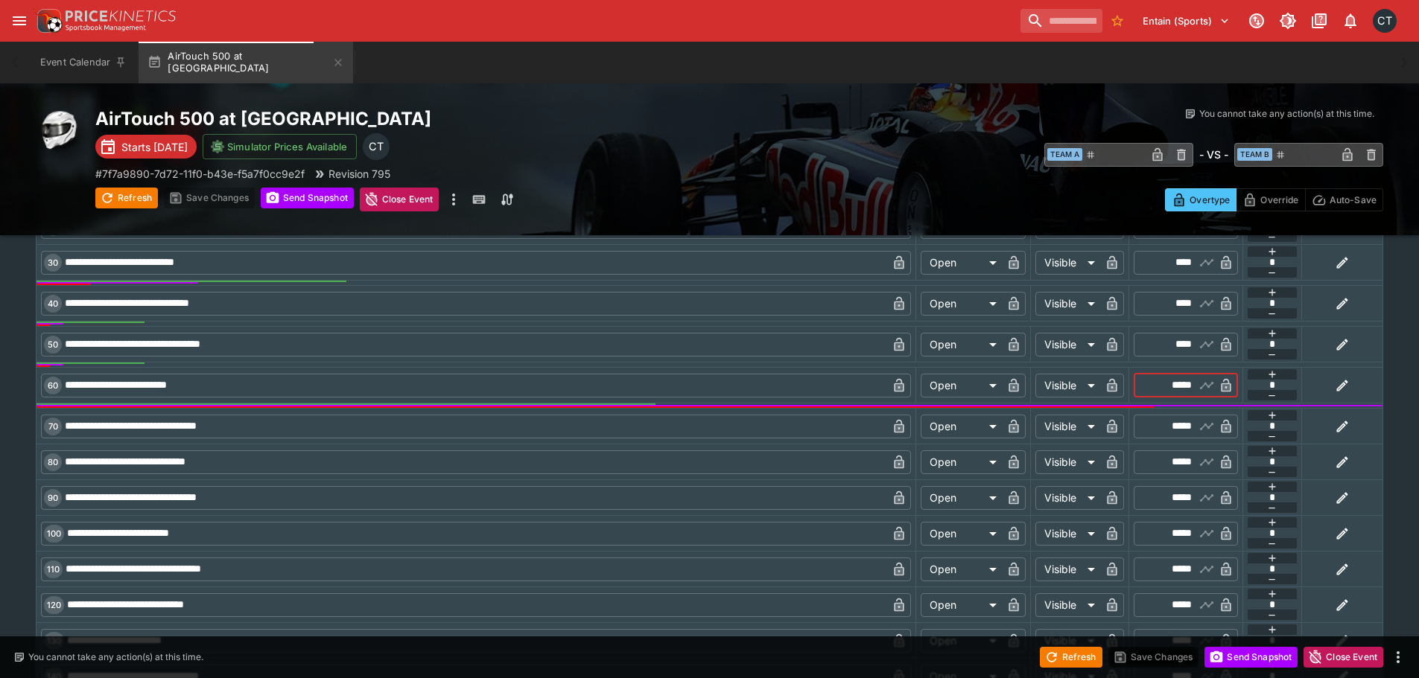
click at [1173, 396] on input "*****" at bounding box center [1172, 386] width 43 height 24
type input "*****"
click at [1344, 382] on icon "button" at bounding box center [1342, 385] width 15 height 15
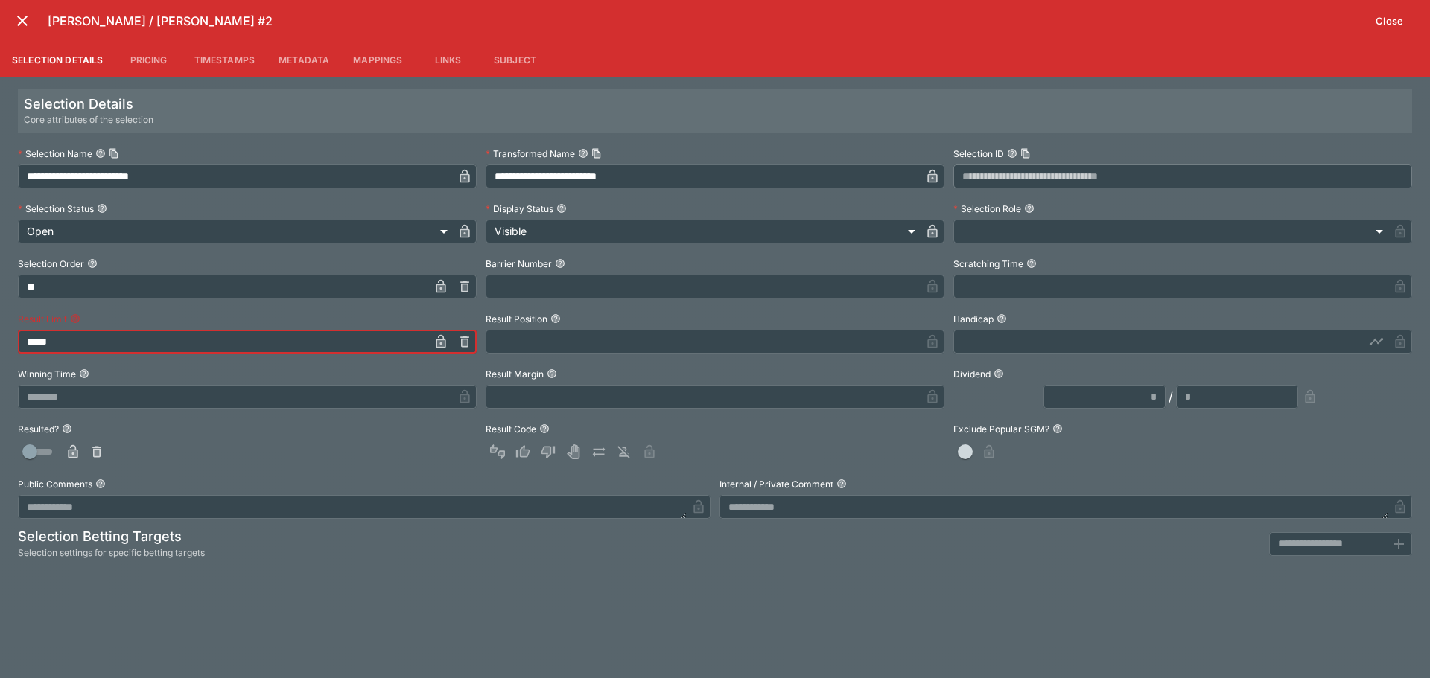
drag, startPoint x: 66, startPoint y: 347, endPoint x: -69, endPoint y: 345, distance: 135.6
click at [315, 570] on div "**********" at bounding box center [715, 377] width 1430 height 601
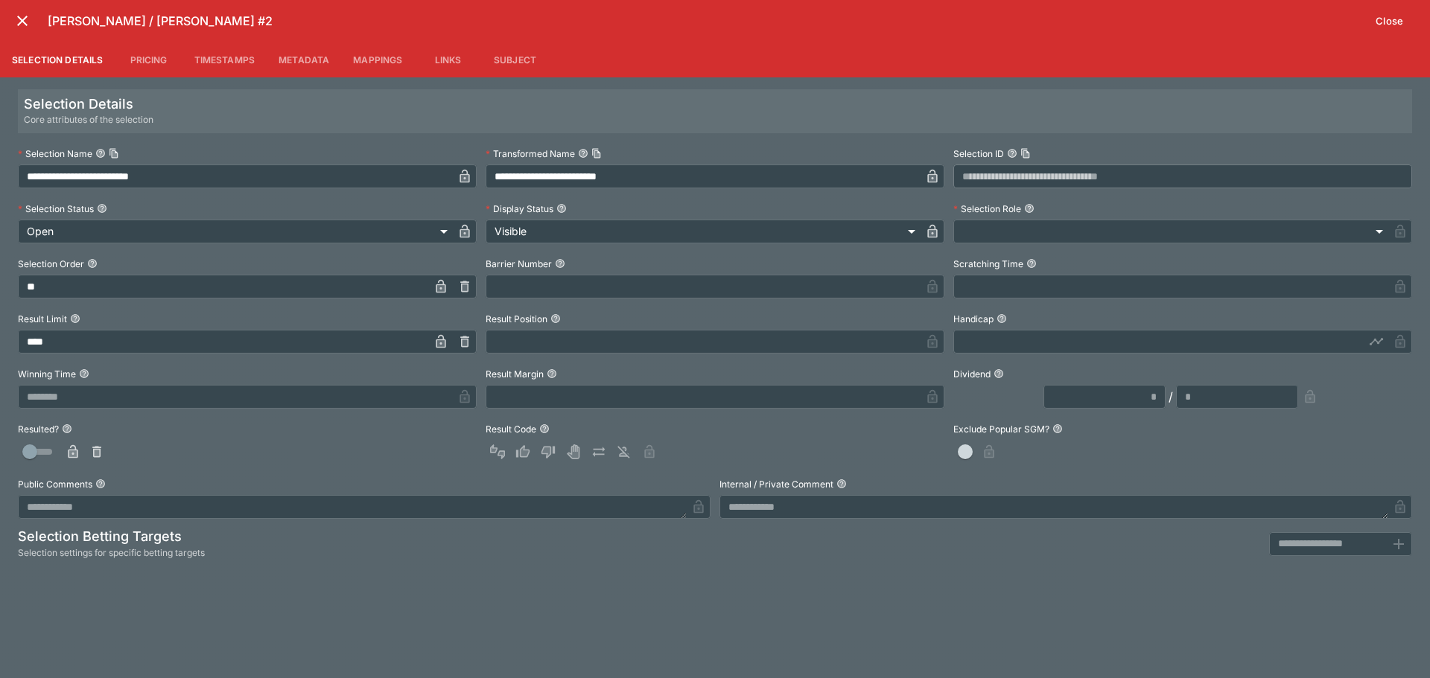
type input "*****"
click at [25, 21] on icon "close" at bounding box center [22, 21] width 18 height 18
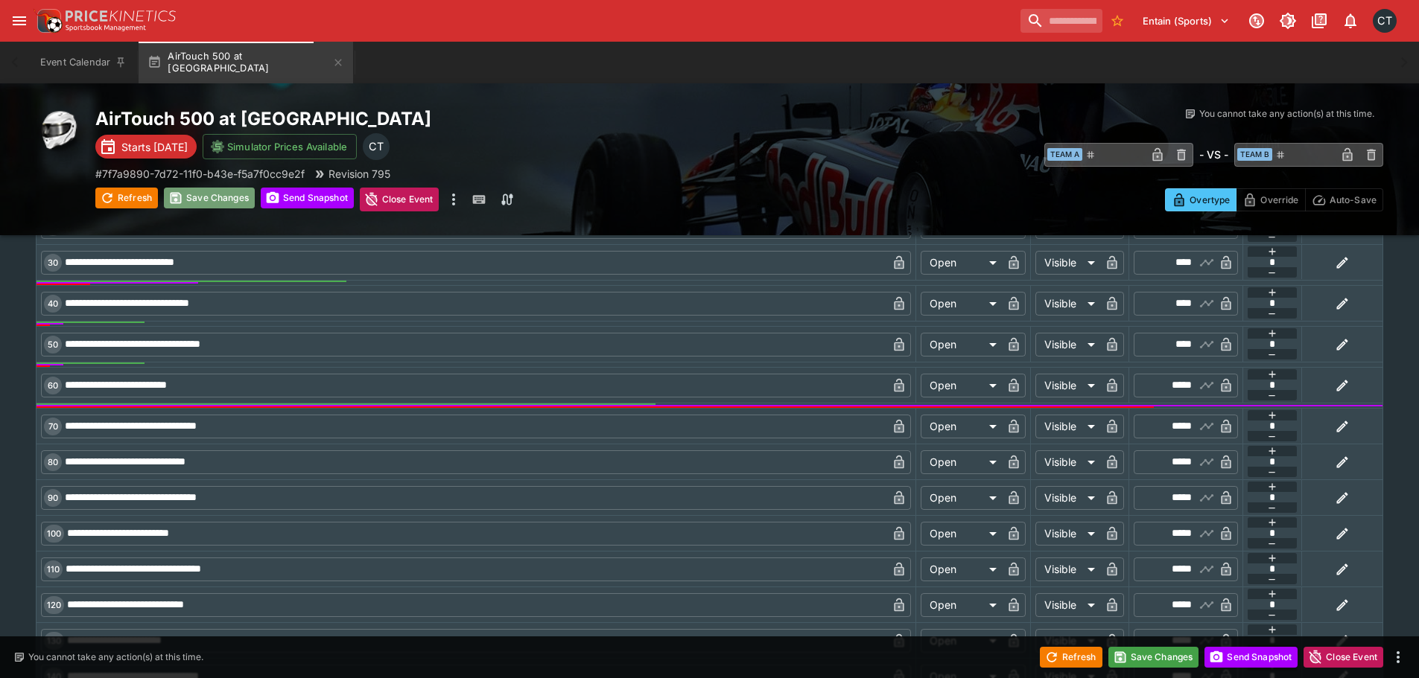
click at [227, 198] on button "Save Changes" at bounding box center [209, 198] width 91 height 21
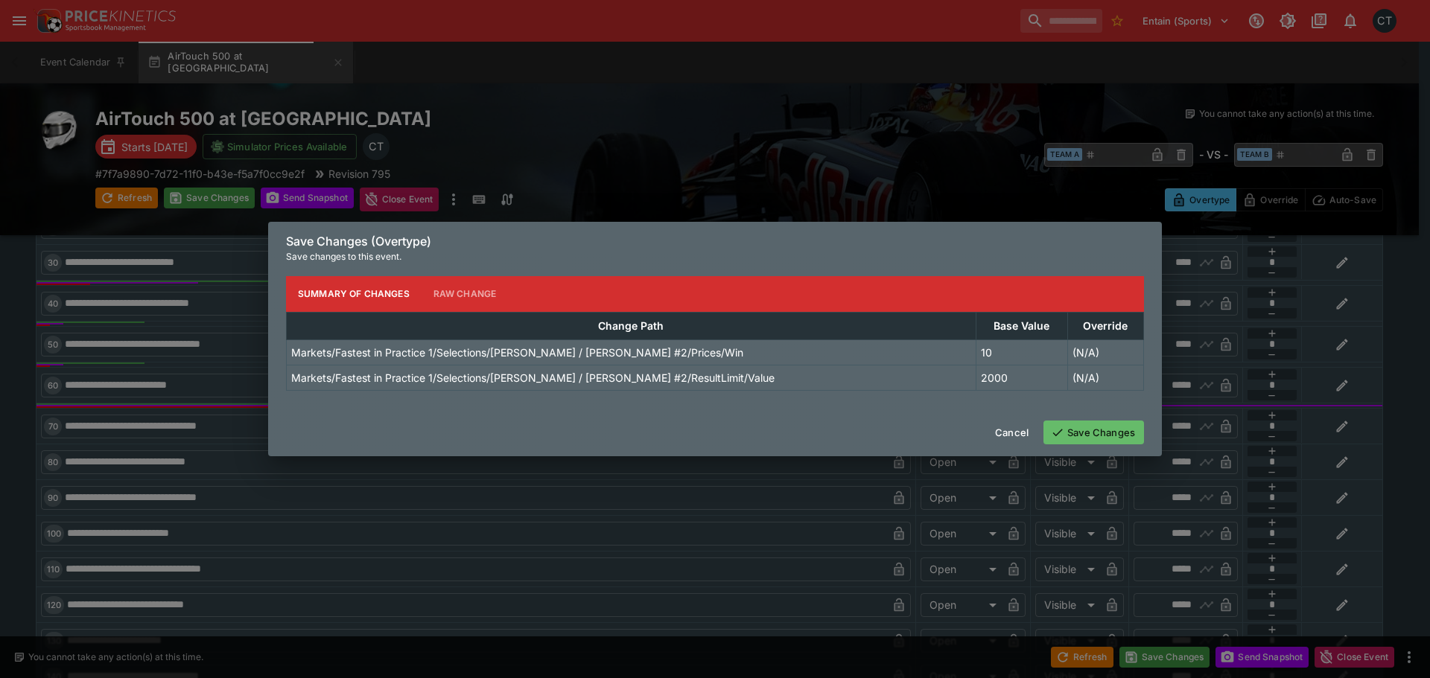
click at [1094, 434] on button "Save Changes" at bounding box center [1093, 433] width 101 height 24
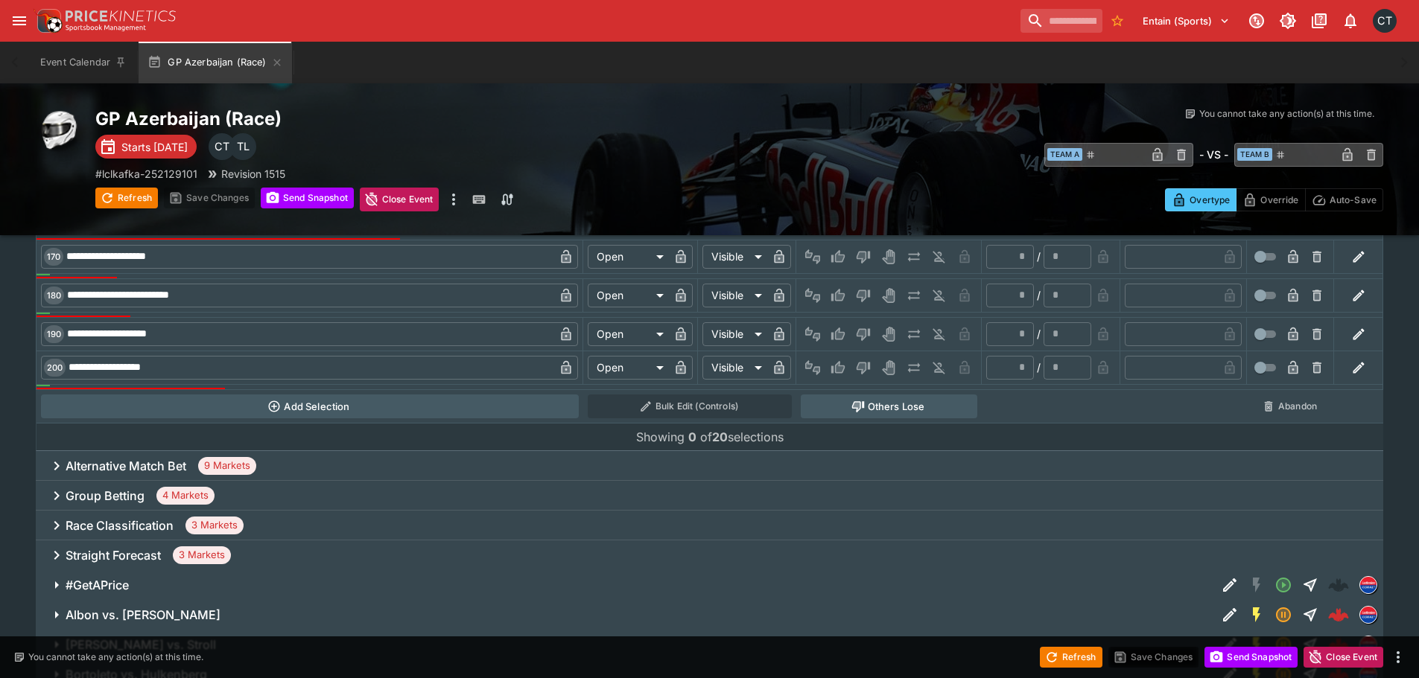
scroll to position [1266, 0]
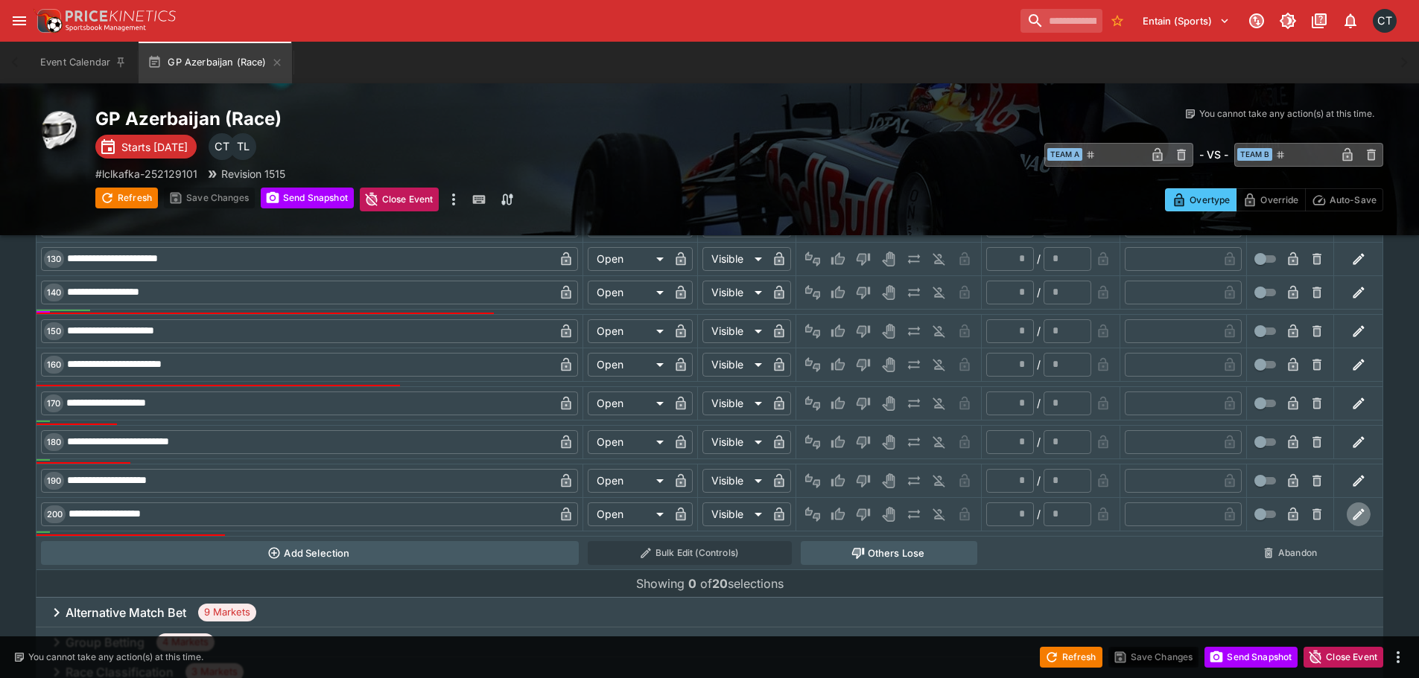
click at [1358, 518] on icon "button" at bounding box center [1358, 514] width 15 height 15
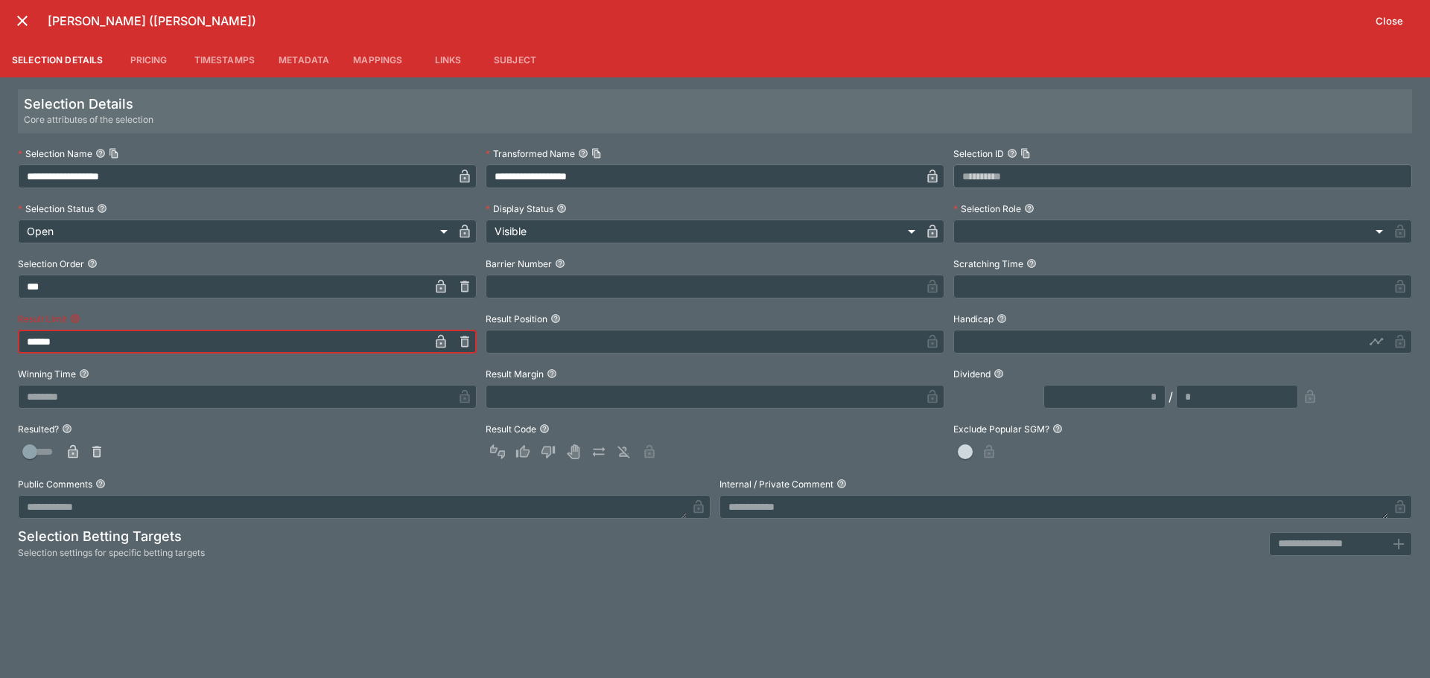
drag, startPoint x: 175, startPoint y: 349, endPoint x: -146, endPoint y: 317, distance: 322.7
click at [0, 317] on html "**********" at bounding box center [715, 109] width 1430 height 2750
type input "******"
click at [360, 635] on div "**********" at bounding box center [715, 377] width 1430 height 601
click at [25, 18] on icon "close" at bounding box center [22, 21] width 10 height 10
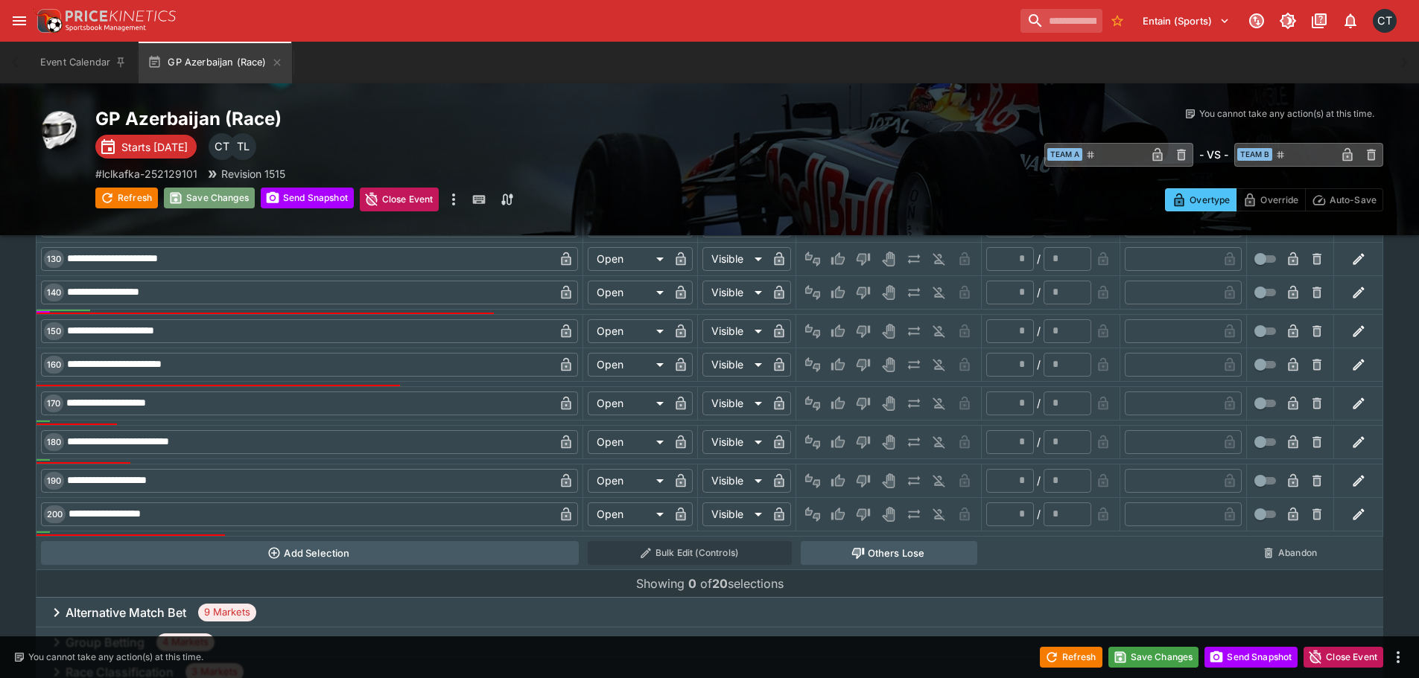
click at [192, 188] on button "Save Changes" at bounding box center [209, 198] width 91 height 21
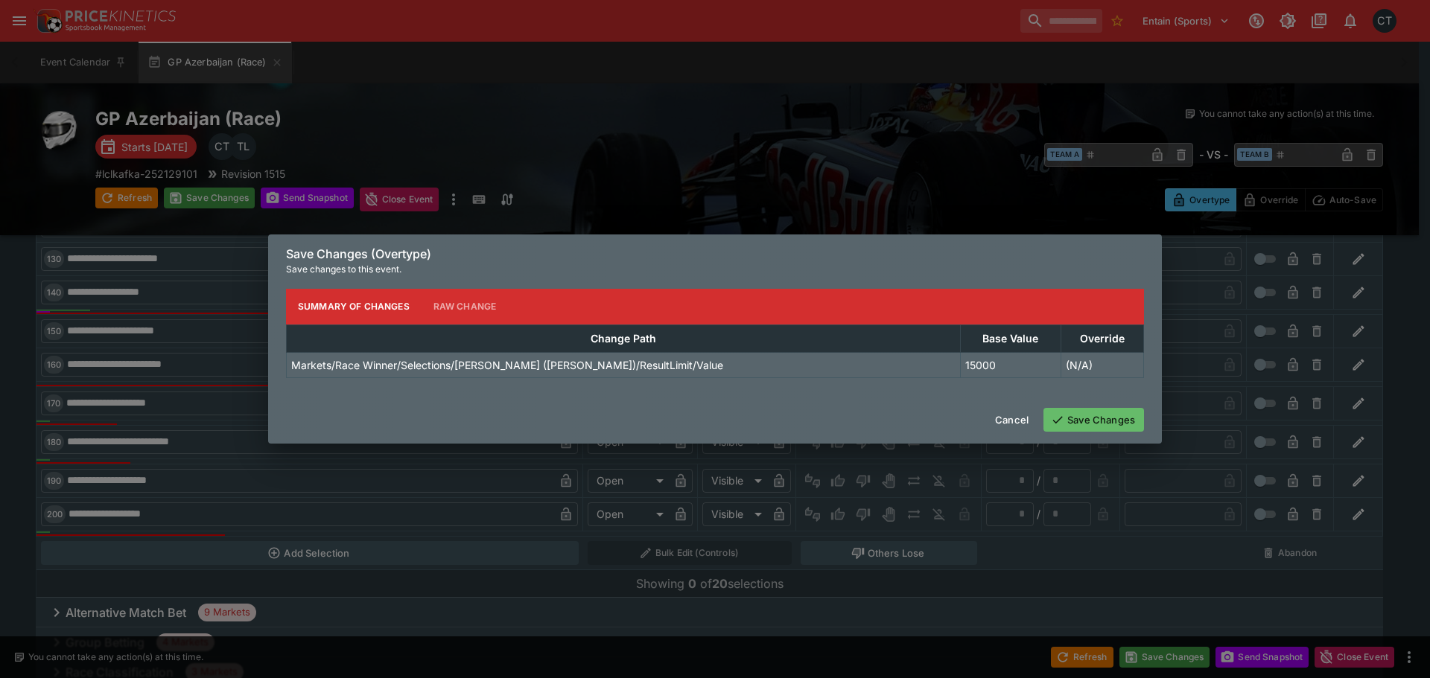
click at [1102, 427] on button "Save Changes" at bounding box center [1093, 420] width 101 height 24
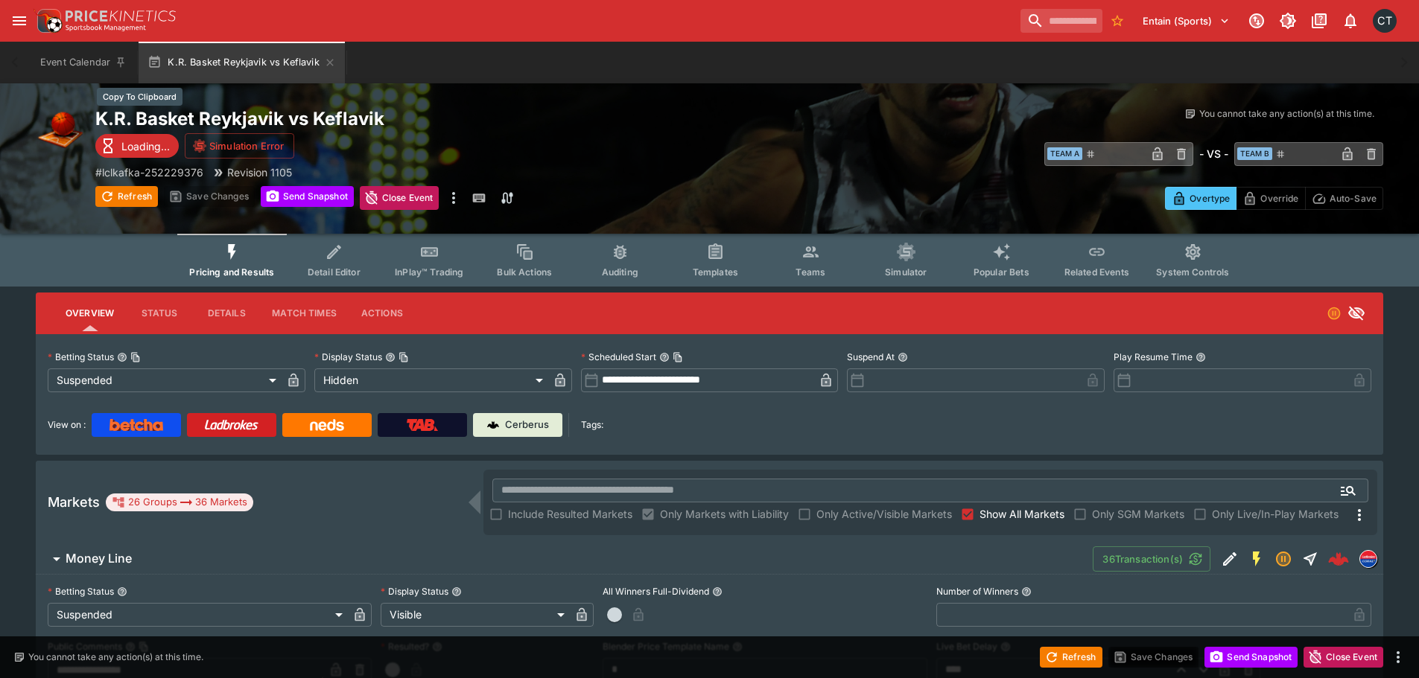
click at [279, 126] on h2 "K.R. Basket Reykjavik vs Keflavik" at bounding box center [417, 118] width 644 height 23
